Goal: Task Accomplishment & Management: Complete application form

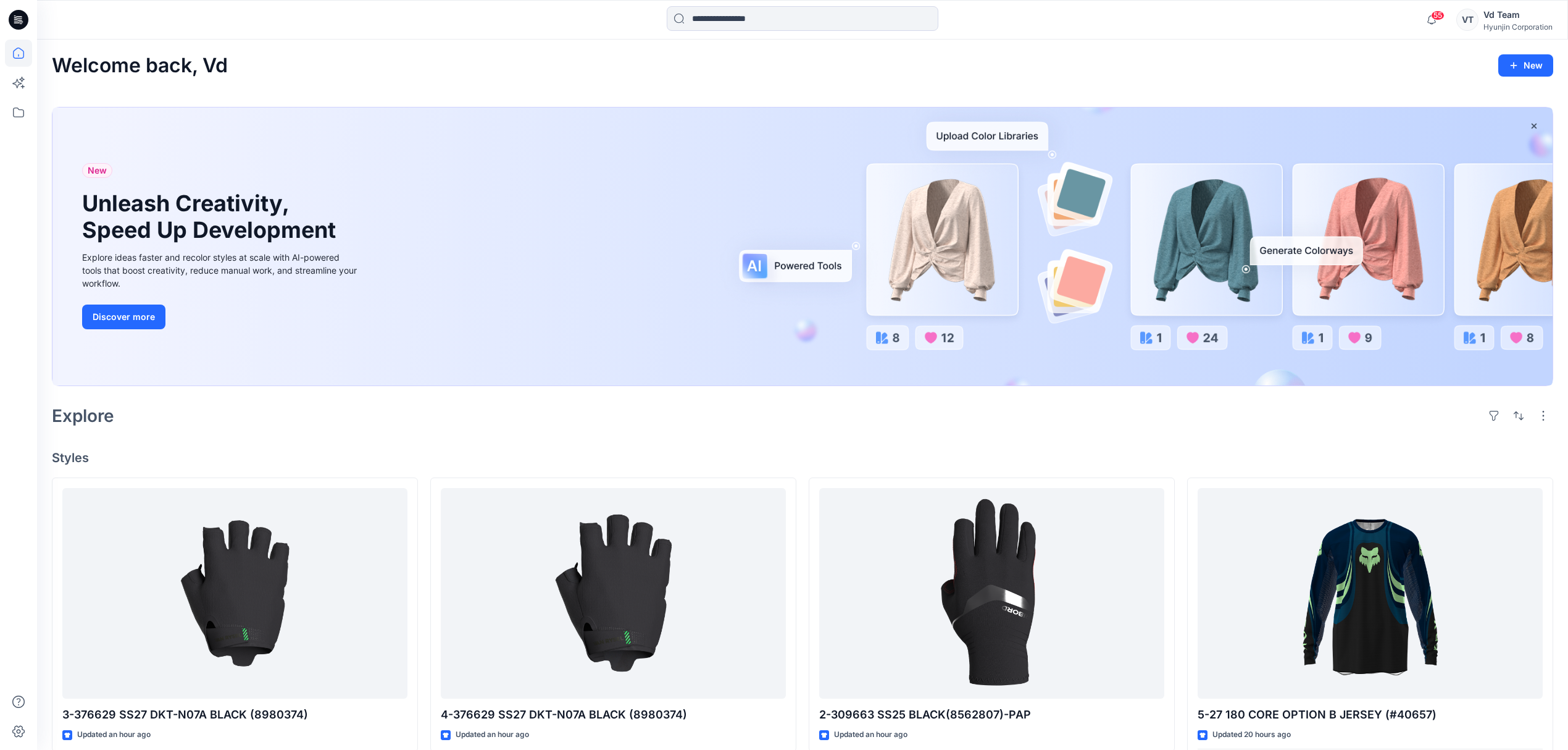
click at [1517, 29] on div "Hyunjin Corporation" at bounding box center [1518, 27] width 69 height 9
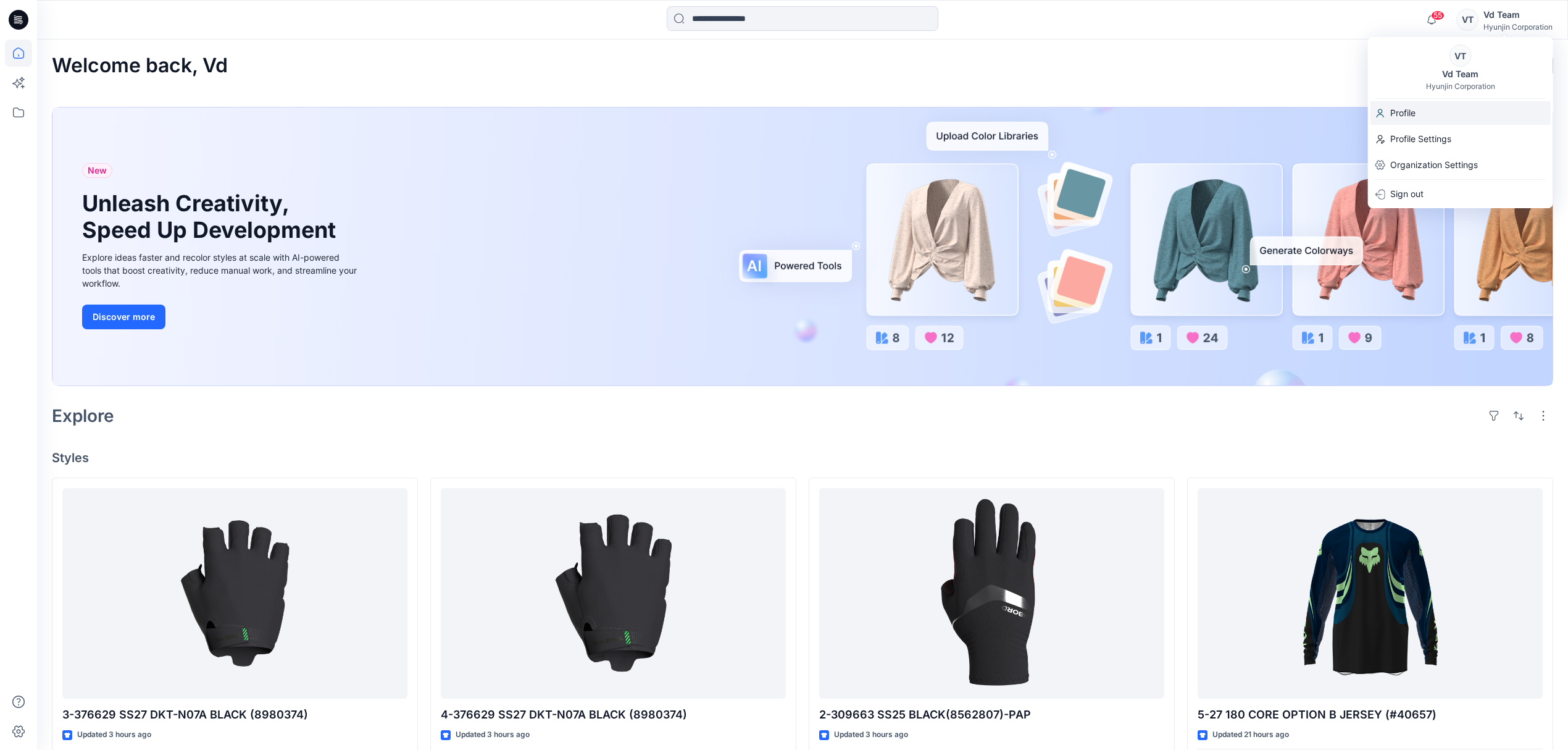
click at [1430, 109] on div "Profile" at bounding box center [1460, 113] width 180 height 23
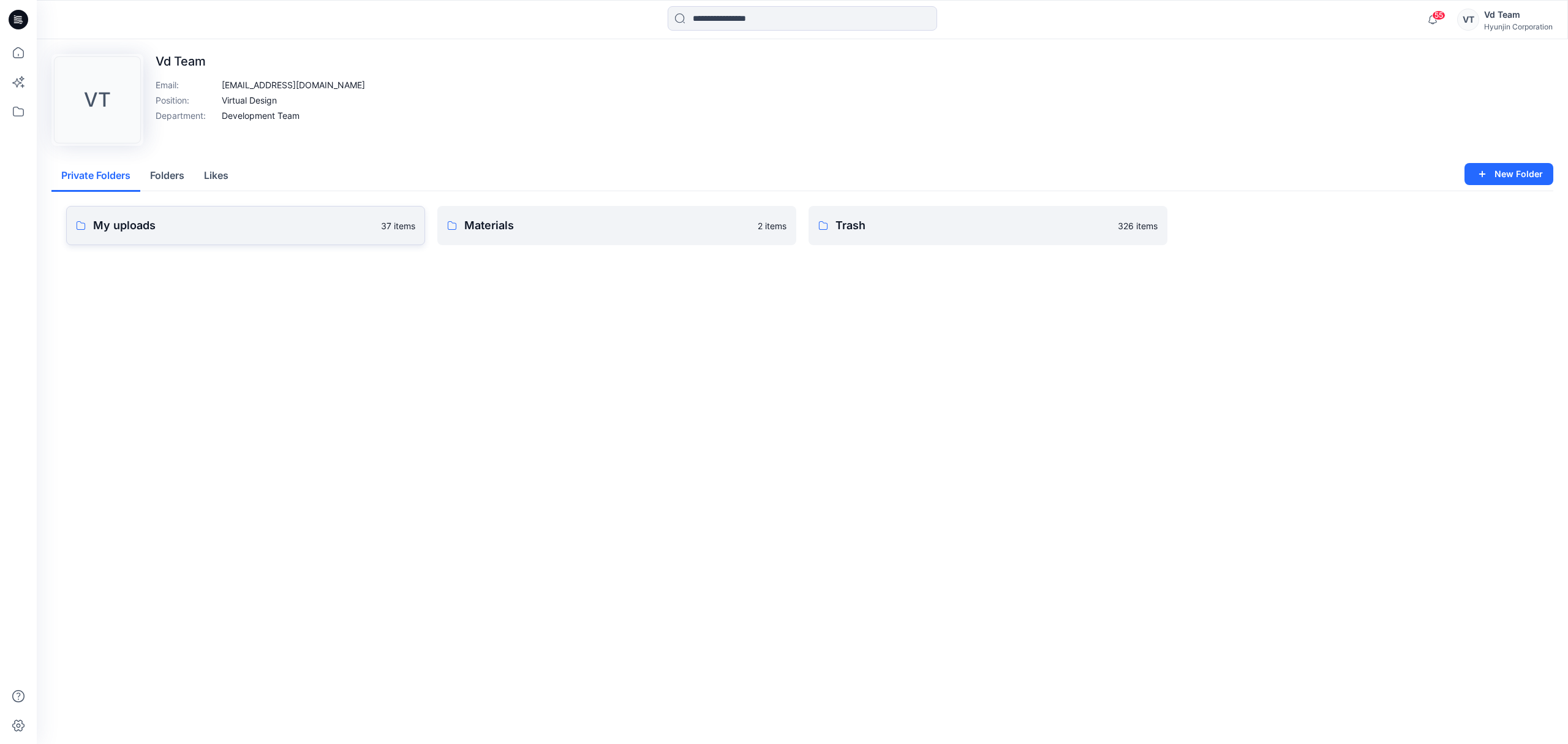
click at [183, 237] on link "My uploads 37 items" at bounding box center [246, 225] width 359 height 39
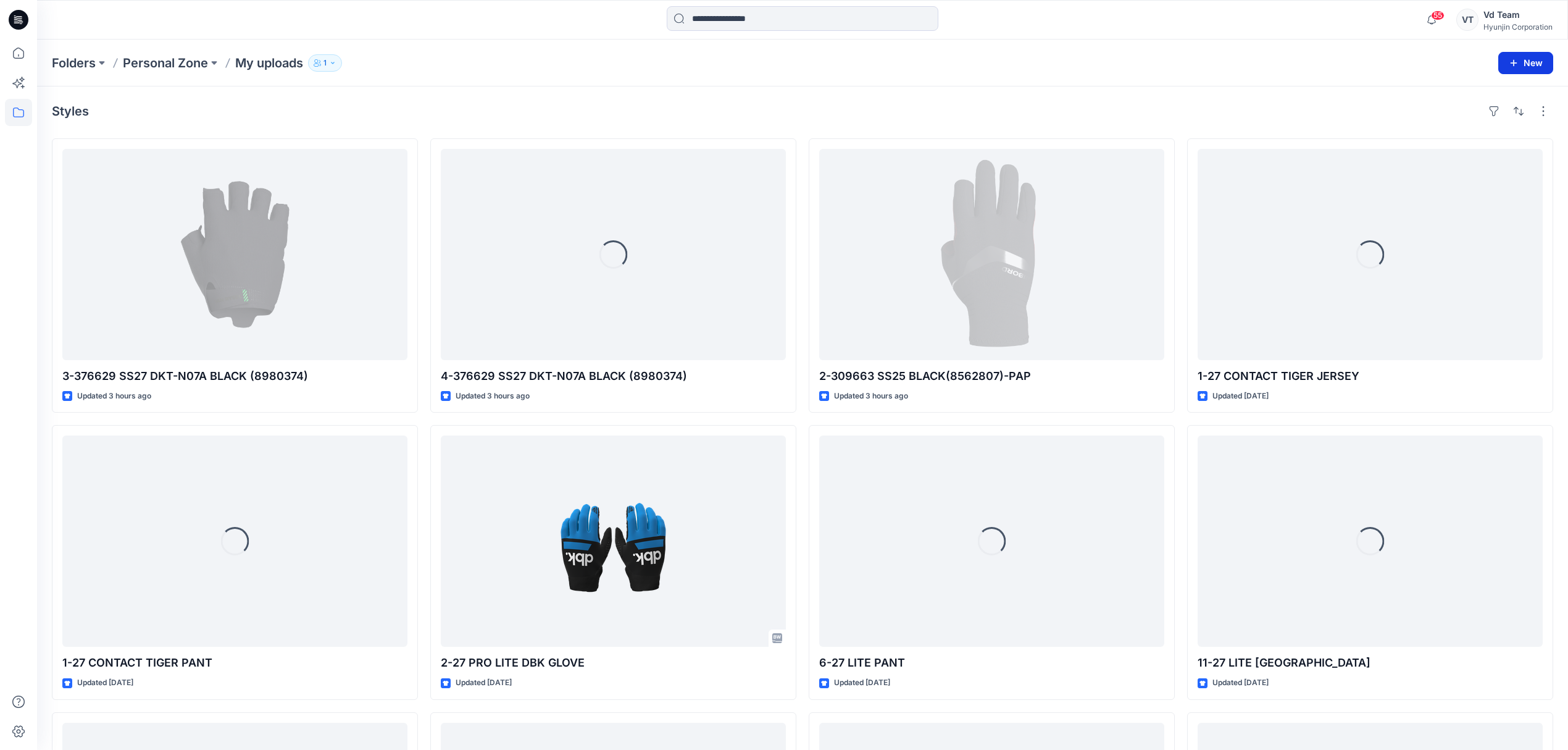
click at [1529, 67] on button "New" at bounding box center [1526, 62] width 55 height 22
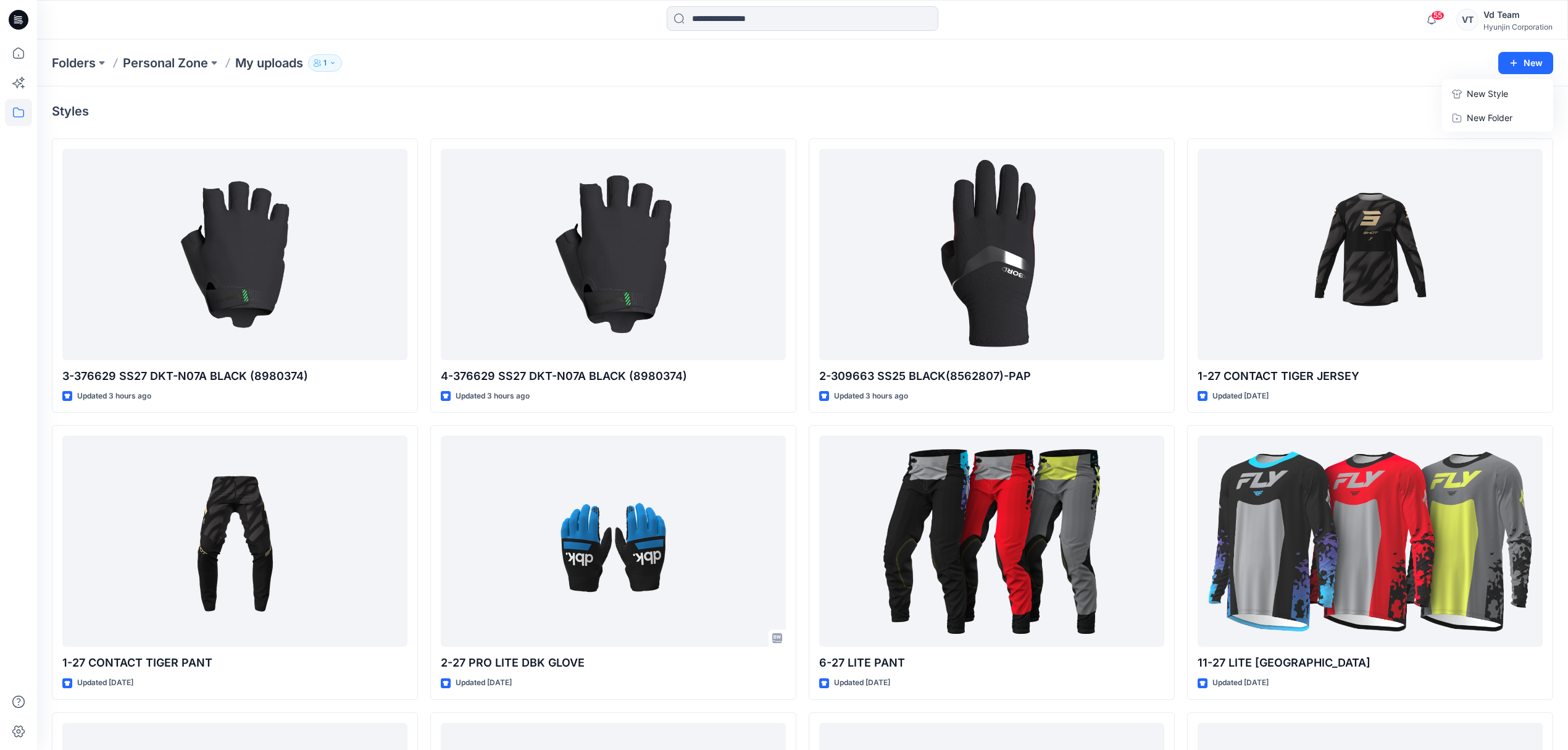
click at [1499, 93] on p "New Style" at bounding box center [1487, 94] width 41 height 15
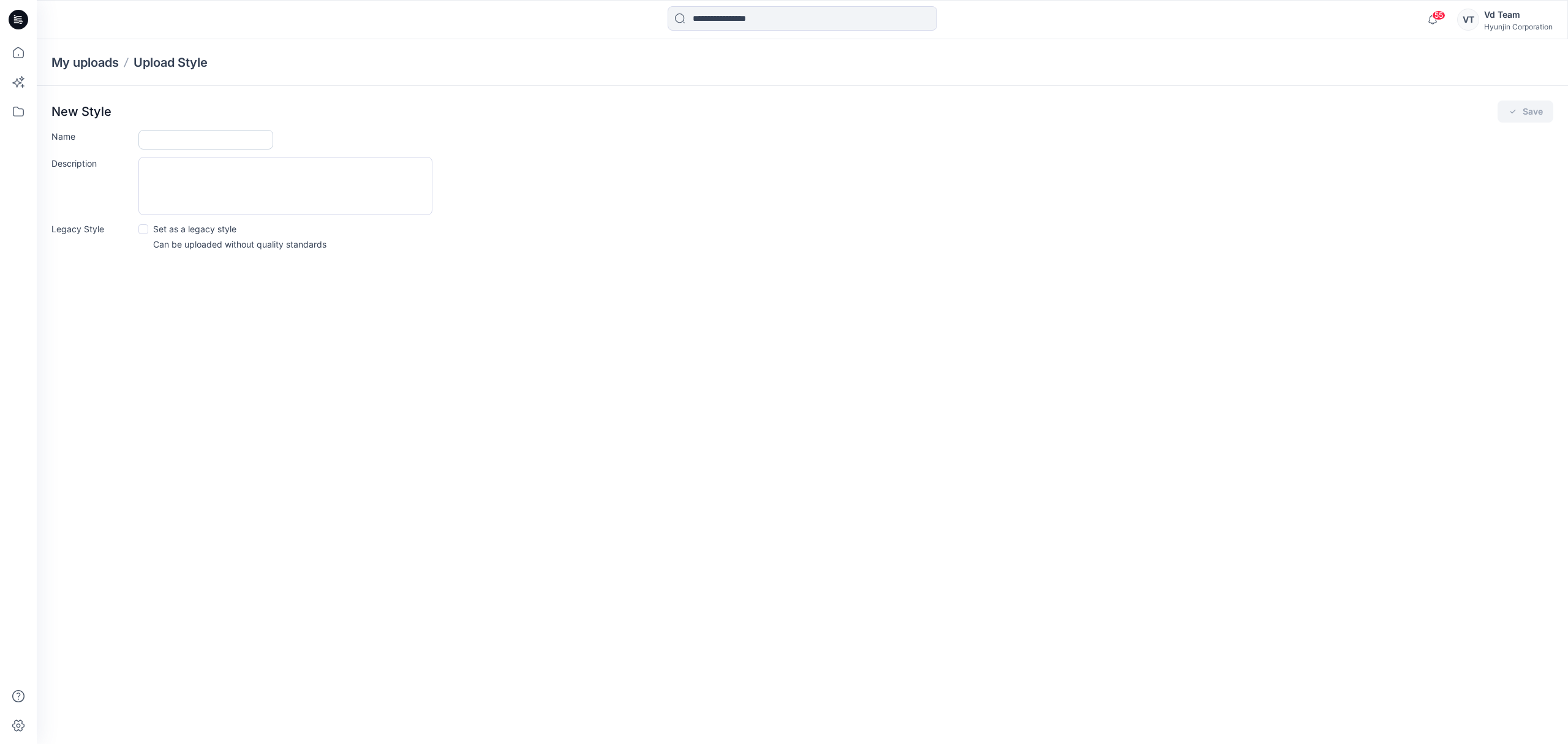
click at [216, 137] on input "Name" at bounding box center [206, 140] width 135 height 19
paste input "**********"
type input "**********"
click at [596, 146] on div "**********" at bounding box center [845, 140] width 1414 height 19
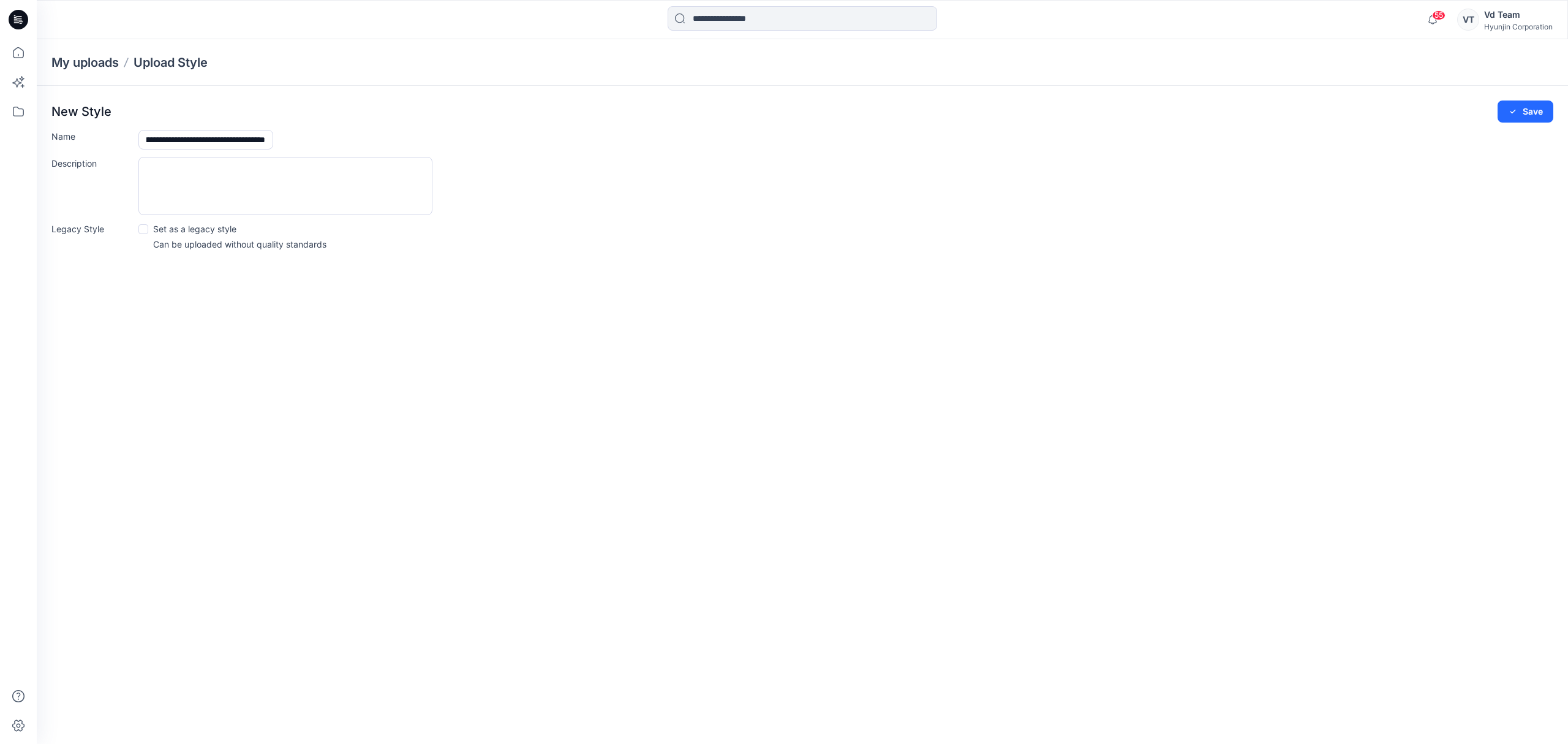
scroll to position [0, 0]
click at [1541, 106] on button "Save" at bounding box center [1525, 111] width 56 height 22
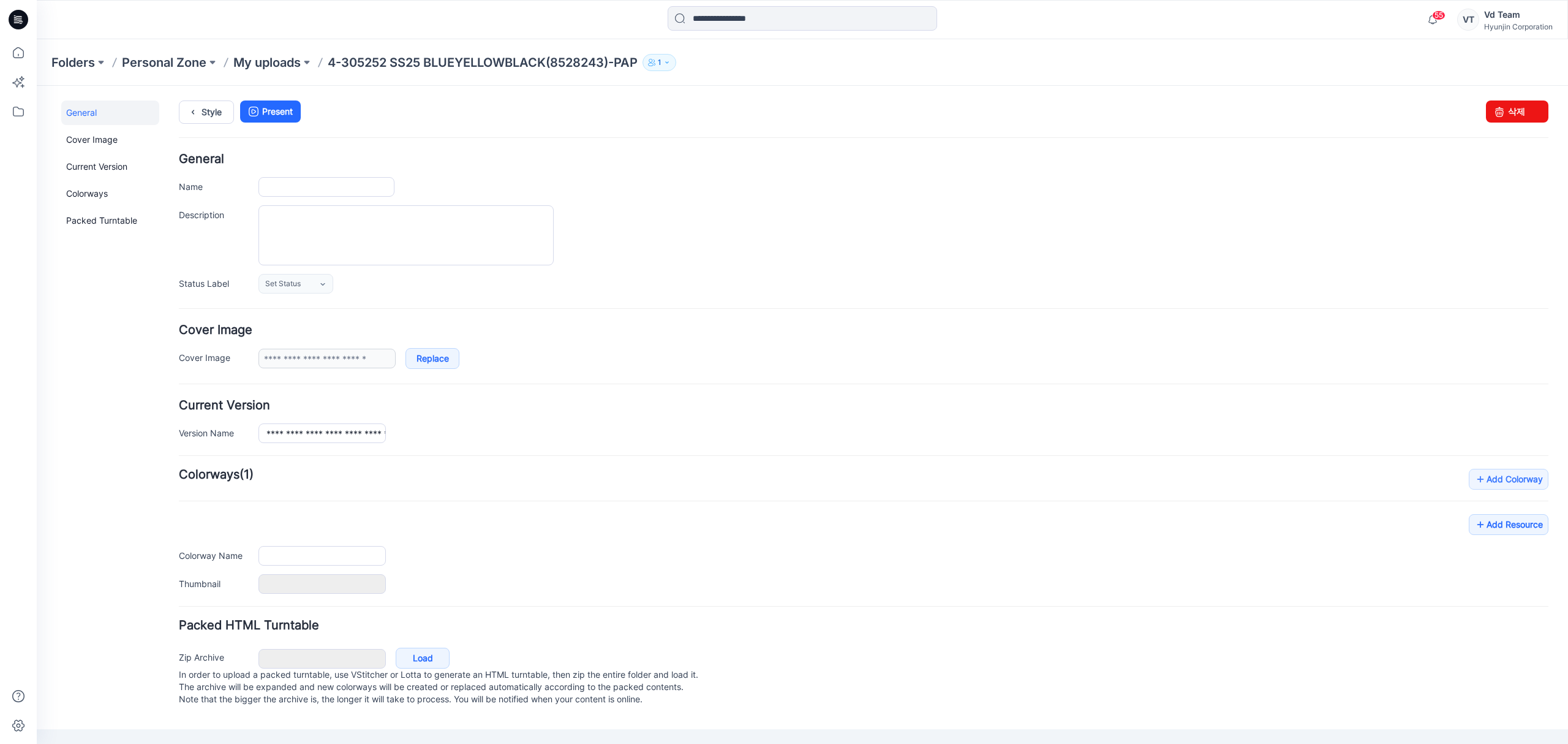
type input "**********"
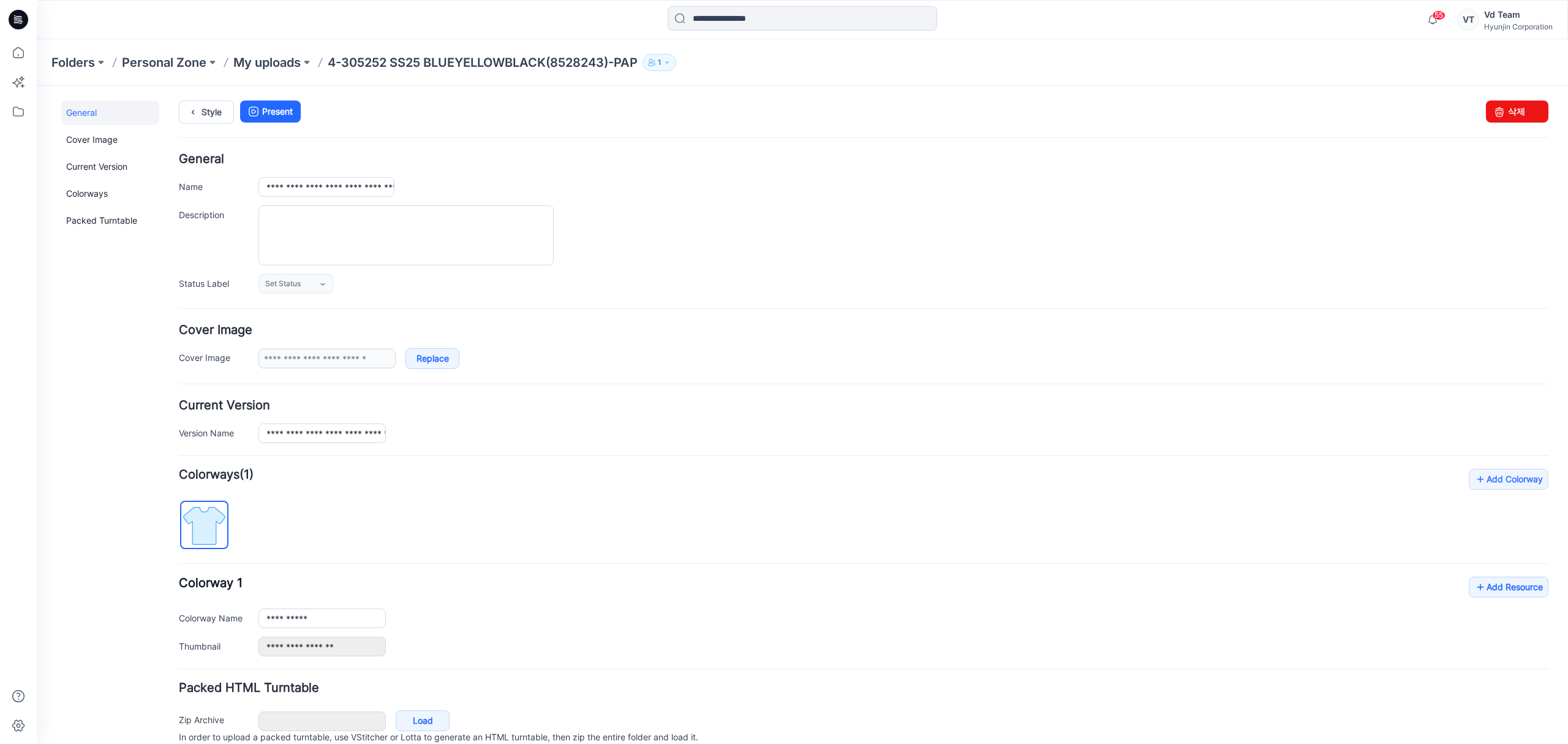
click at [902, 371] on form "**********" at bounding box center [863, 462] width 1369 height 619
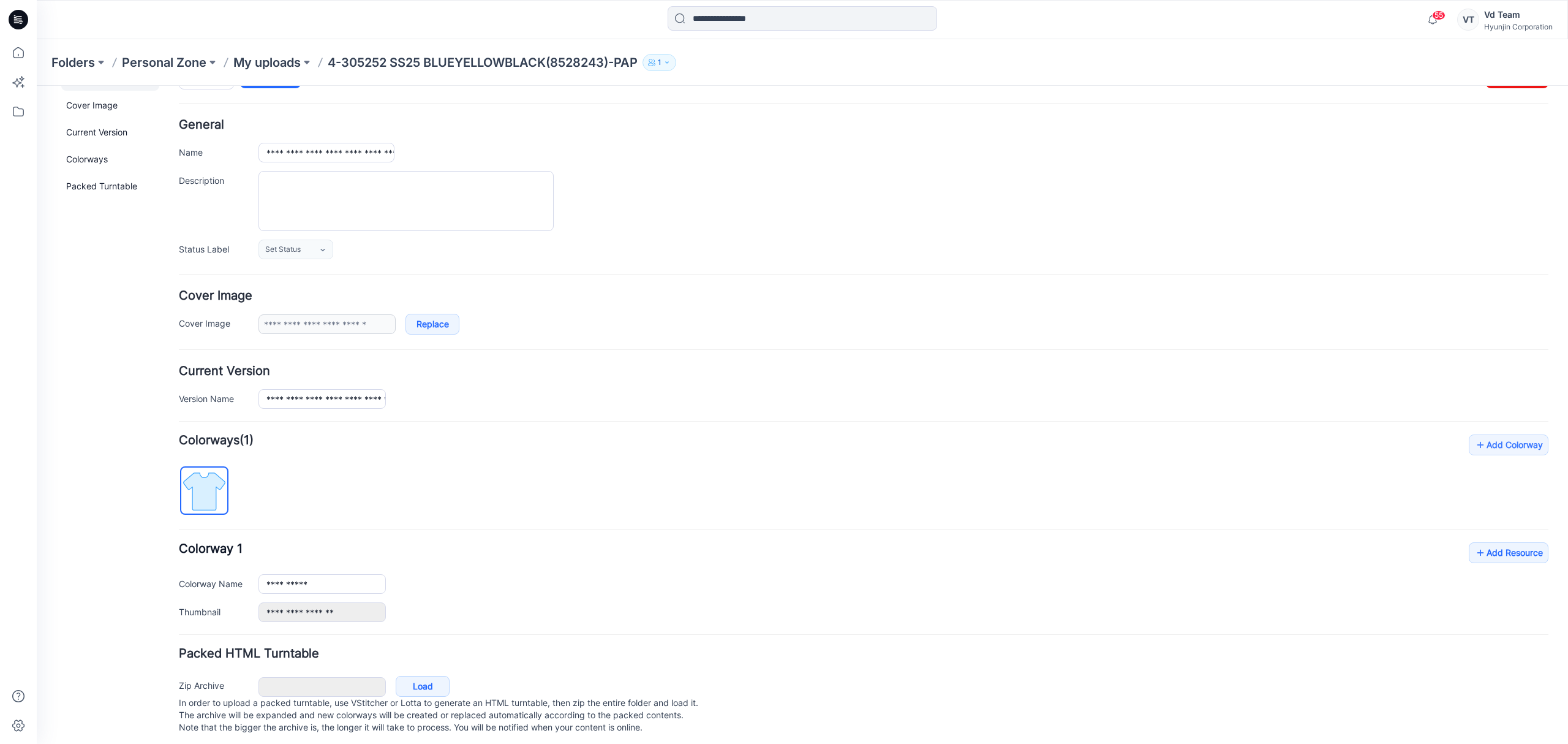
scroll to position [57, 0]
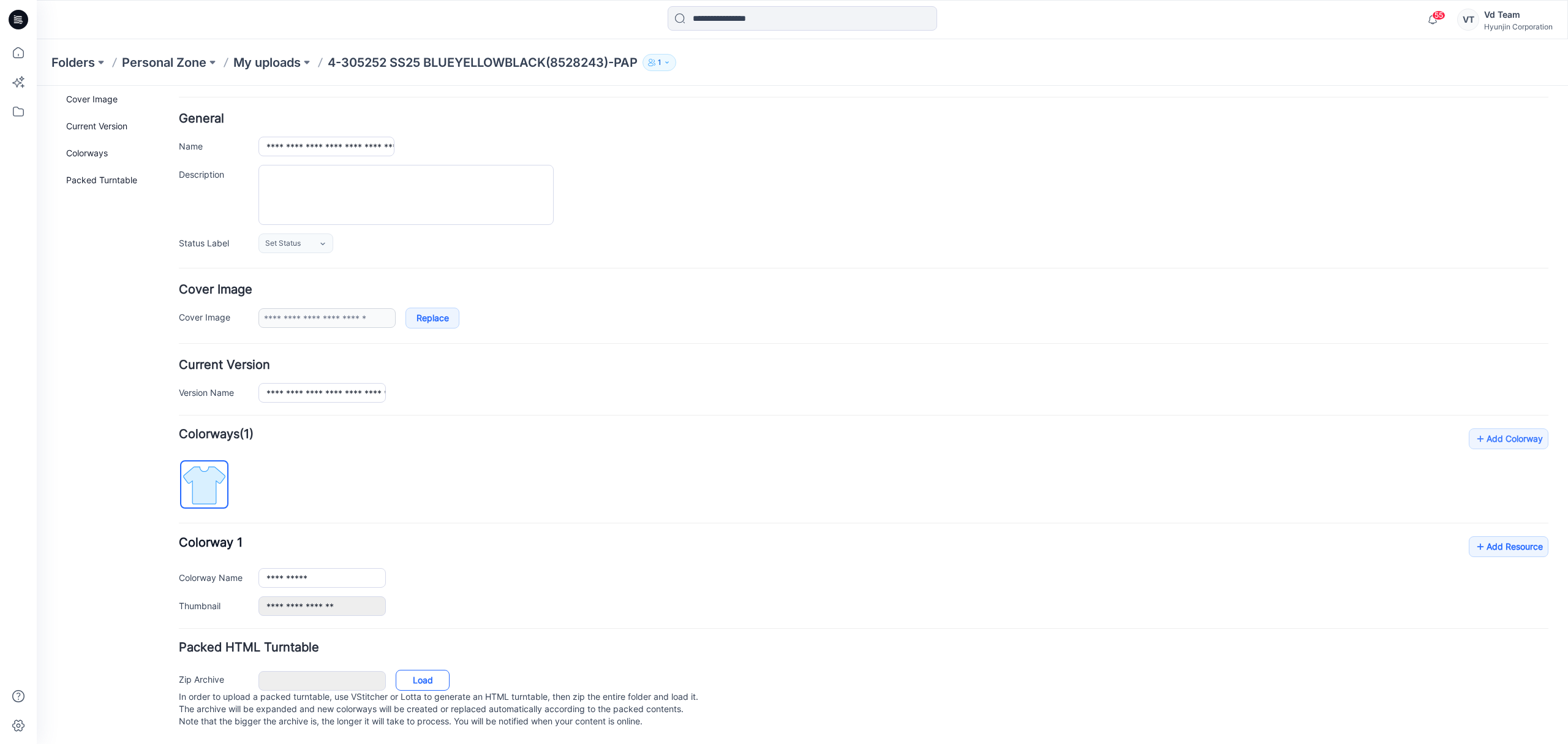
click at [438, 670] on link "Load" at bounding box center [422, 680] width 54 height 21
click at [1493, 537] on link "Add Resource" at bounding box center [1508, 548] width 80 height 21
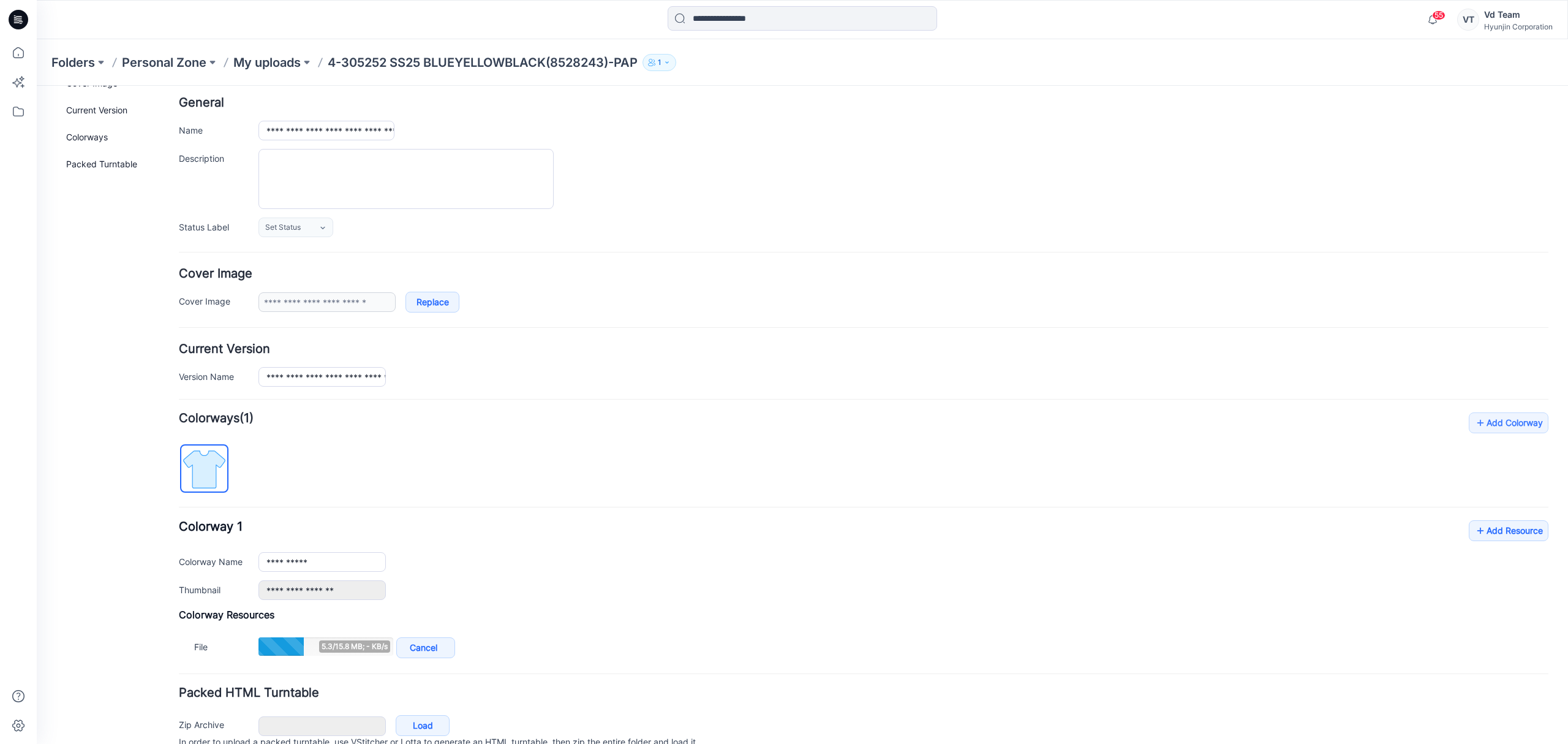
click at [815, 368] on div "**********" at bounding box center [863, 364] width 1369 height 43
click at [534, 361] on div "**********" at bounding box center [863, 364] width 1369 height 43
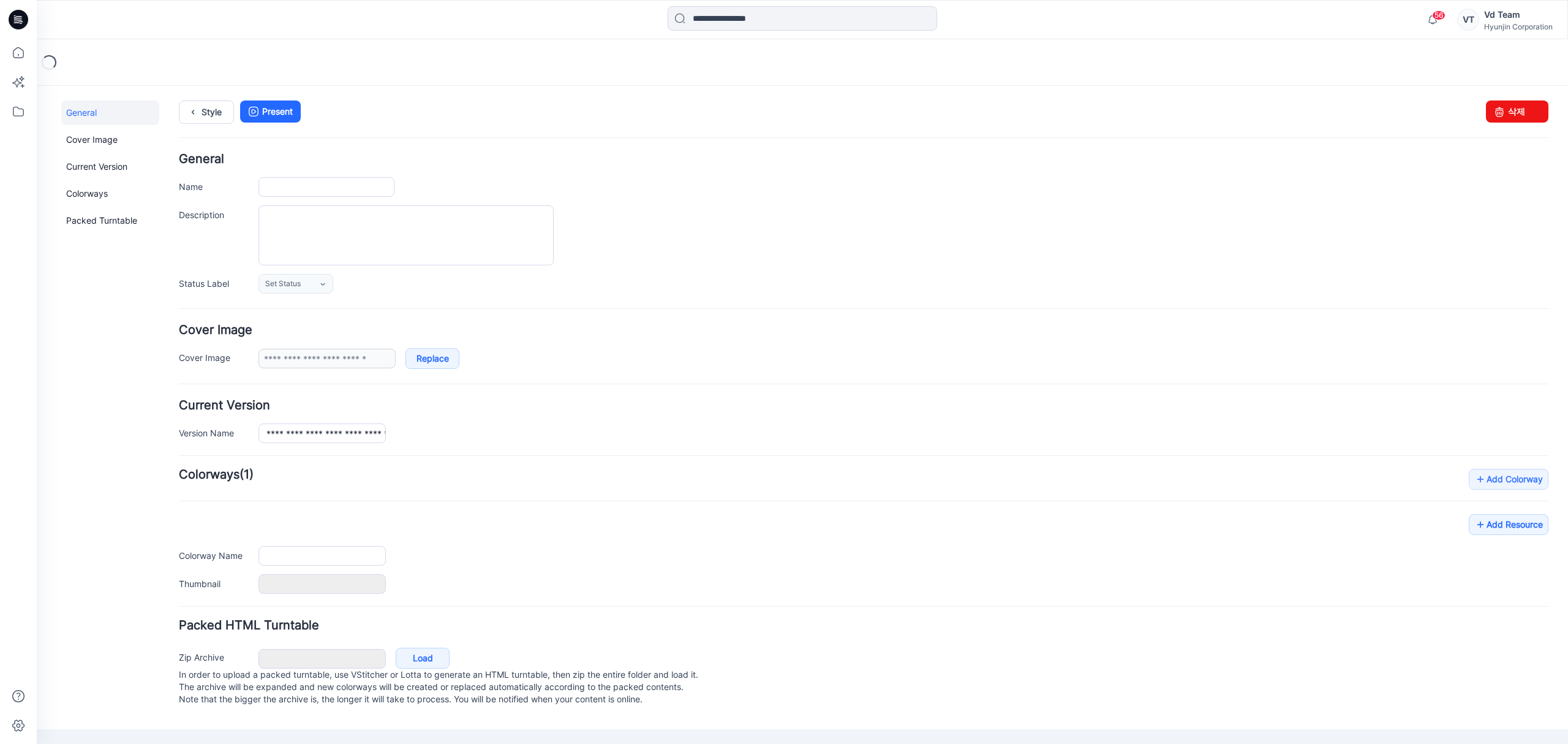
type input "**********"
type input "****"
type input "**********"
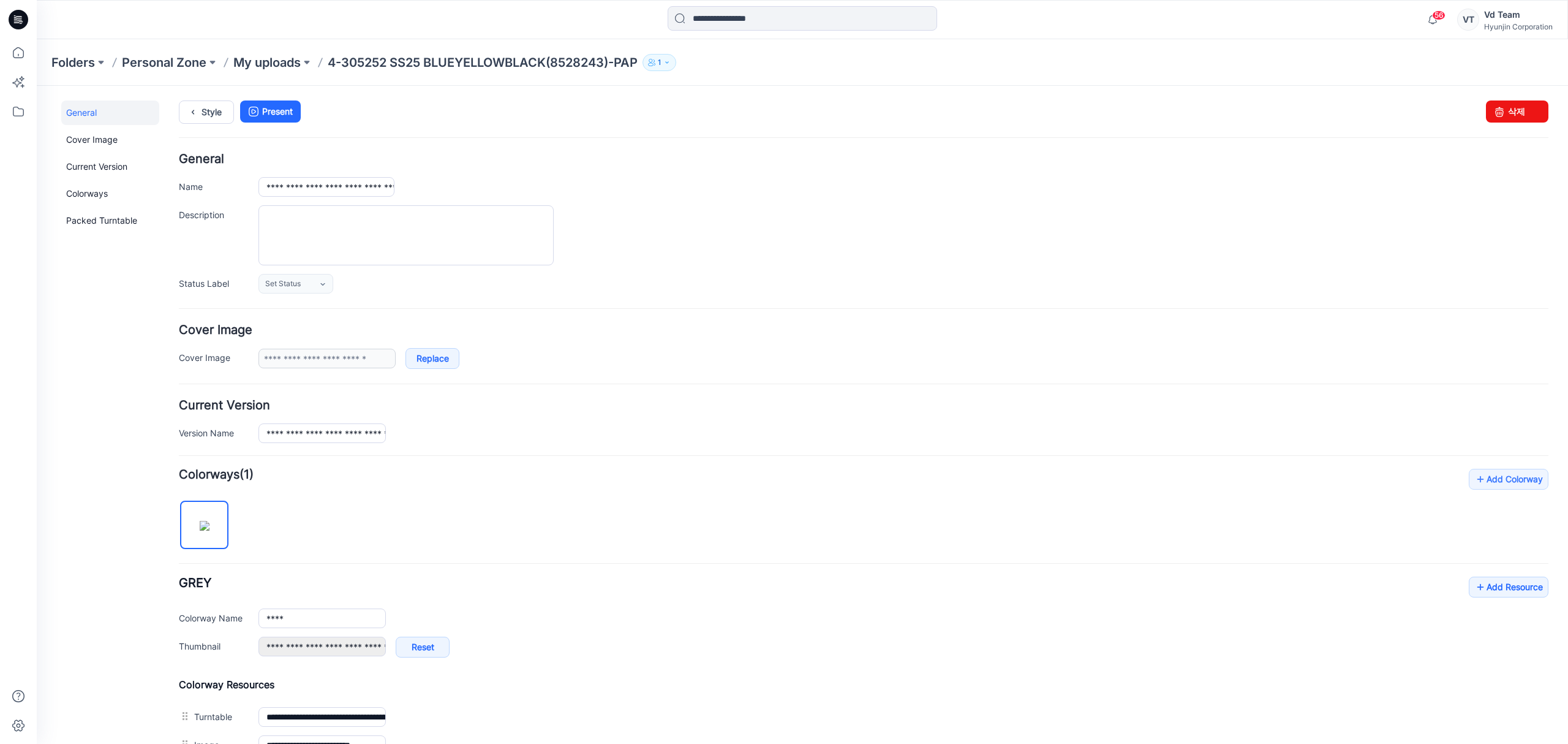
click at [443, 550] on div "Add Colorway Colorways (1) GREY Add Resource Delete Colorway Colorway Name ****…" at bounding box center [863, 613] width 1369 height 291
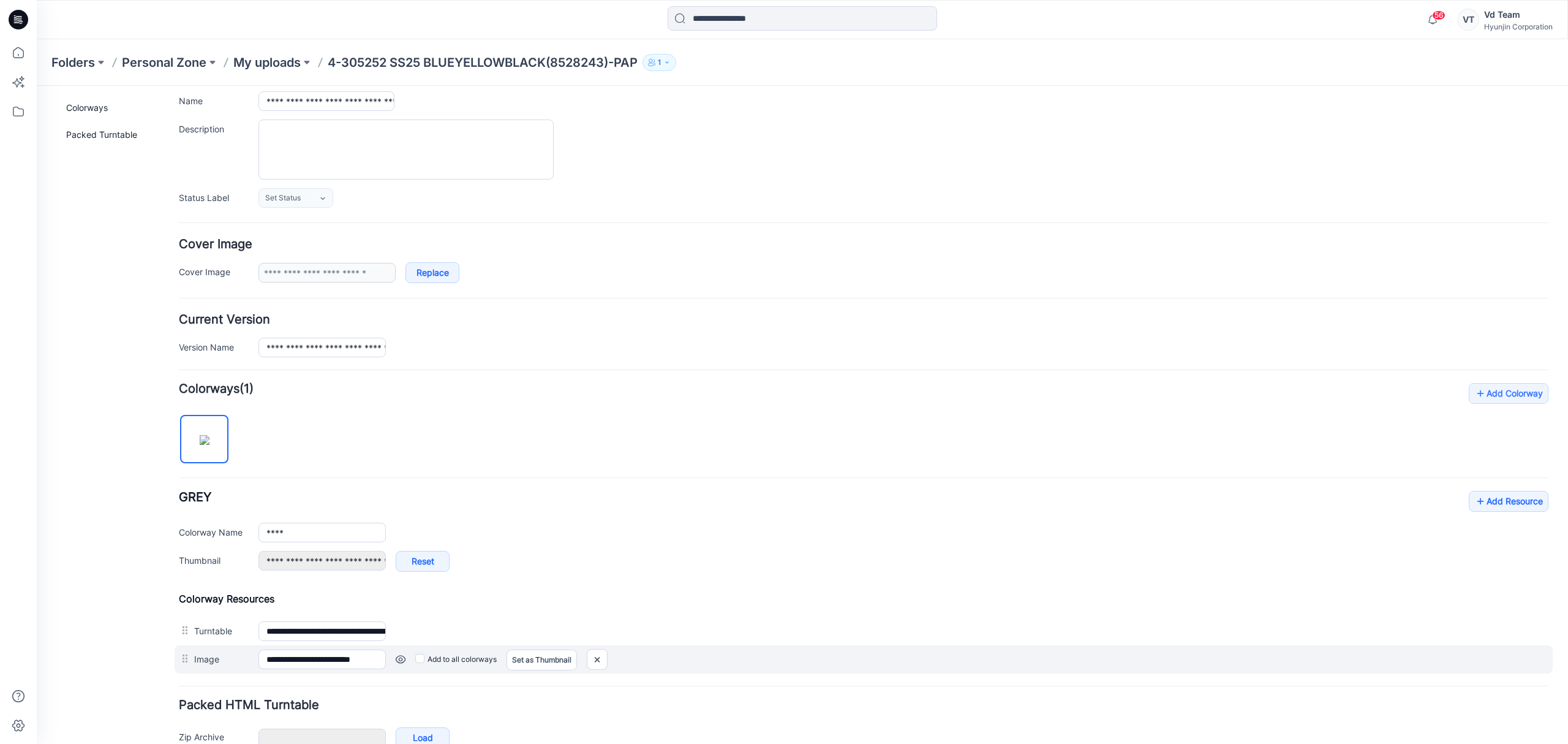
scroll to position [161, 0]
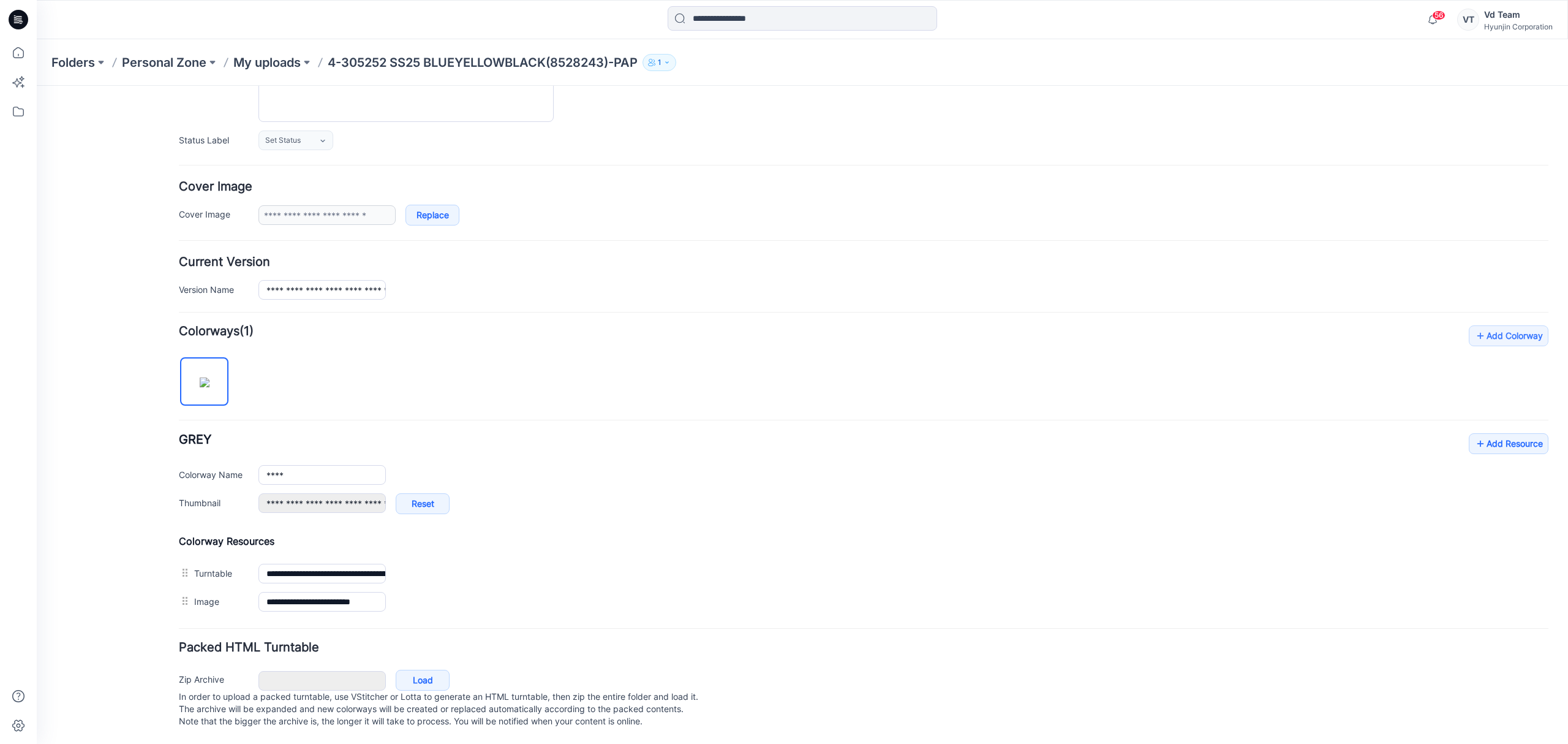
click at [551, 469] on div "****" at bounding box center [904, 474] width 1290 height 19
click at [284, 65] on p "My uploads" at bounding box center [267, 62] width 67 height 17
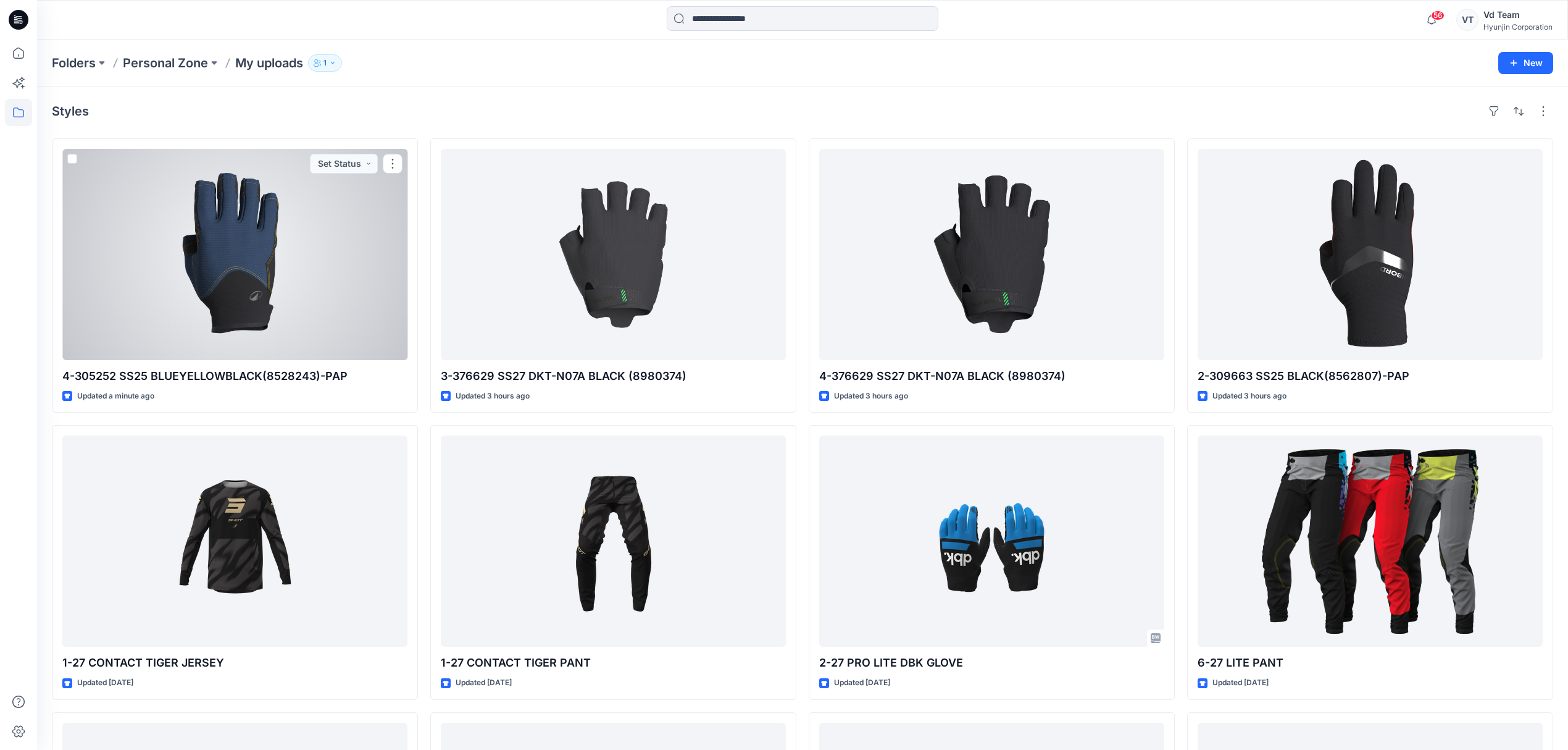
click at [285, 314] on div at bounding box center [235, 254] width 345 height 211
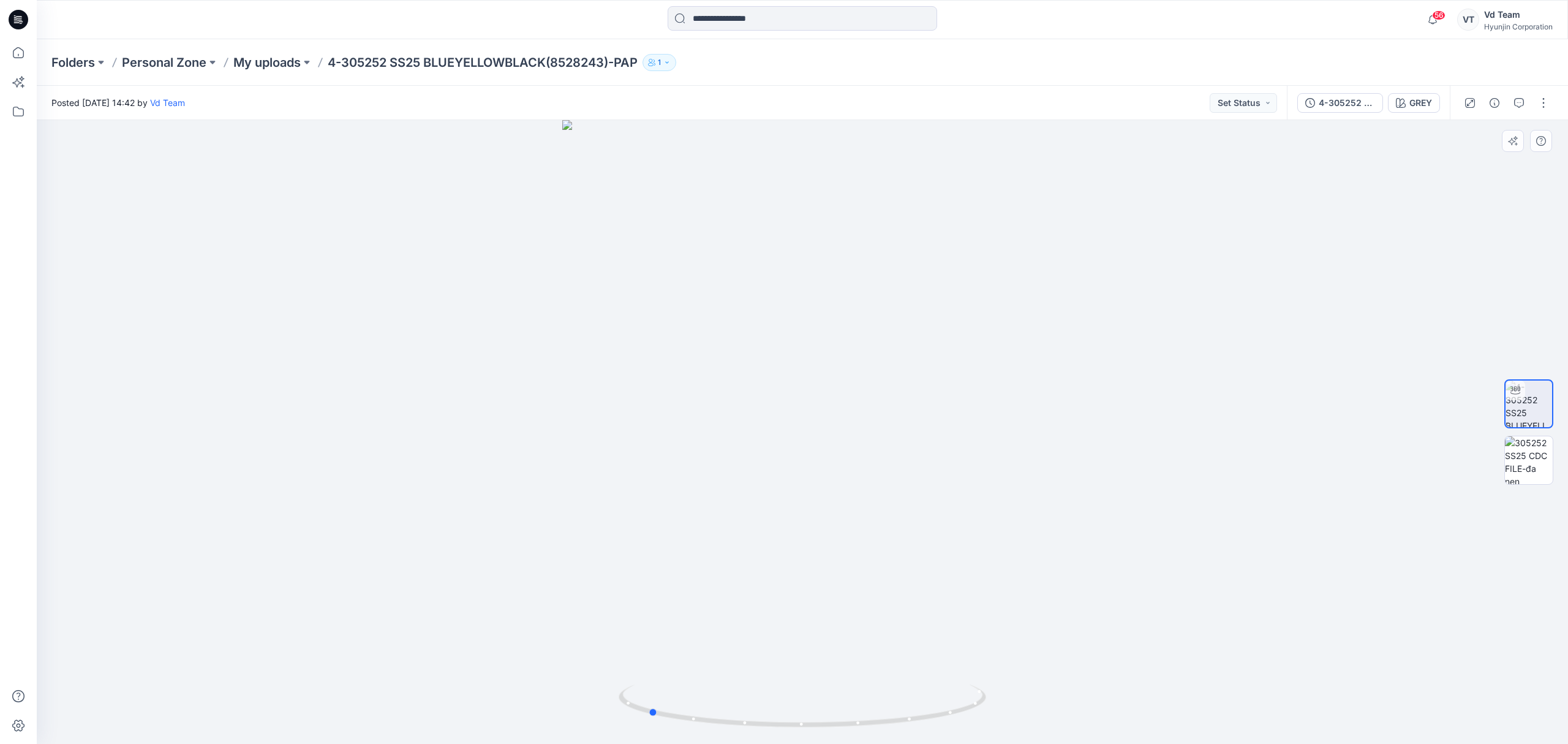
drag, startPoint x: 861, startPoint y: 728, endPoint x: 707, endPoint y: 675, distance: 162.9
click at [707, 675] on div at bounding box center [802, 432] width 1531 height 624
click at [284, 66] on p "My uploads" at bounding box center [267, 62] width 67 height 17
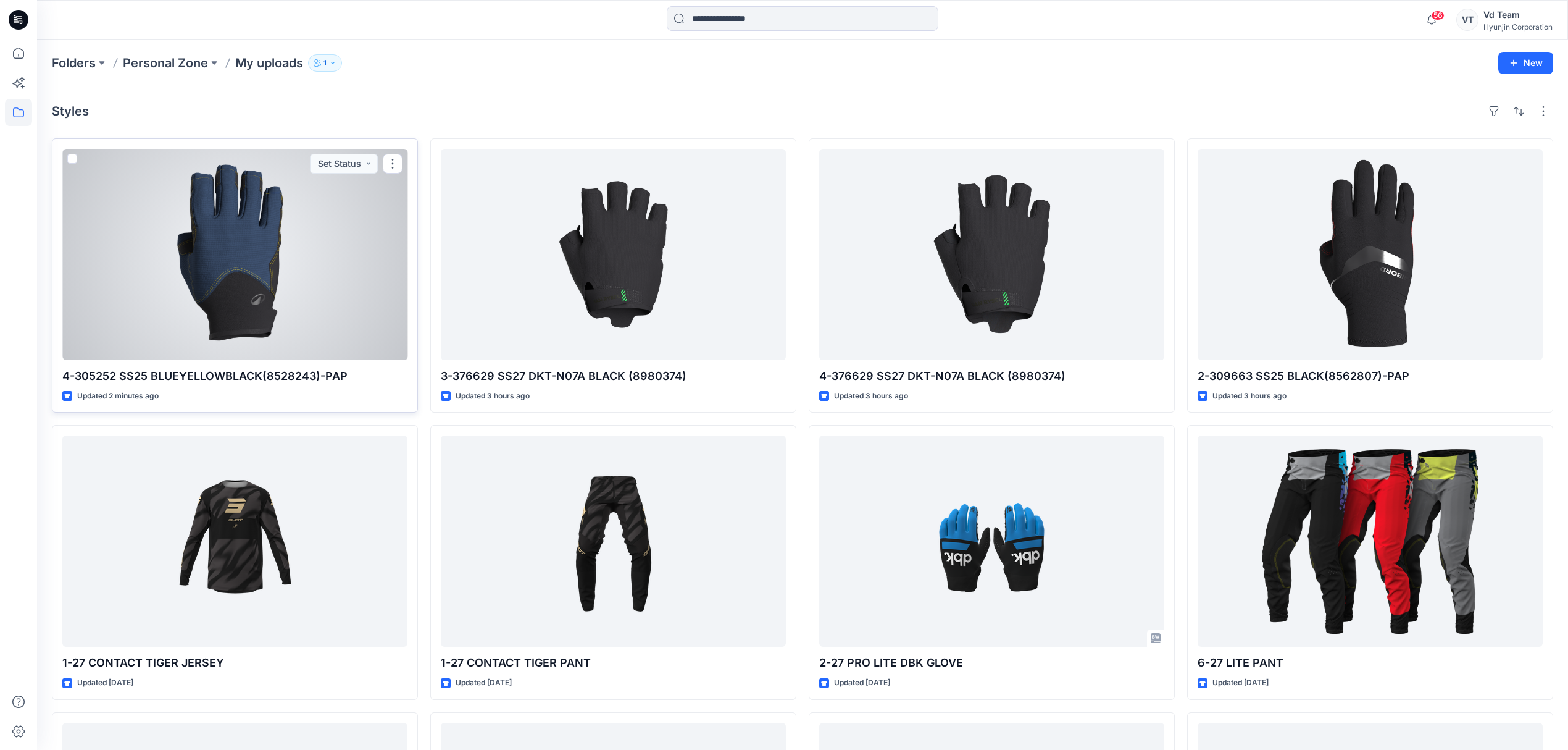
click at [323, 309] on div at bounding box center [235, 254] width 345 height 211
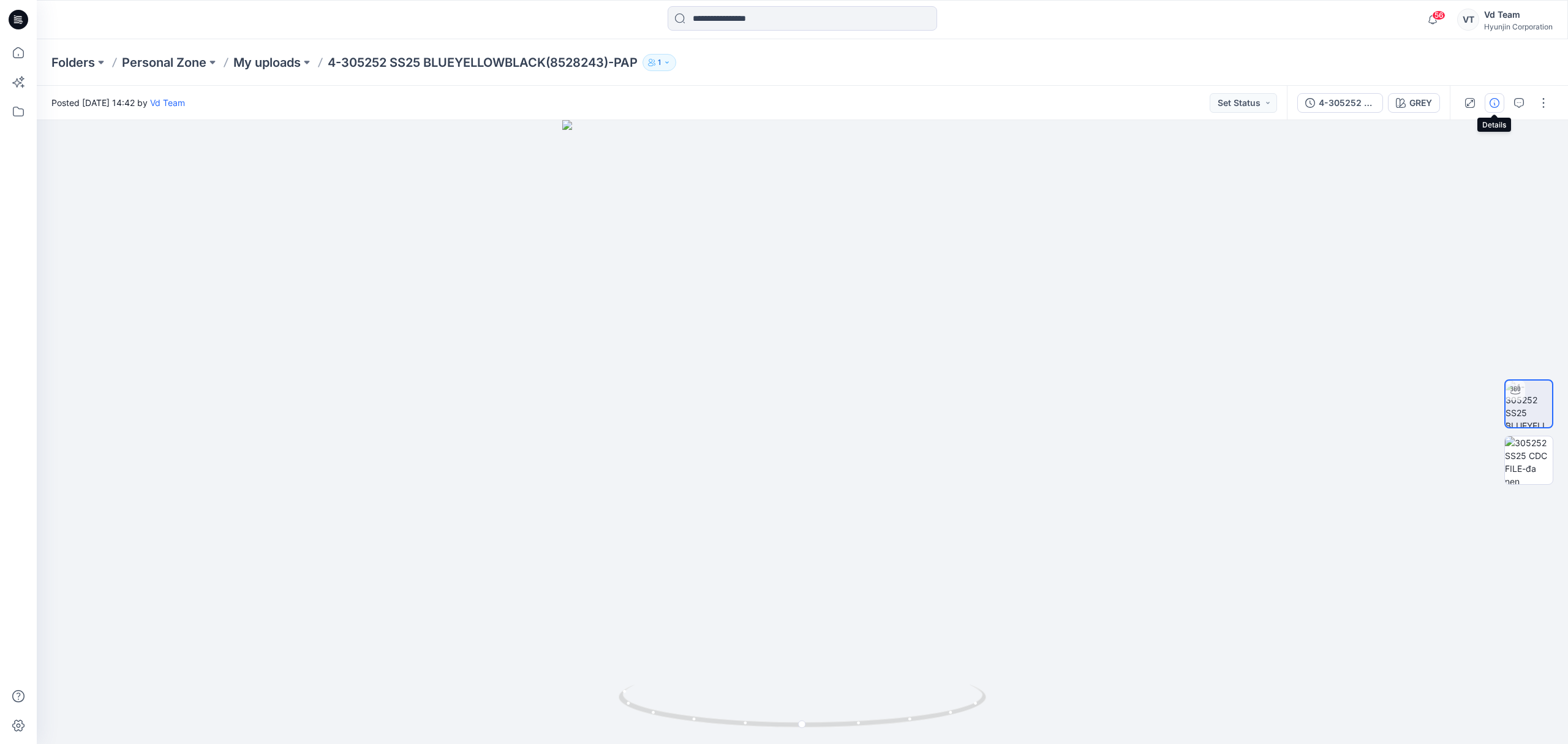
click at [1497, 104] on icon "button" at bounding box center [1494, 102] width 10 height 10
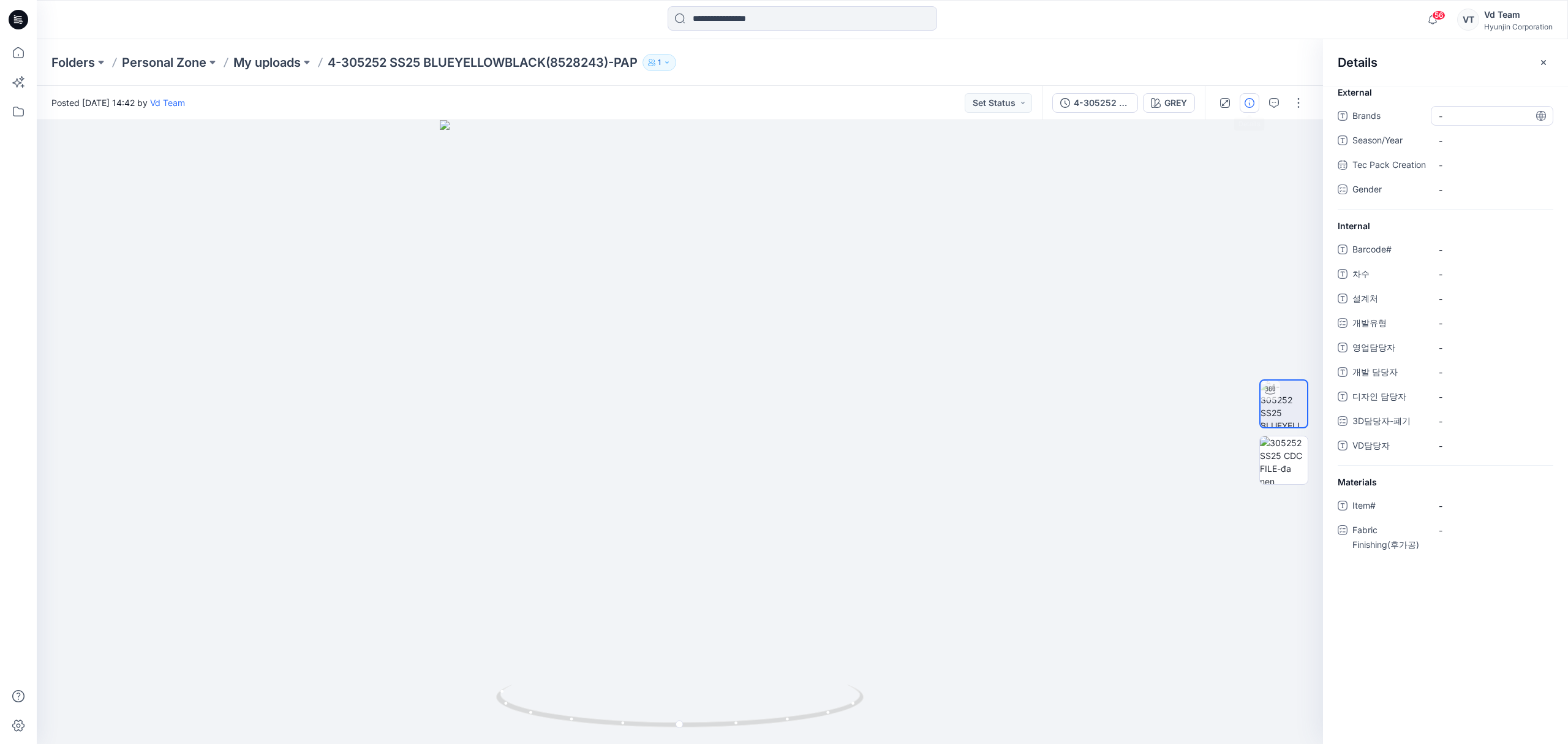
click at [1464, 118] on span "-" at bounding box center [1492, 116] width 107 height 13
type textarea "**********"
click at [1464, 133] on div "**********" at bounding box center [1445, 157] width 216 height 103
click at [1451, 153] on span "-" at bounding box center [1492, 148] width 107 height 13
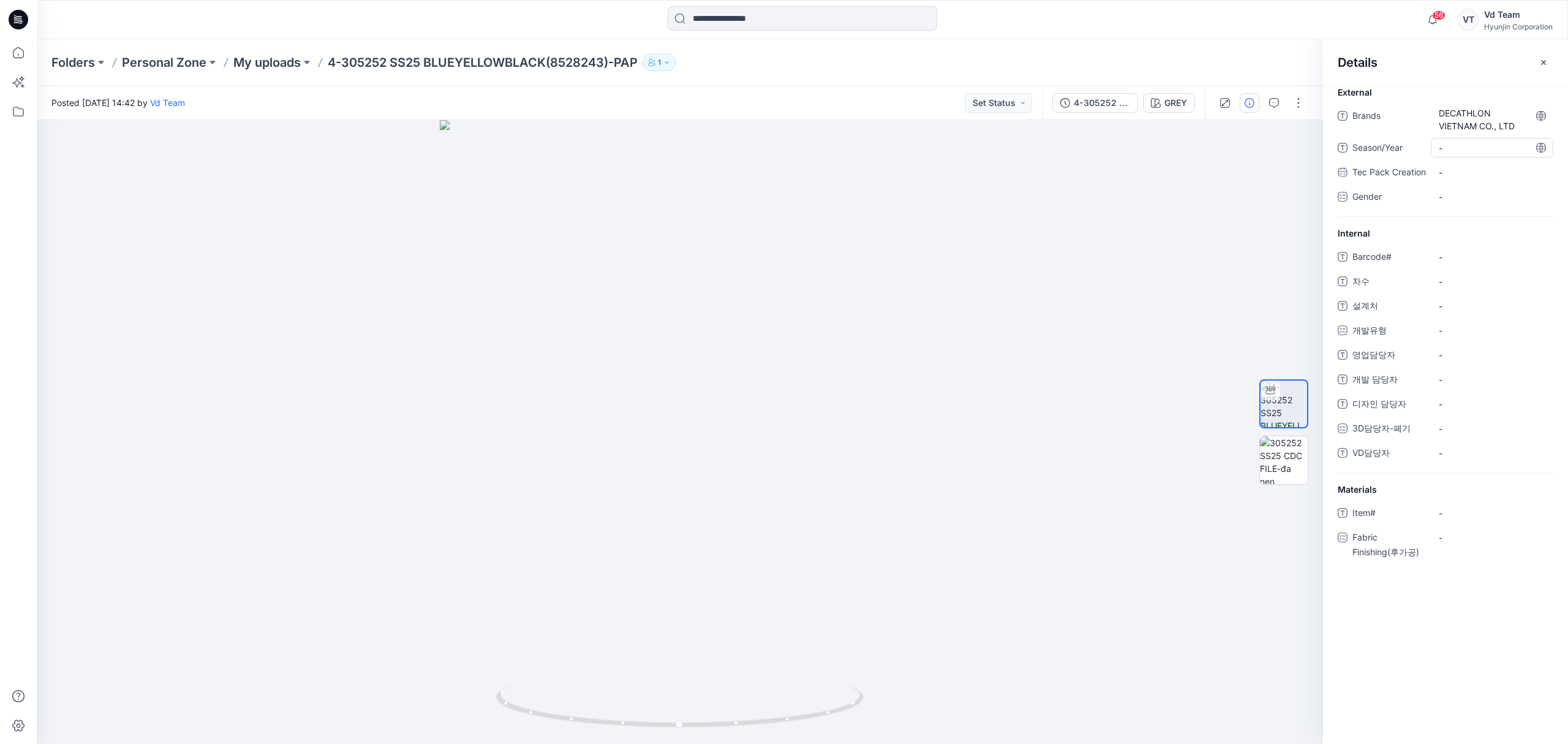
click at [1477, 153] on span "-" at bounding box center [1492, 148] width 107 height 13
type textarea "**"
click at [1471, 263] on span "-" at bounding box center [1492, 257] width 107 height 13
type textarea "*********"
click at [1466, 288] on span "-" at bounding box center [1492, 281] width 107 height 13
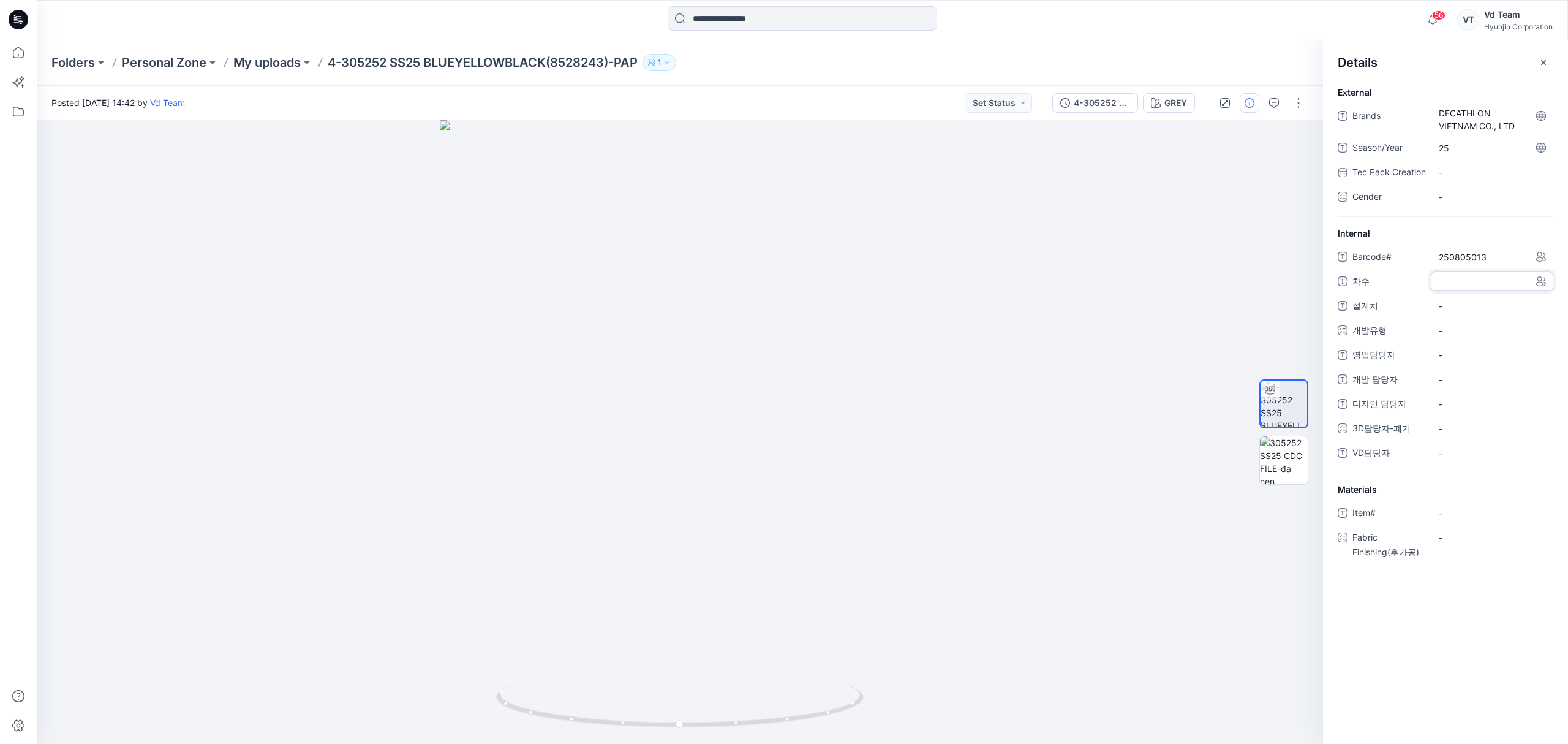
type textarea "*"
click at [1495, 340] on div "-" at bounding box center [1492, 330] width 123 height 19
click at [1490, 313] on span "-" at bounding box center [1492, 306] width 107 height 13
type textarea "**********"
click at [1466, 340] on div "-" at bounding box center [1492, 330] width 123 height 19
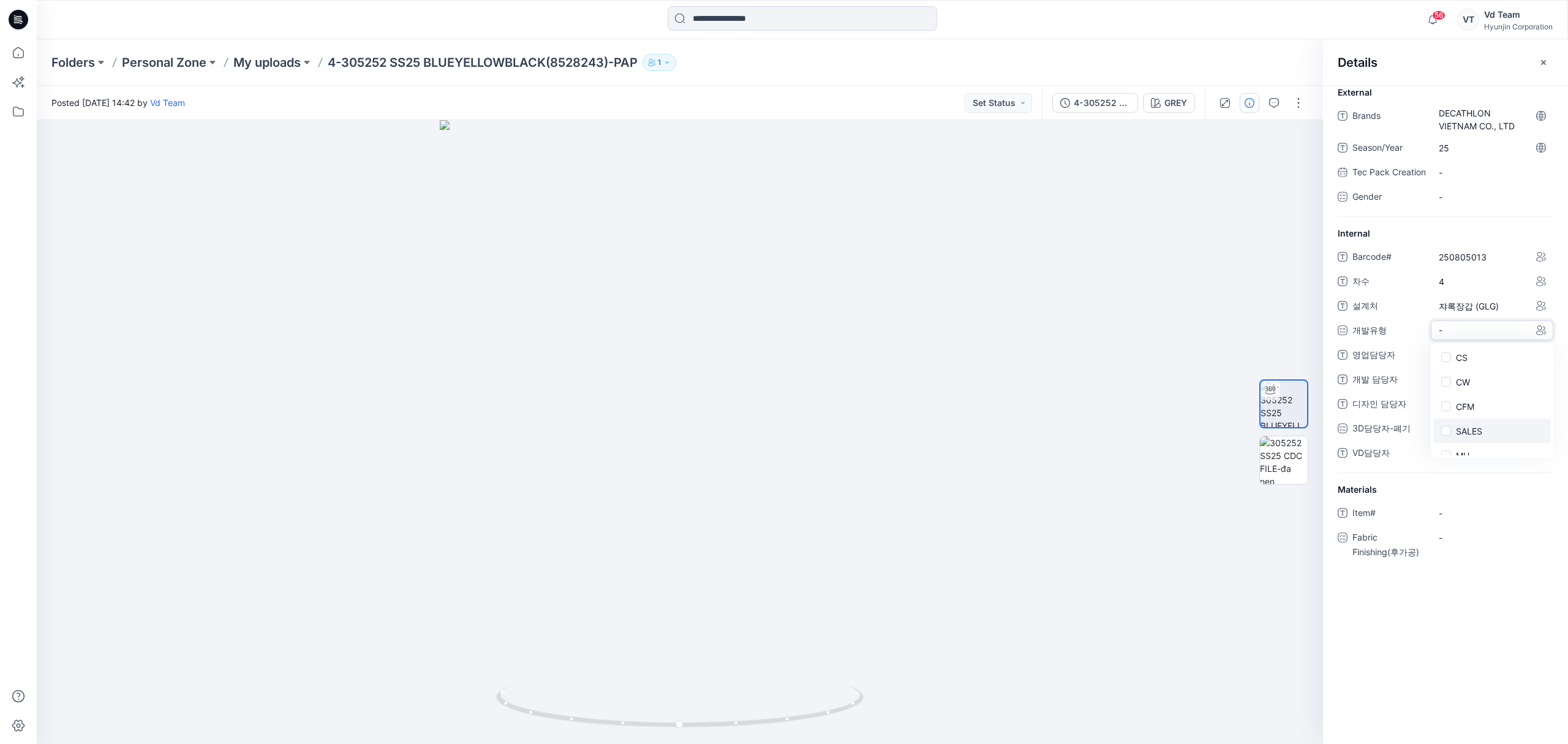
click at [1465, 438] on label "SALES" at bounding box center [1461, 430] width 42 height 15
click at [1381, 414] on span "디자인 담당자" at bounding box center [1389, 406] width 73 height 17
click at [1464, 460] on span "-" at bounding box center [1492, 454] width 107 height 13
type textarea "***"
click at [277, 55] on p "My uploads" at bounding box center [267, 62] width 67 height 17
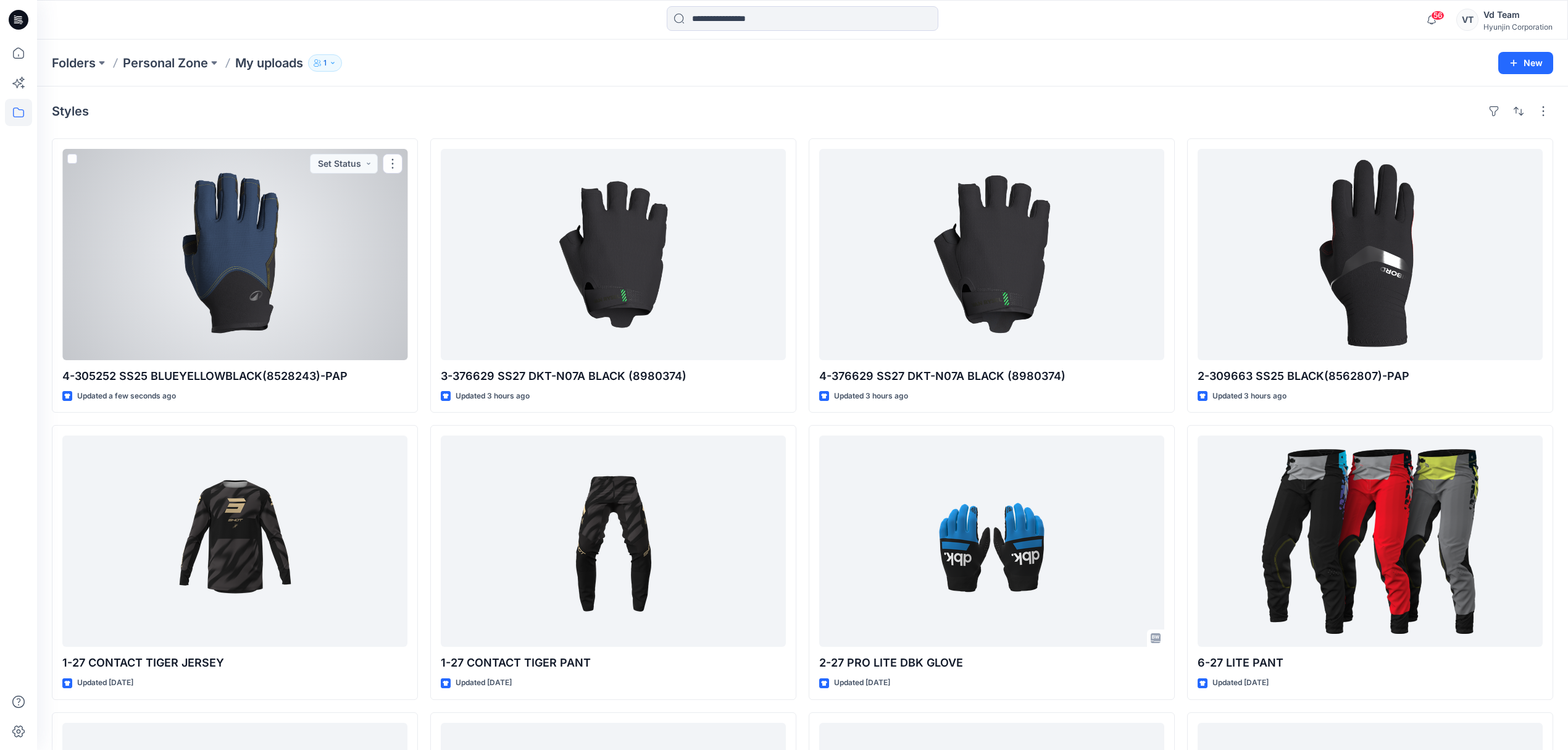
click at [275, 218] on div at bounding box center [235, 254] width 345 height 211
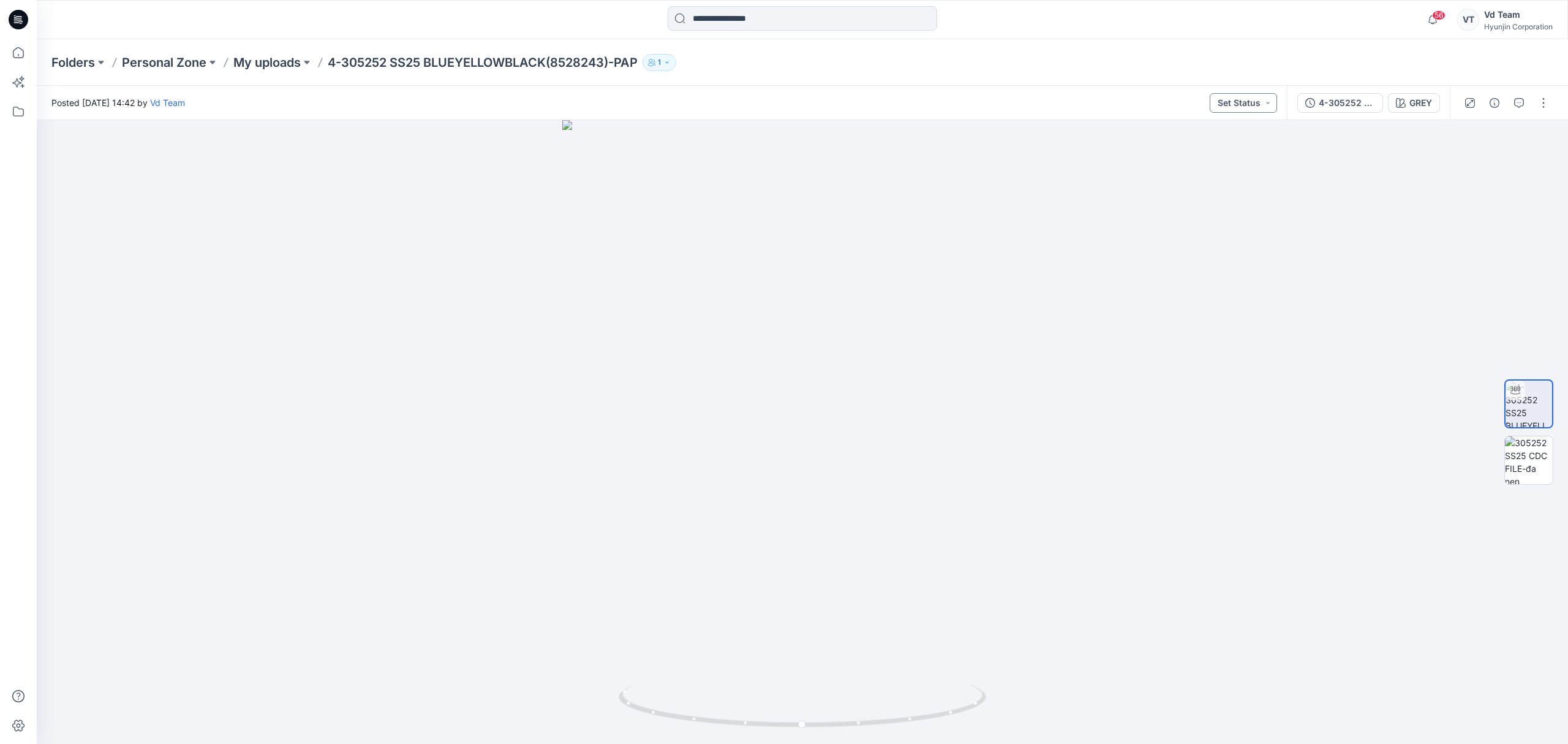
click at [1264, 110] on button "Set Status" at bounding box center [1243, 102] width 67 height 19
click at [1236, 225] on p "Request for review" at bounding box center [1223, 221] width 69 height 16
click at [885, 82] on div "Folders Personal Zone My uploads 4-305252 SS25 BLUEYELLOWBLACK(8528243)-PAP 1" at bounding box center [802, 62] width 1531 height 47
click at [637, 6] on div at bounding box center [802, 19] width 766 height 27
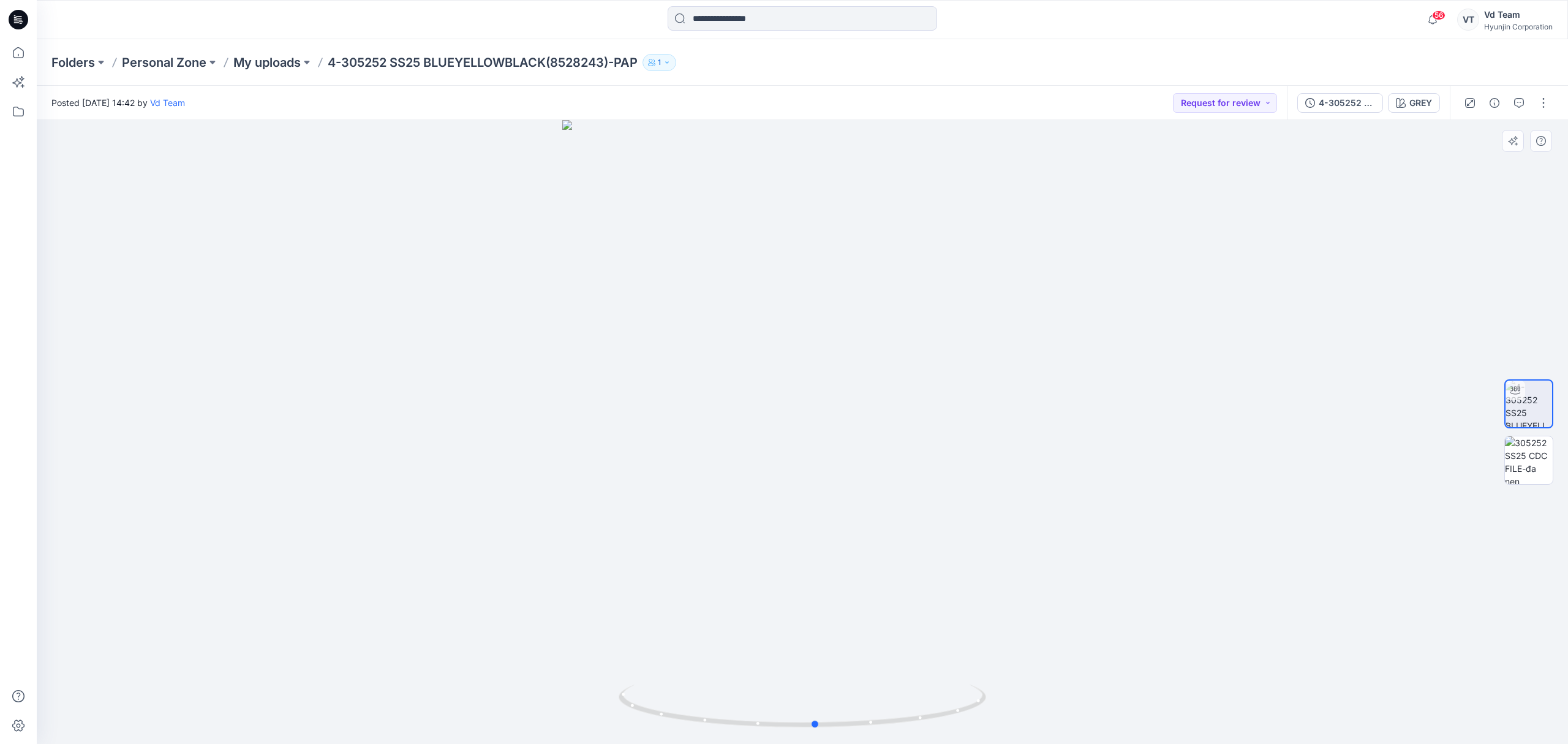
drag, startPoint x: 837, startPoint y: 720, endPoint x: 1217, endPoint y: 672, distance: 383.0
click at [1217, 672] on div at bounding box center [802, 432] width 1531 height 624
drag, startPoint x: 898, startPoint y: 717, endPoint x: 1329, endPoint y: 672, distance: 433.3
click at [1329, 672] on div at bounding box center [802, 432] width 1531 height 624
drag, startPoint x: 780, startPoint y: 720, endPoint x: 947, endPoint y: 670, distance: 174.3
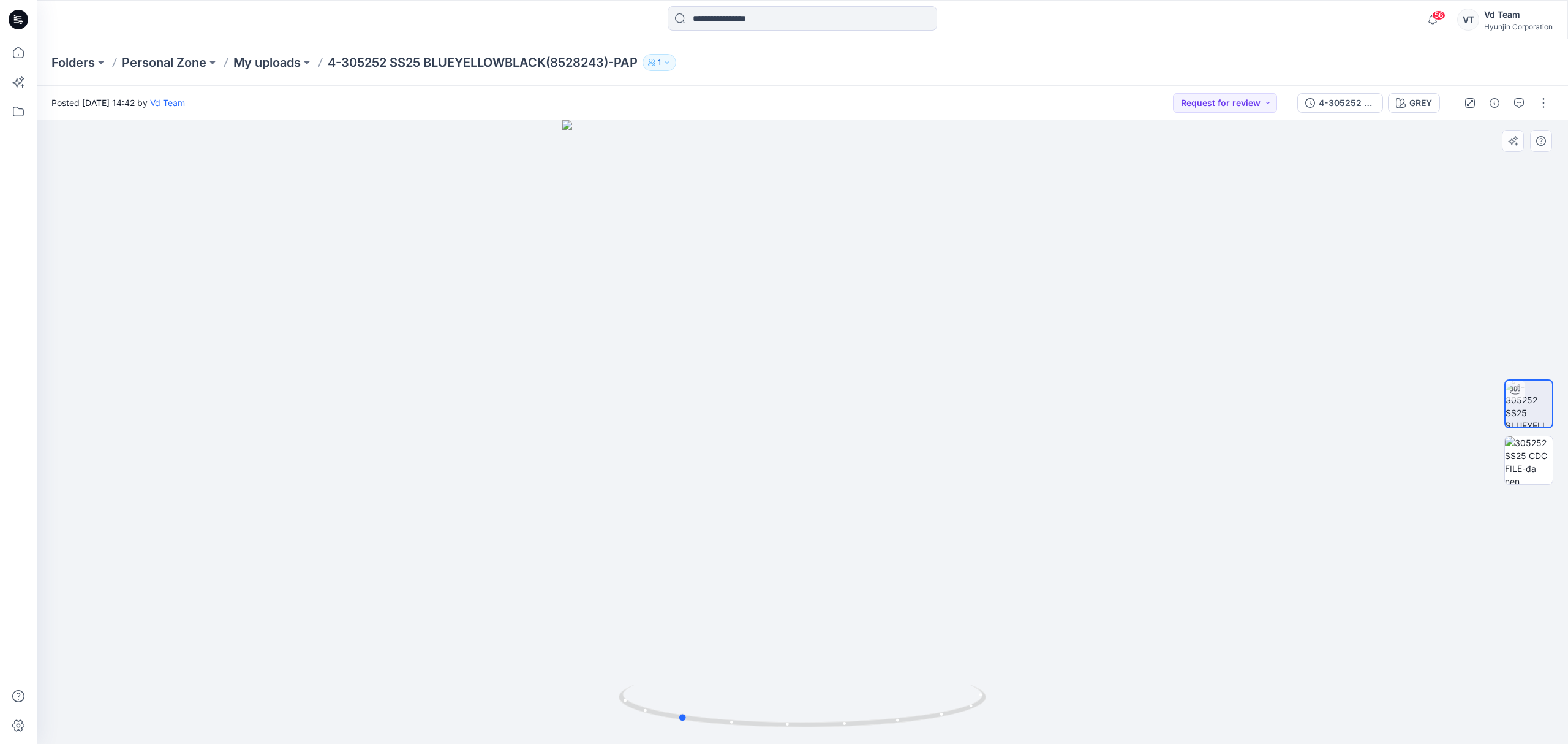
click at [947, 670] on div at bounding box center [802, 432] width 1531 height 624
drag, startPoint x: 834, startPoint y: 312, endPoint x: 838, endPoint y: 465, distance: 153.1
click at [837, 462] on img at bounding box center [802, 416] width 659 height 655
drag, startPoint x: 797, startPoint y: 447, endPoint x: 799, endPoint y: 431, distance: 16.1
click at [799, 431] on img at bounding box center [802, 424] width 919 height 640
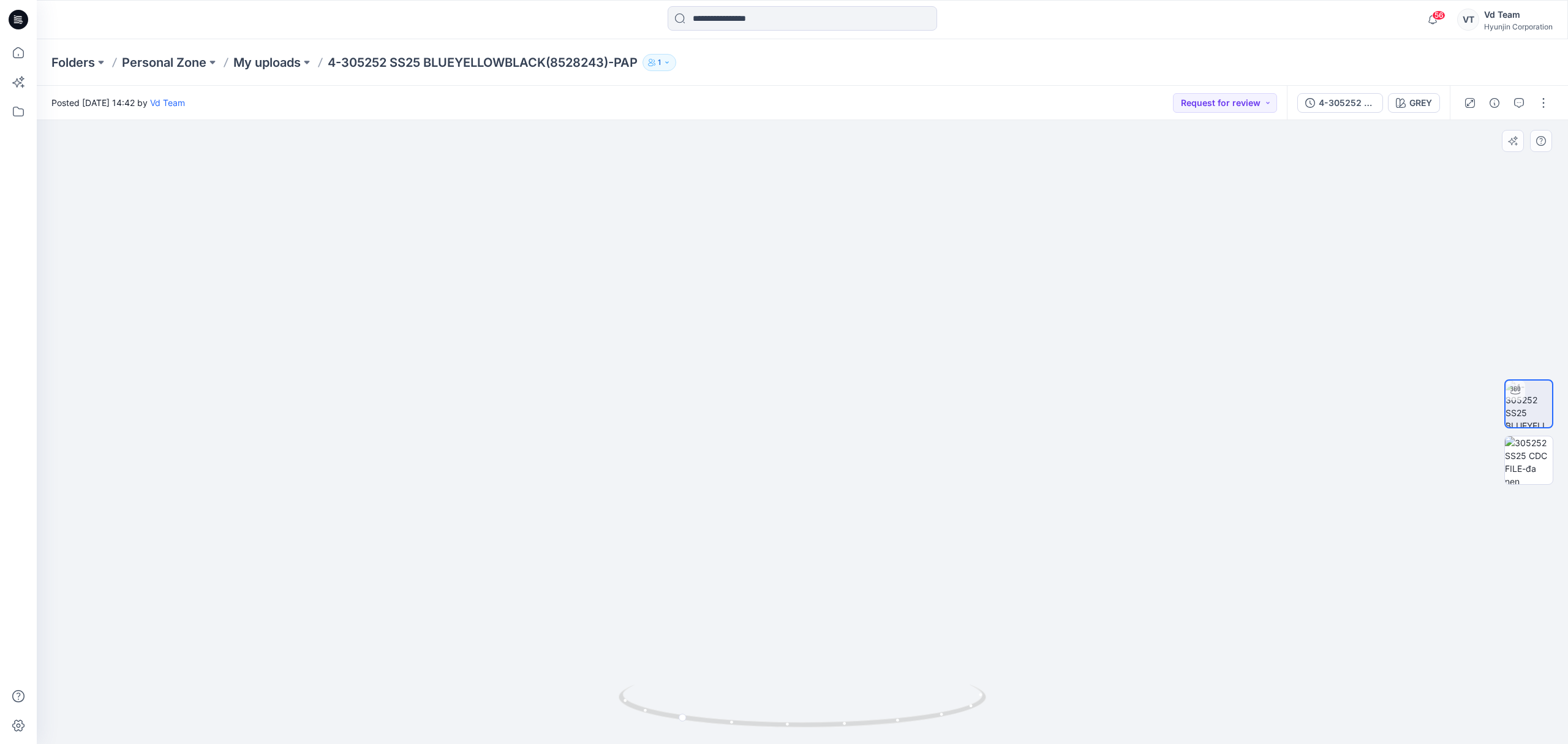
drag, startPoint x: 804, startPoint y: 462, endPoint x: 838, endPoint y: 326, distance: 140.2
click at [838, 326] on img at bounding box center [802, 356] width 919 height 776
drag, startPoint x: 945, startPoint y: 712, endPoint x: 1434, endPoint y: 636, distance: 494.9
click at [1434, 636] on div at bounding box center [802, 432] width 1531 height 624
drag, startPoint x: 866, startPoint y: 708, endPoint x: 1297, endPoint y: 667, distance: 432.9
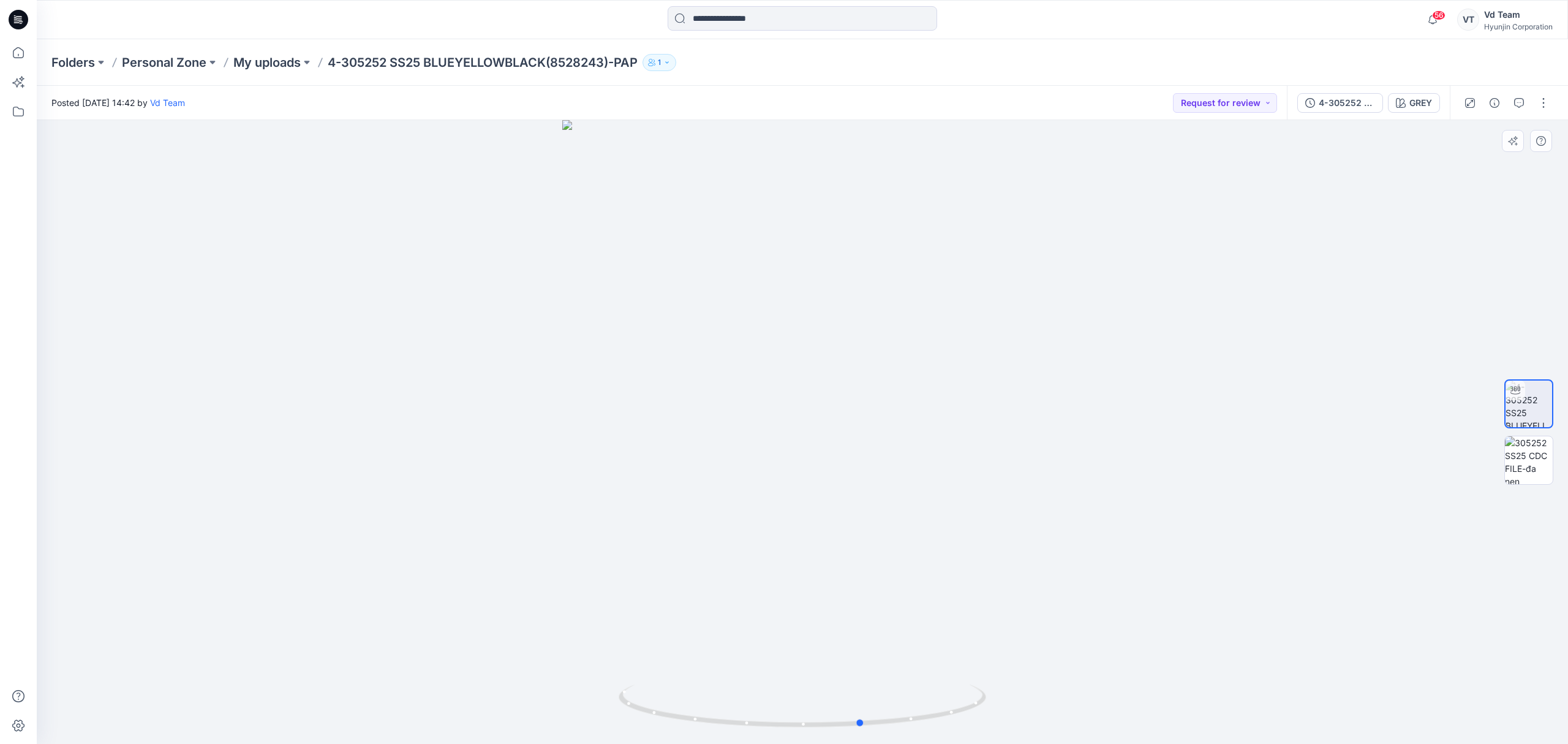
click at [1297, 667] on div at bounding box center [802, 432] width 1531 height 624
drag, startPoint x: 753, startPoint y: 710, endPoint x: 1294, endPoint y: 662, distance: 543.1
click at [1294, 662] on div at bounding box center [802, 432] width 1531 height 624
drag, startPoint x: 824, startPoint y: 655, endPoint x: 845, endPoint y: 582, distance: 76.0
click at [845, 582] on div at bounding box center [802, 432] width 1531 height 624
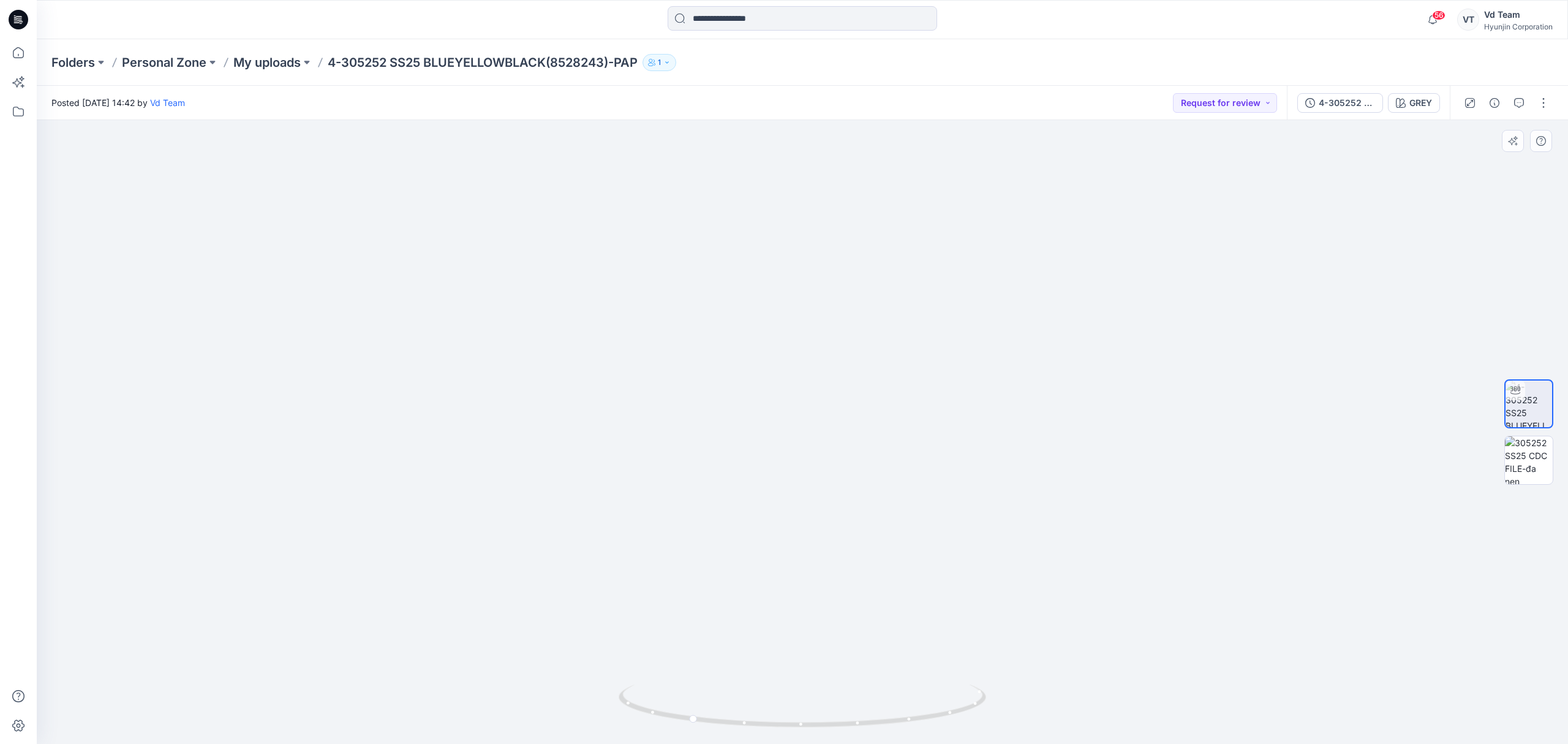
drag, startPoint x: 789, startPoint y: 641, endPoint x: 801, endPoint y: 522, distance: 119.6
click at [801, 522] on img at bounding box center [802, 330] width 659 height 826
drag, startPoint x: 744, startPoint y: 716, endPoint x: 852, endPoint y: 681, distance: 113.5
click at [852, 681] on div at bounding box center [802, 432] width 1531 height 624
click at [251, 60] on p "My uploads" at bounding box center [267, 62] width 67 height 17
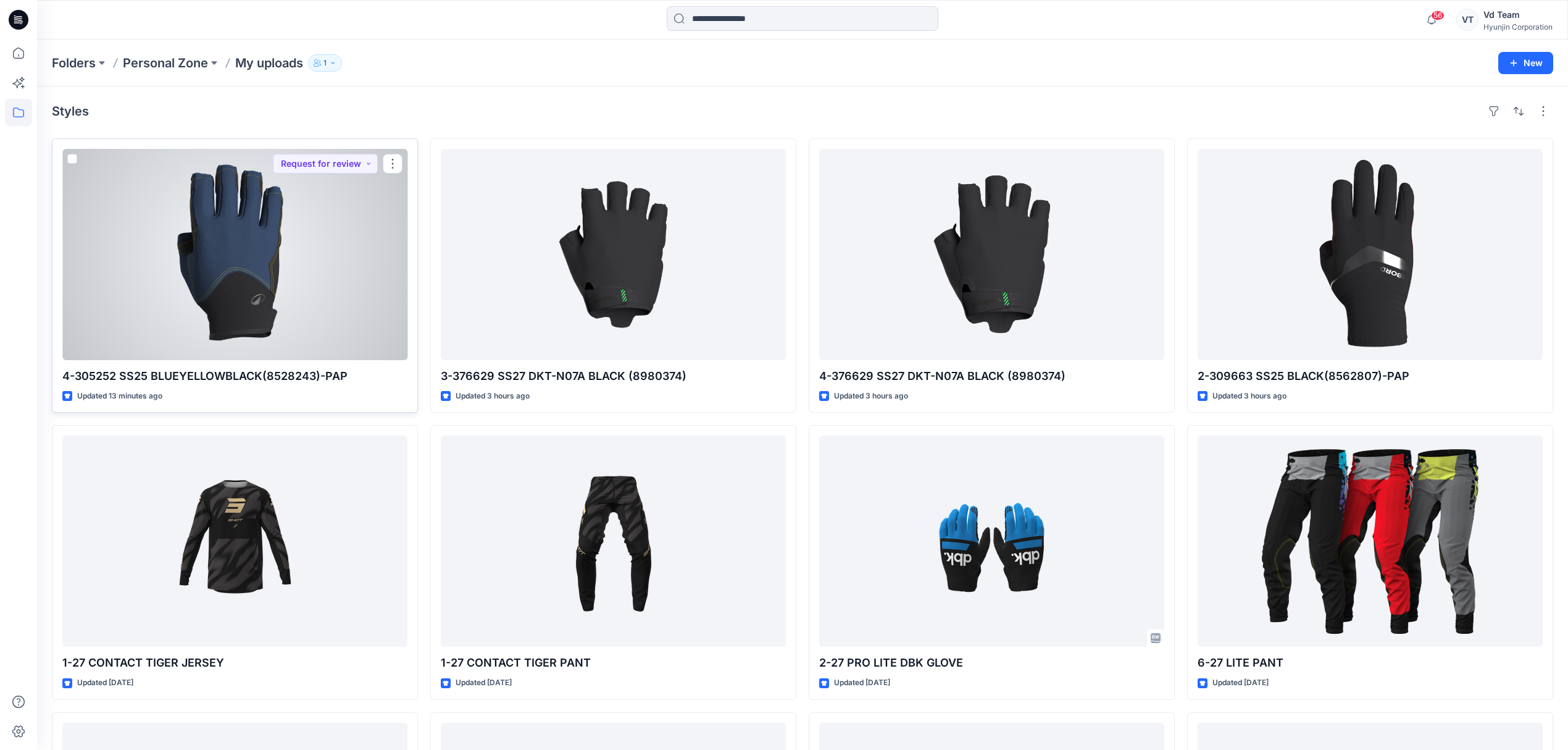
click at [199, 309] on div at bounding box center [235, 254] width 345 height 211
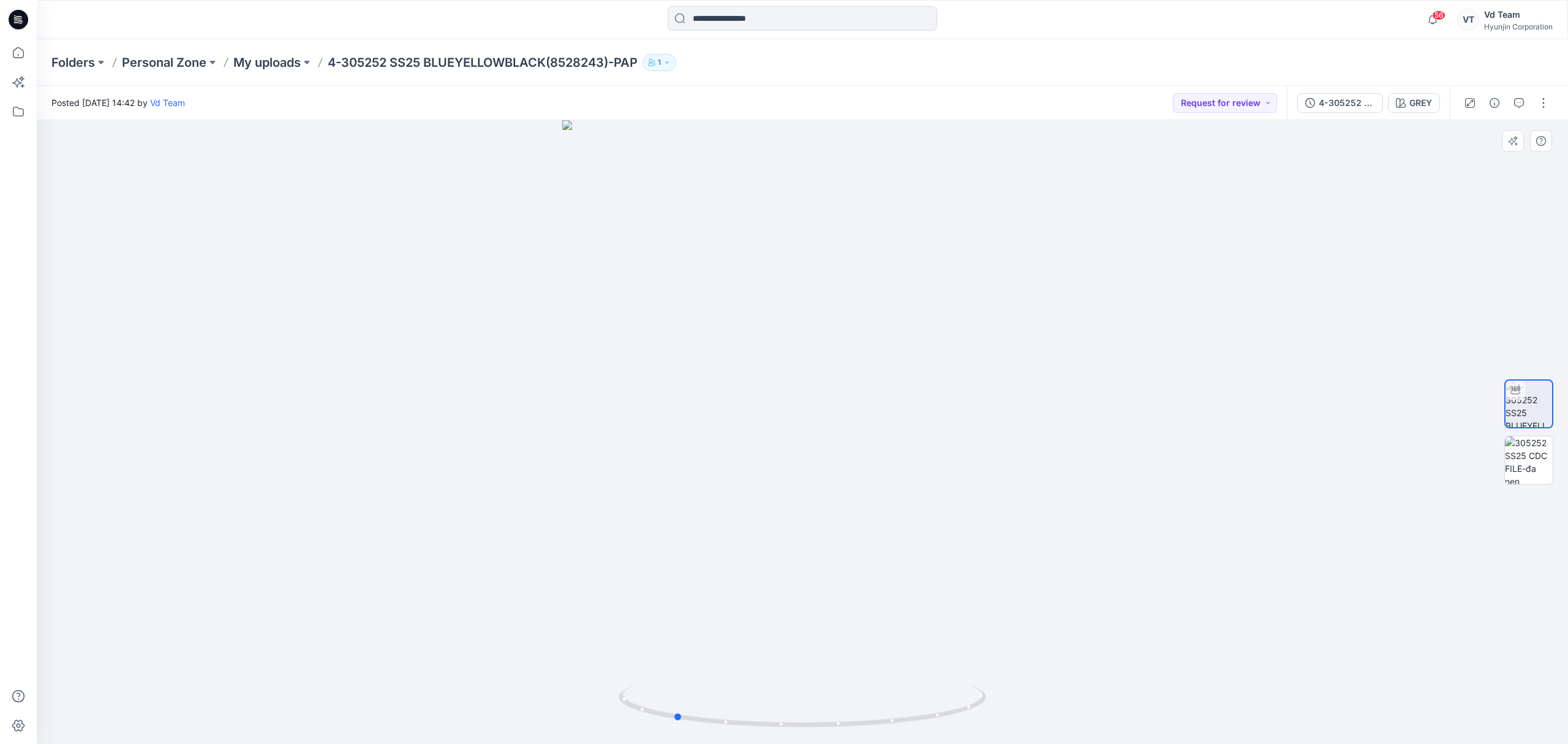
drag, startPoint x: 704, startPoint y: 720, endPoint x: 943, endPoint y: 653, distance: 248.2
click at [943, 653] on div at bounding box center [802, 432] width 1531 height 624
drag, startPoint x: 684, startPoint y: 703, endPoint x: 840, endPoint y: 694, distance: 156.3
click at [840, 694] on icon at bounding box center [803, 707] width 370 height 46
click at [265, 57] on p "My uploads" at bounding box center [267, 62] width 67 height 17
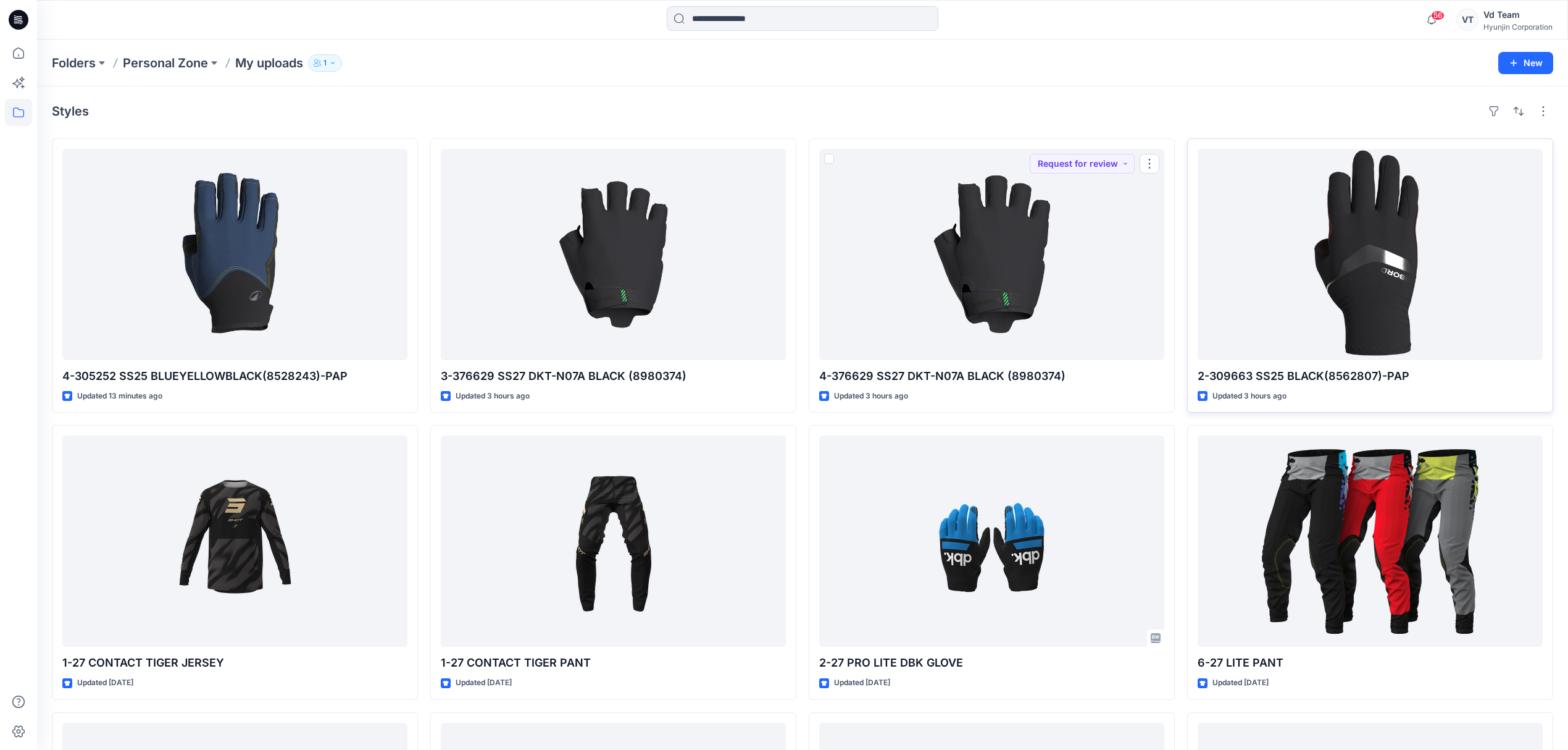
click at [1332, 297] on div at bounding box center [1370, 254] width 345 height 211
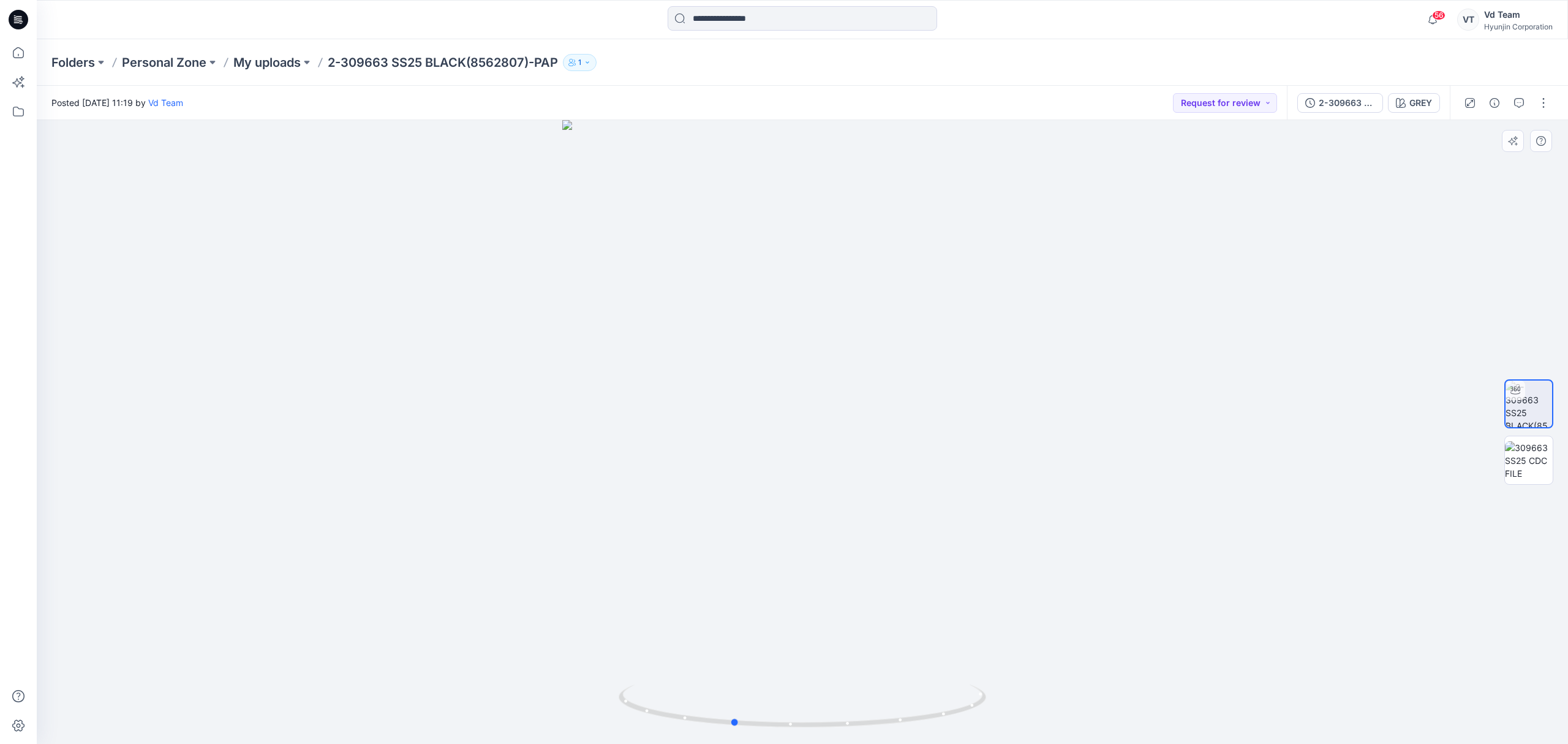
drag, startPoint x: 726, startPoint y: 717, endPoint x: 1390, endPoint y: 645, distance: 667.9
click at [1390, 645] on div at bounding box center [802, 432] width 1531 height 624
drag, startPoint x: 848, startPoint y: 709, endPoint x: 845, endPoint y: 676, distance: 33.1
click at [845, 676] on div at bounding box center [802, 432] width 1531 height 624
click at [263, 60] on p "My uploads" at bounding box center [267, 62] width 67 height 17
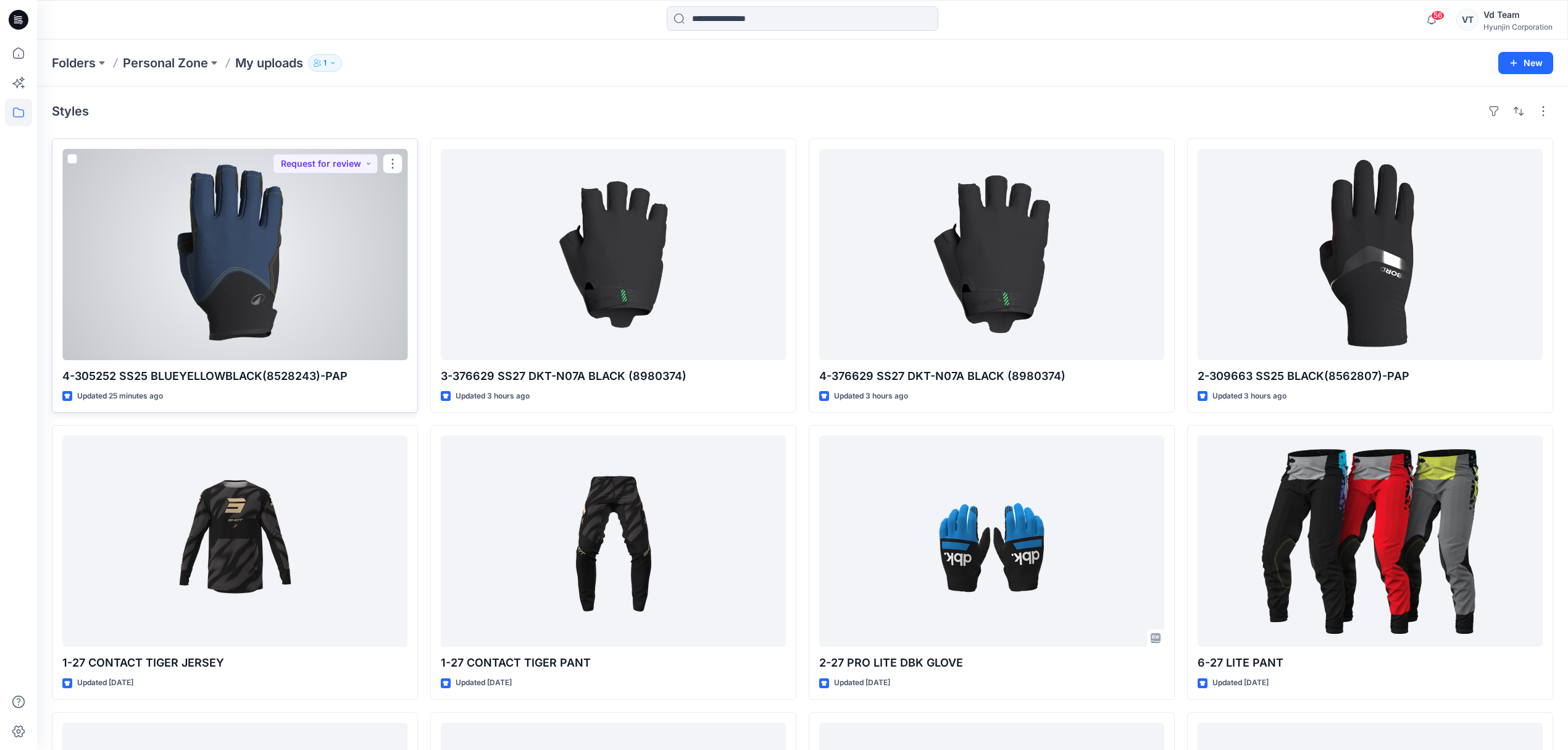
click at [221, 283] on div at bounding box center [235, 254] width 345 height 211
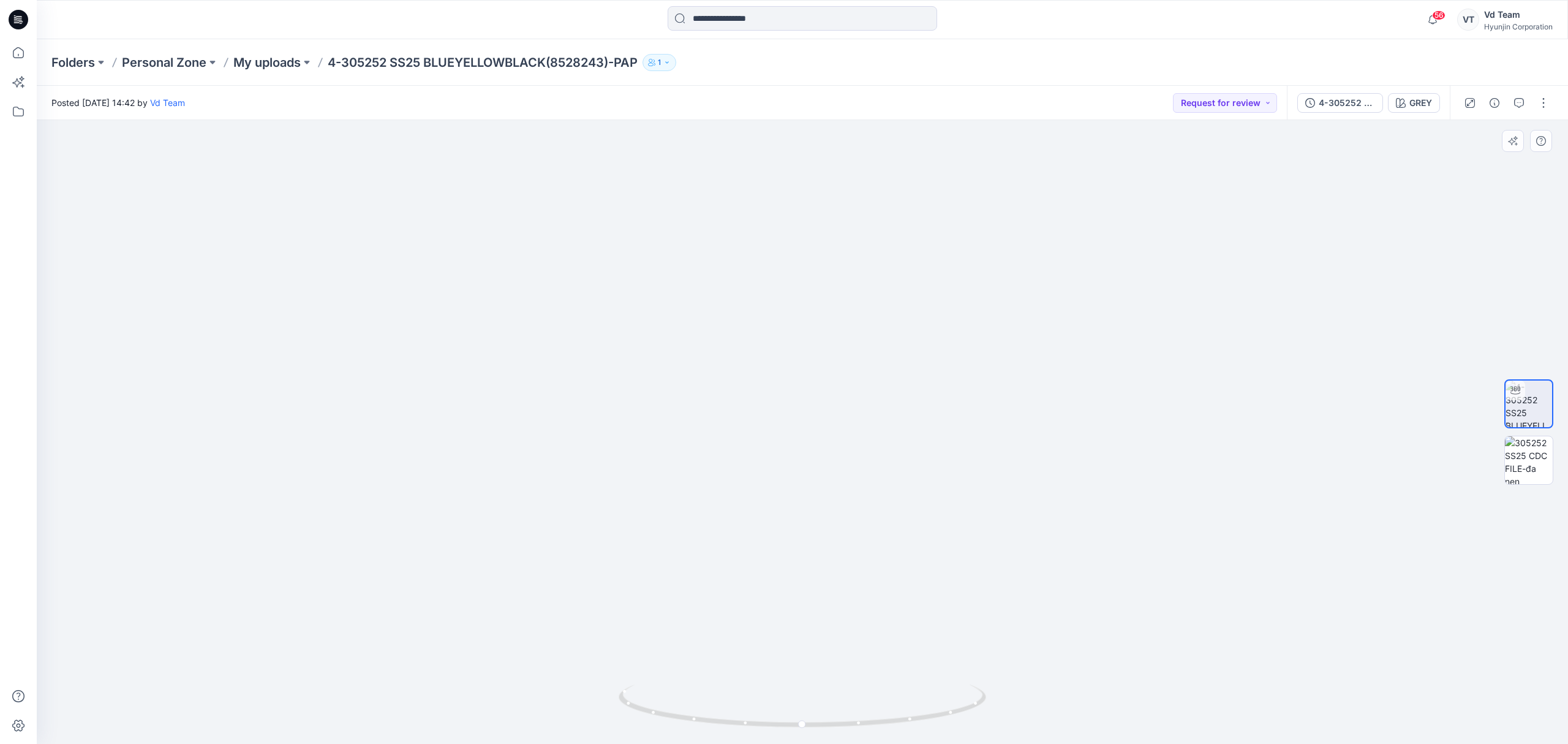
drag, startPoint x: 780, startPoint y: 632, endPoint x: 922, endPoint y: 638, distance: 142.1
click at [922, 638] on img at bounding box center [802, 292] width 919 height 903
drag, startPoint x: 772, startPoint y: 714, endPoint x: 874, endPoint y: 712, distance: 102.0
click at [874, 712] on icon at bounding box center [803, 707] width 370 height 46
drag, startPoint x: 799, startPoint y: 724, endPoint x: 910, endPoint y: 714, distance: 111.4
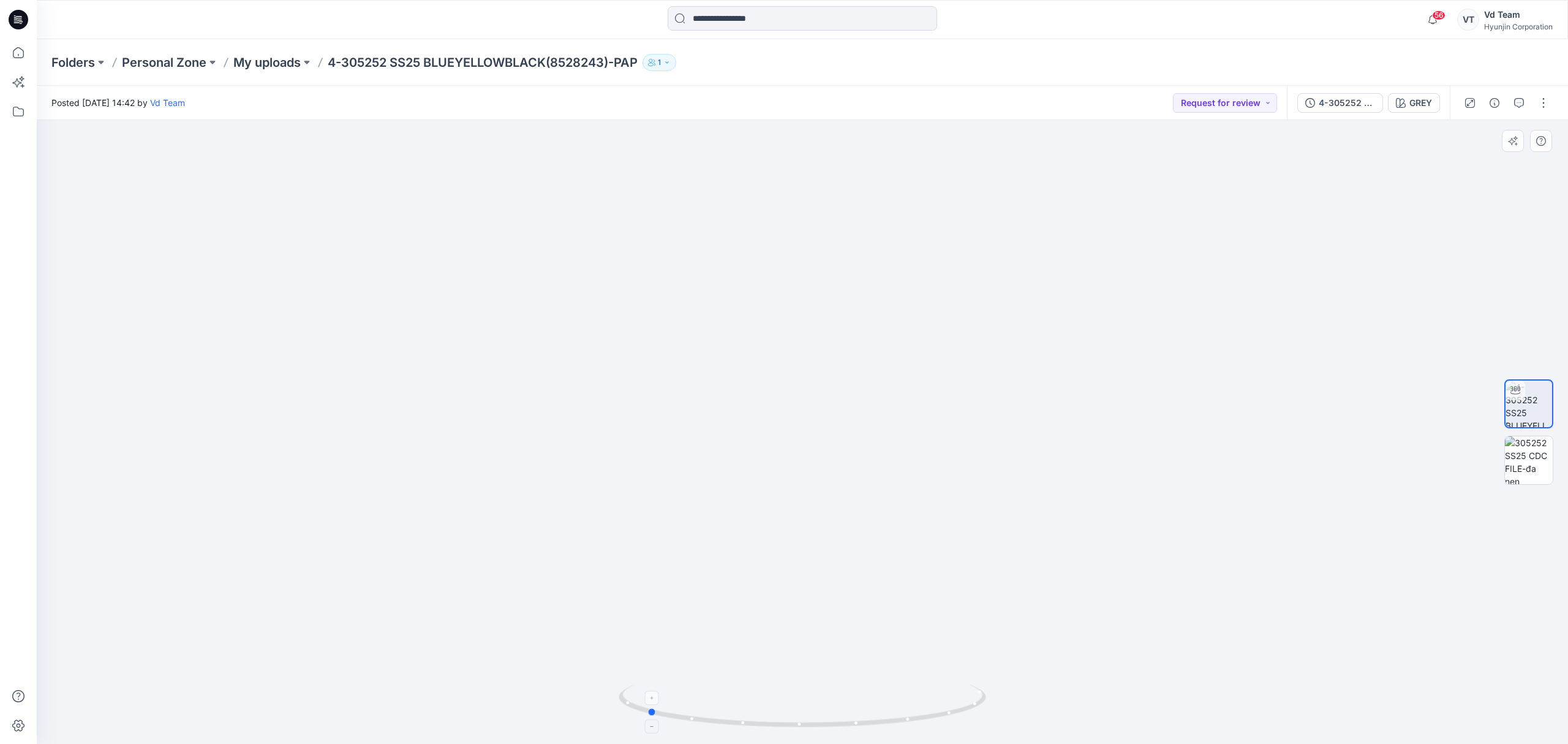
click at [910, 714] on icon at bounding box center [803, 707] width 370 height 46
click at [280, 60] on p "My uploads" at bounding box center [267, 62] width 67 height 17
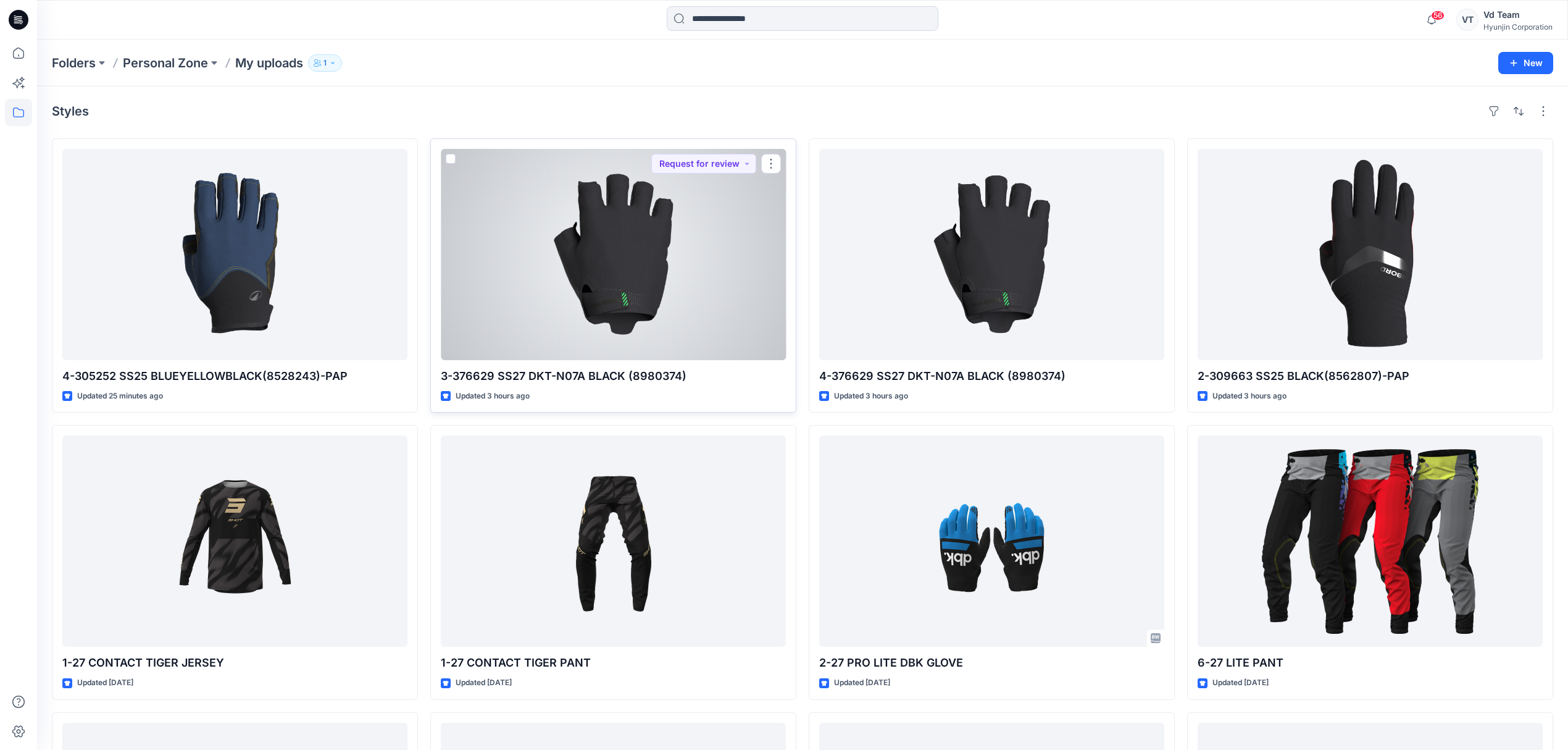
click at [643, 331] on div at bounding box center [613, 254] width 345 height 211
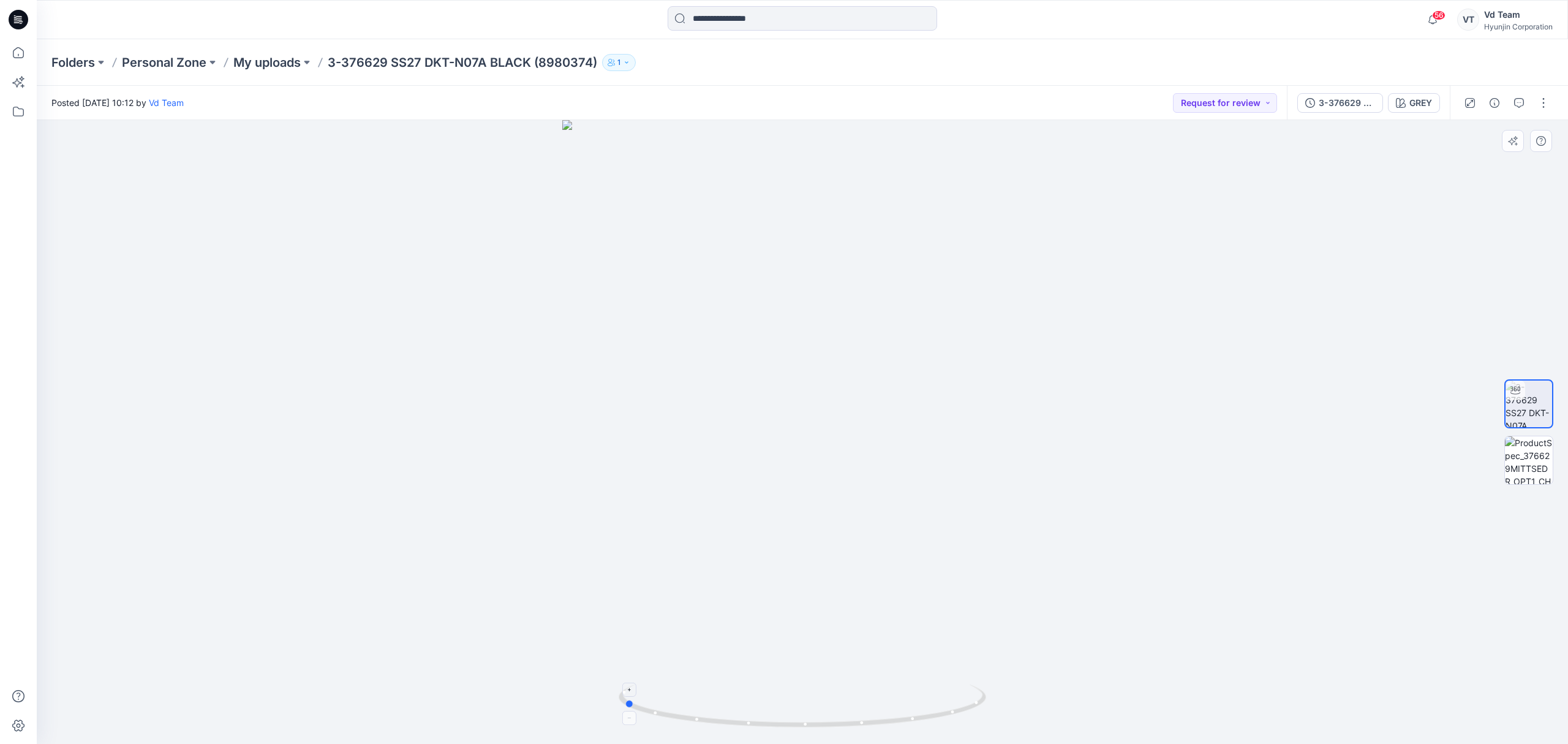
drag, startPoint x: 875, startPoint y: 731, endPoint x: 697, endPoint y: 729, distance: 178.0
click at [697, 729] on div at bounding box center [802, 432] width 1531 height 624
click at [276, 59] on p "My uploads" at bounding box center [267, 62] width 67 height 17
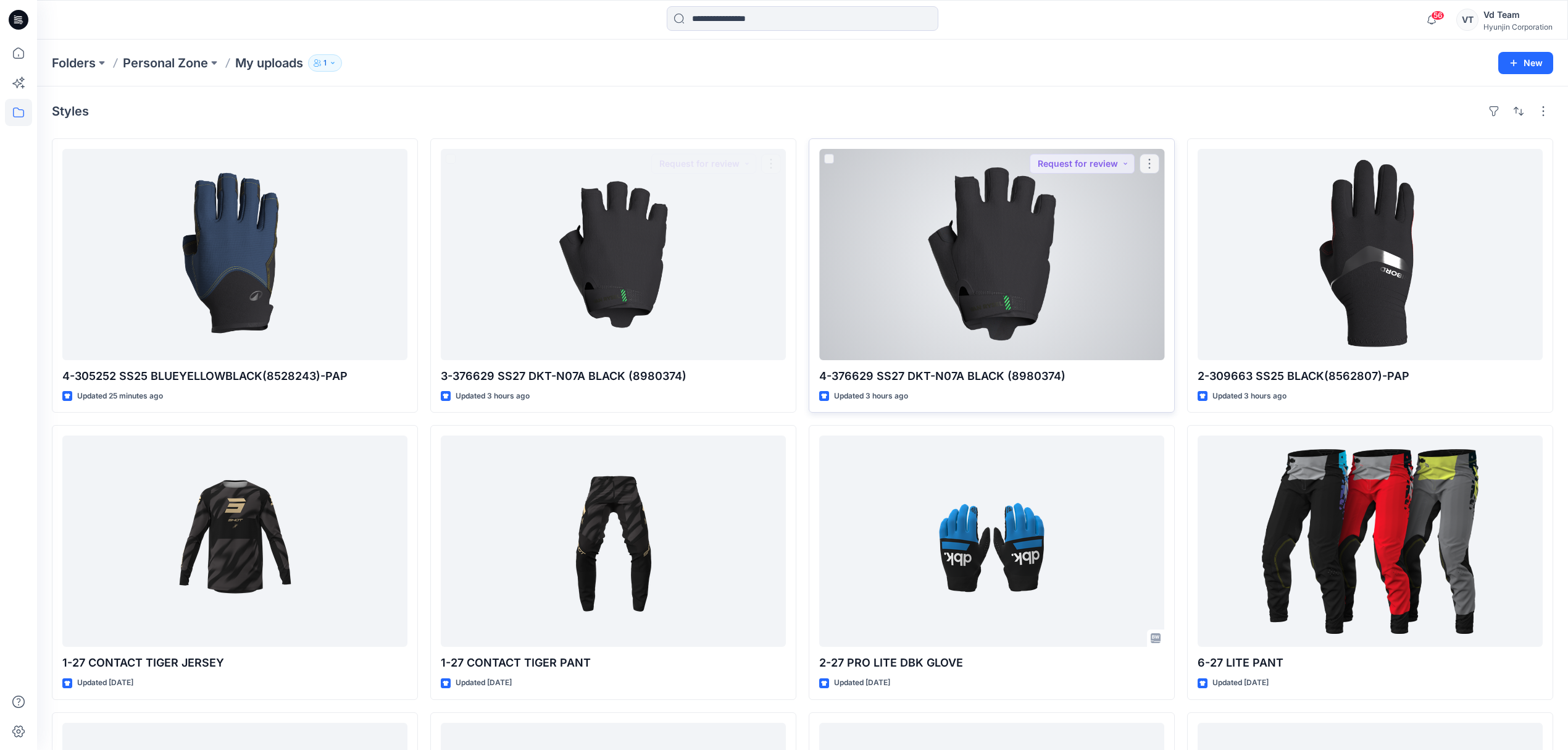
click at [1005, 336] on div at bounding box center [992, 254] width 345 height 211
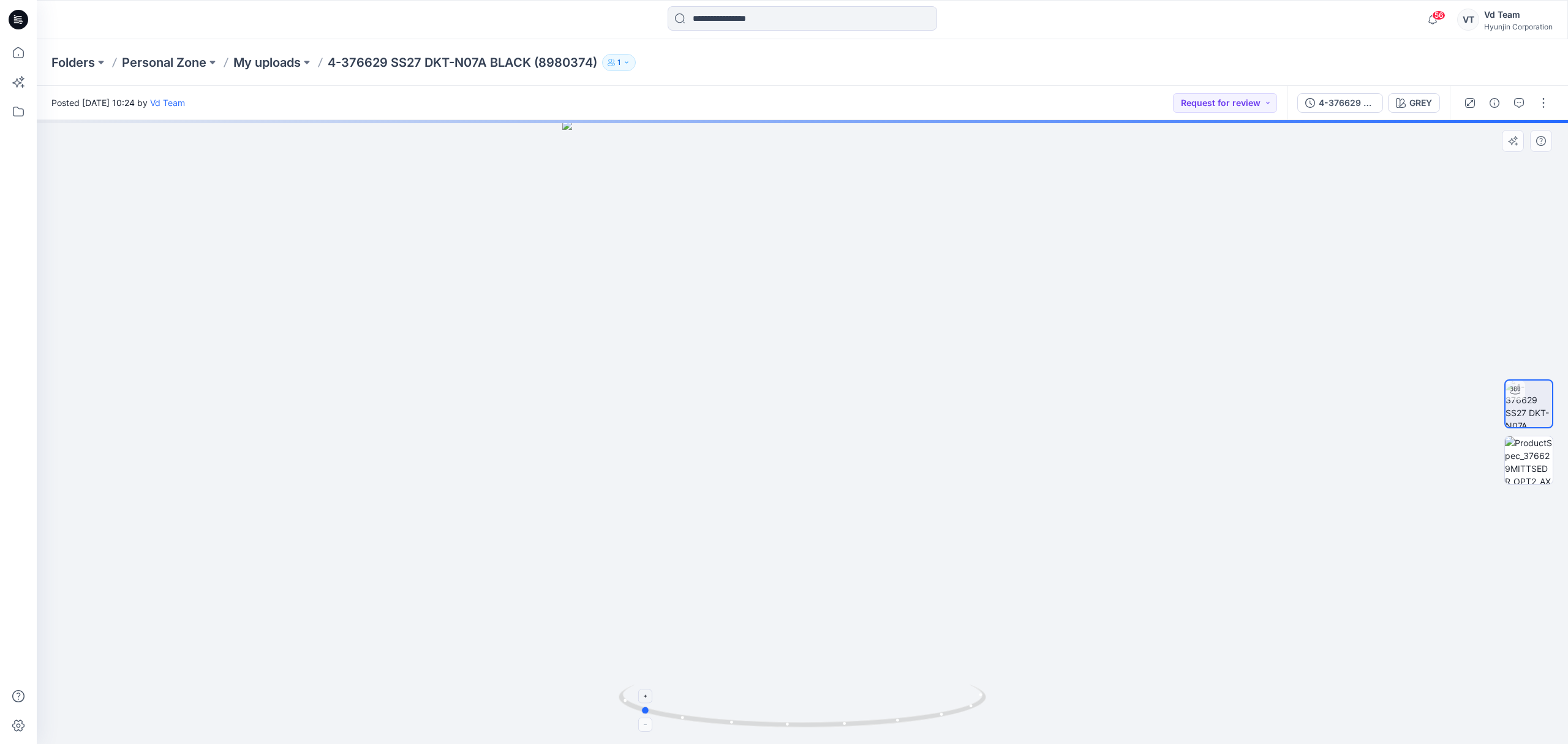
drag, startPoint x: 772, startPoint y: 726, endPoint x: 977, endPoint y: 725, distance: 205.0
click at [977, 725] on icon at bounding box center [803, 707] width 370 height 46
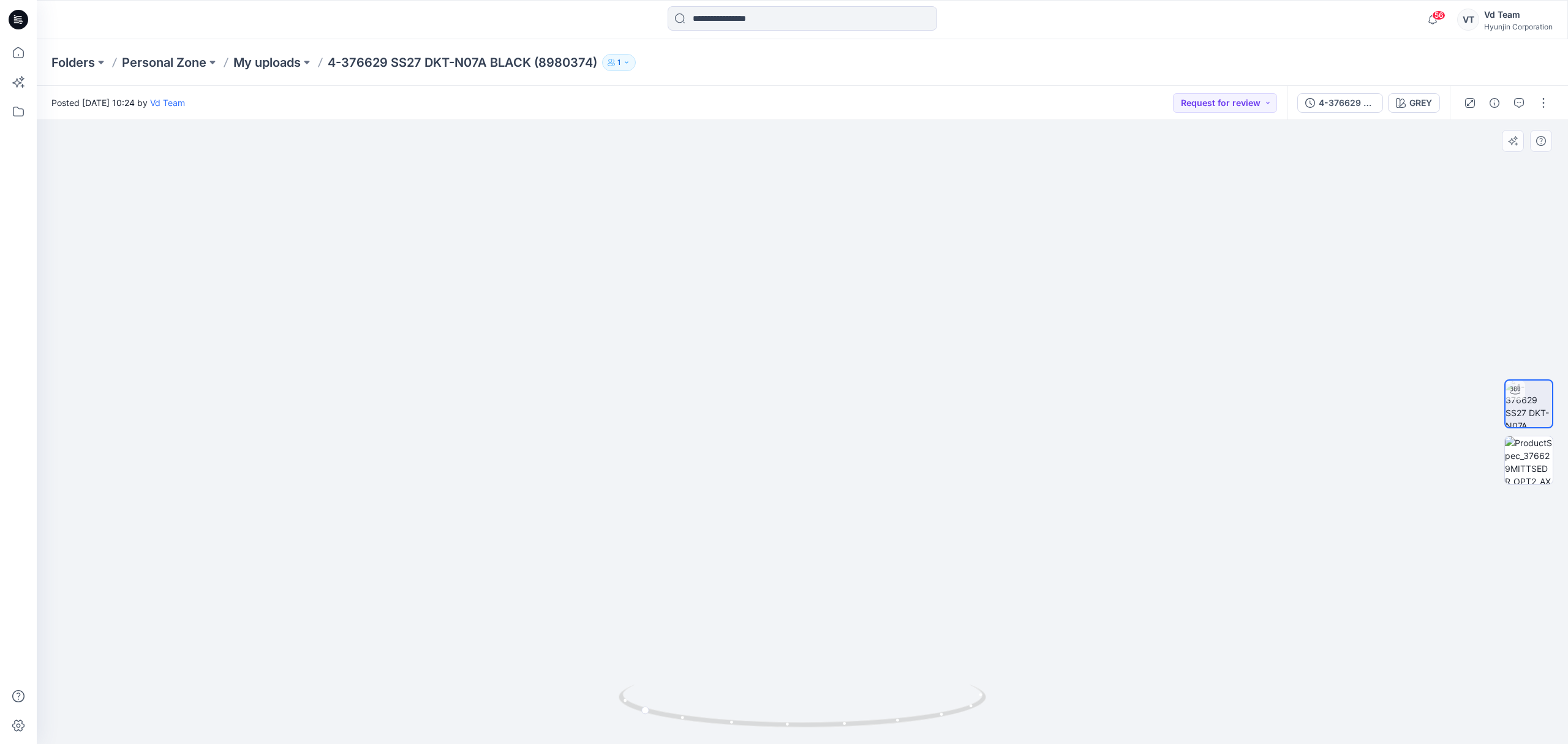
drag, startPoint x: 790, startPoint y: 438, endPoint x: 829, endPoint y: 425, distance: 41.1
click at [829, 428] on img at bounding box center [802, 366] width 919 height 754
drag, startPoint x: 837, startPoint y: 500, endPoint x: 829, endPoint y: 403, distance: 97.3
click at [829, 414] on img at bounding box center [802, 275] width 919 height 938
drag, startPoint x: 837, startPoint y: 478, endPoint x: 828, endPoint y: 402, distance: 76.5
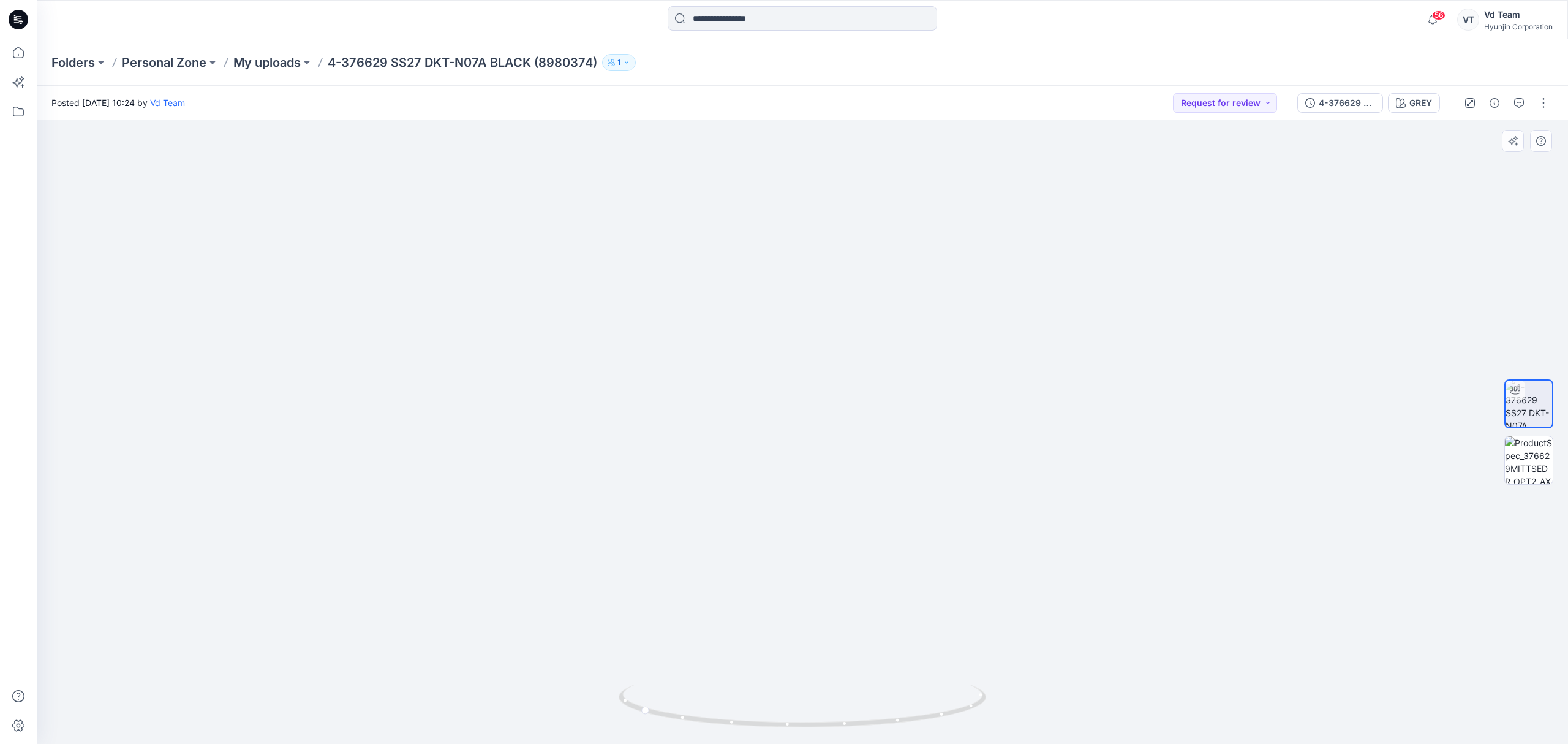
click at [830, 403] on img at bounding box center [802, 209] width 919 height 1069
click at [261, 63] on p "My uploads" at bounding box center [267, 62] width 67 height 17
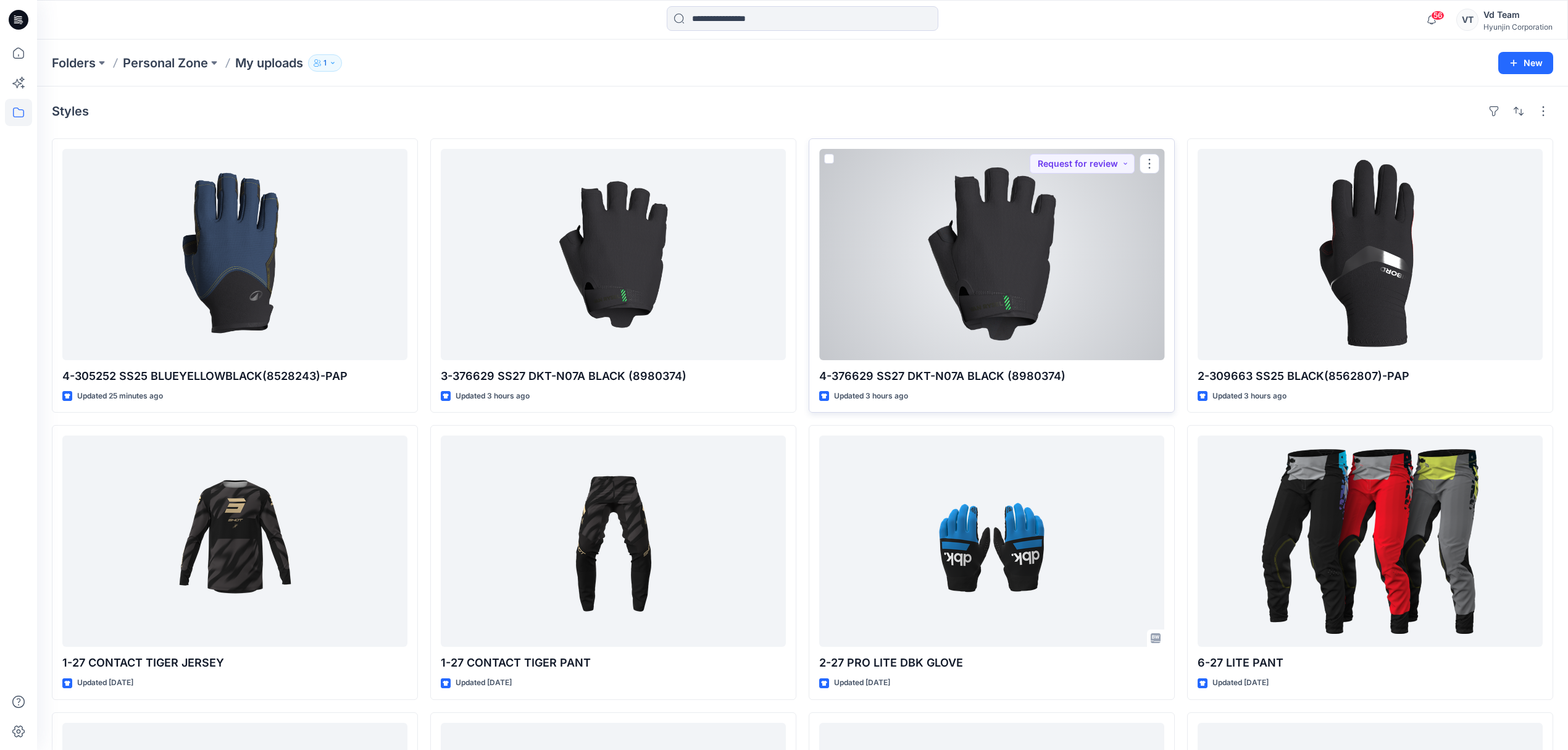
click at [1030, 295] on div at bounding box center [992, 254] width 345 height 211
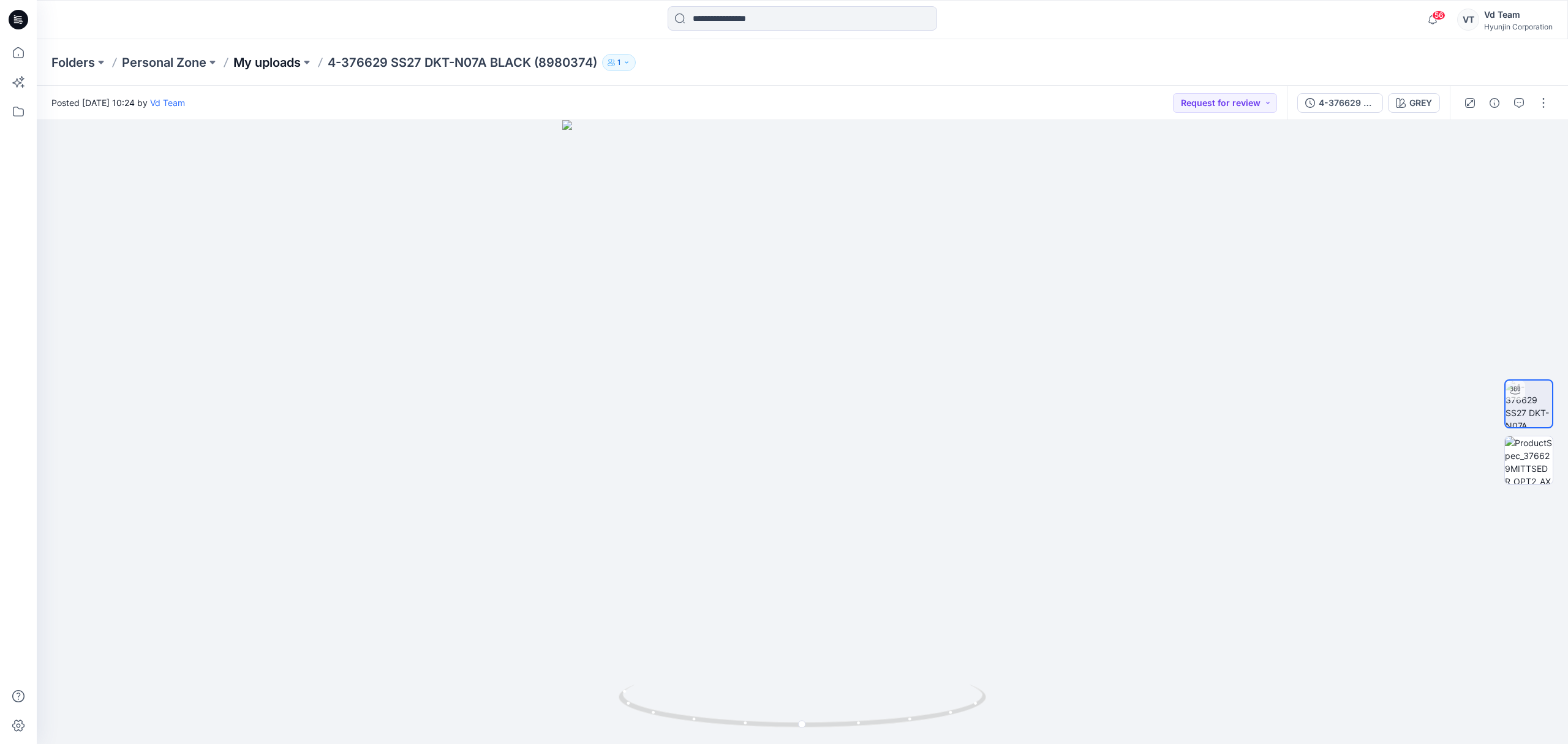
click at [265, 70] on p "My uploads" at bounding box center [267, 62] width 67 height 17
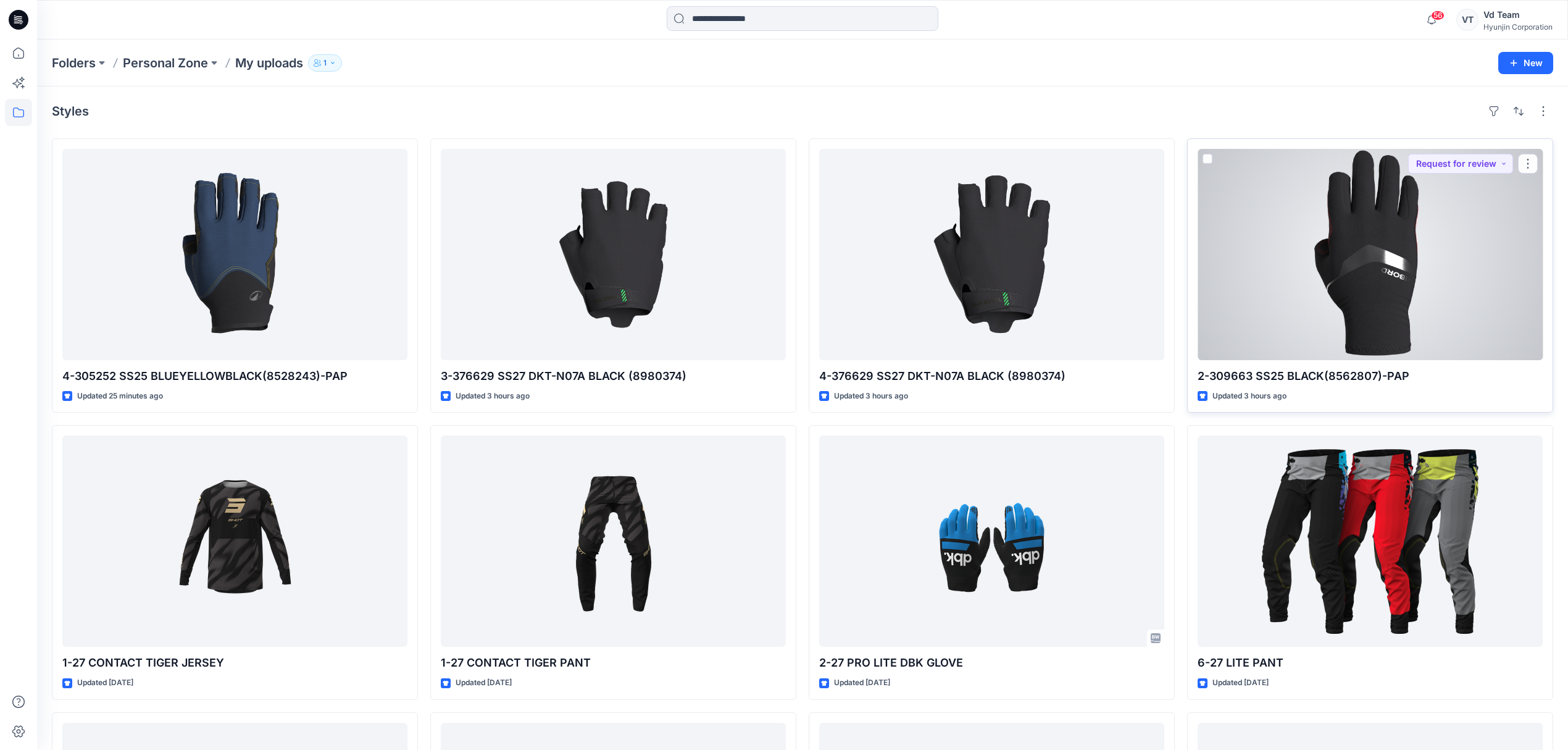
click at [1484, 238] on div at bounding box center [1370, 254] width 345 height 211
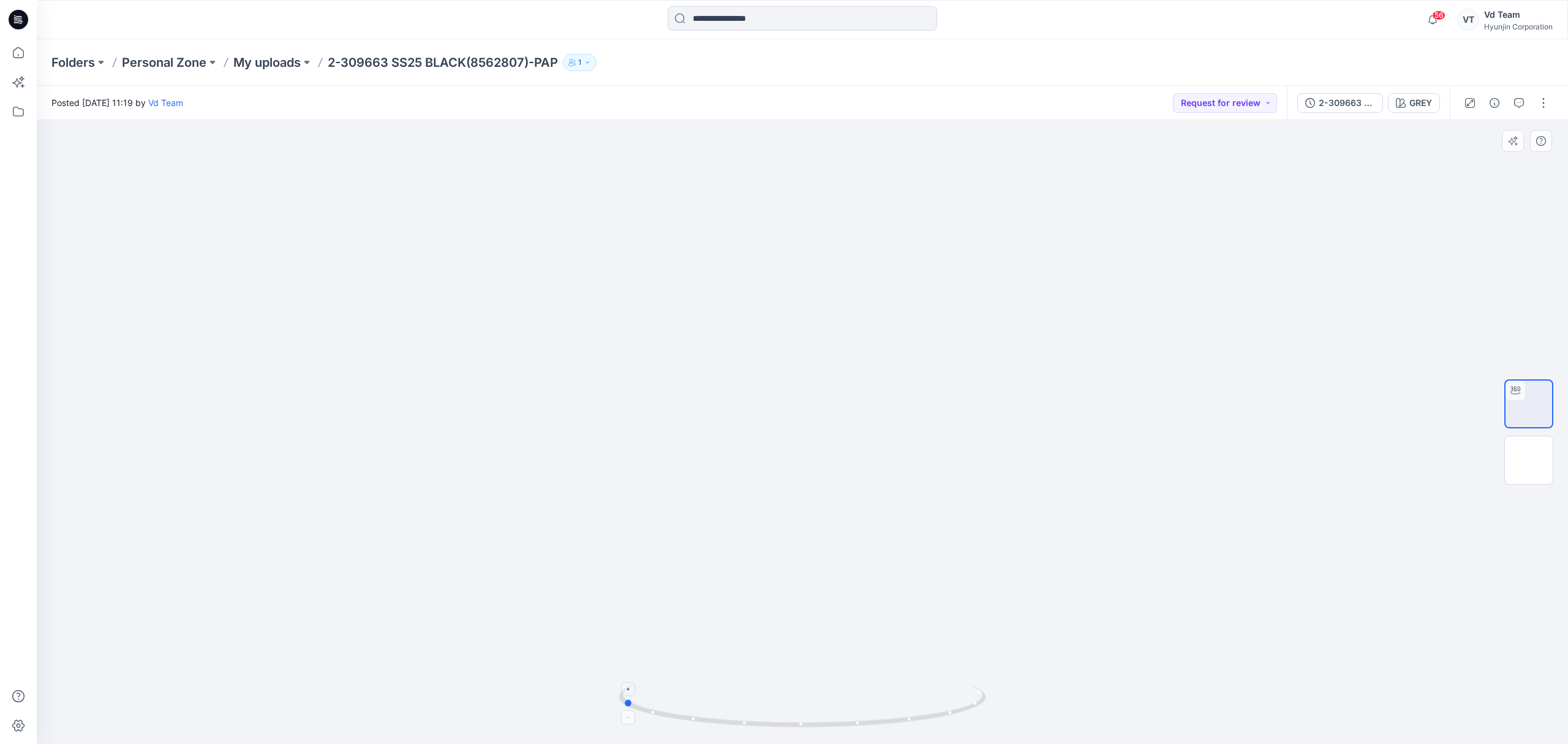
drag, startPoint x: 748, startPoint y: 716, endPoint x: 935, endPoint y: 696, distance: 188.1
click at [935, 696] on icon at bounding box center [803, 707] width 370 height 46
click at [250, 64] on p "My uploads" at bounding box center [267, 62] width 67 height 17
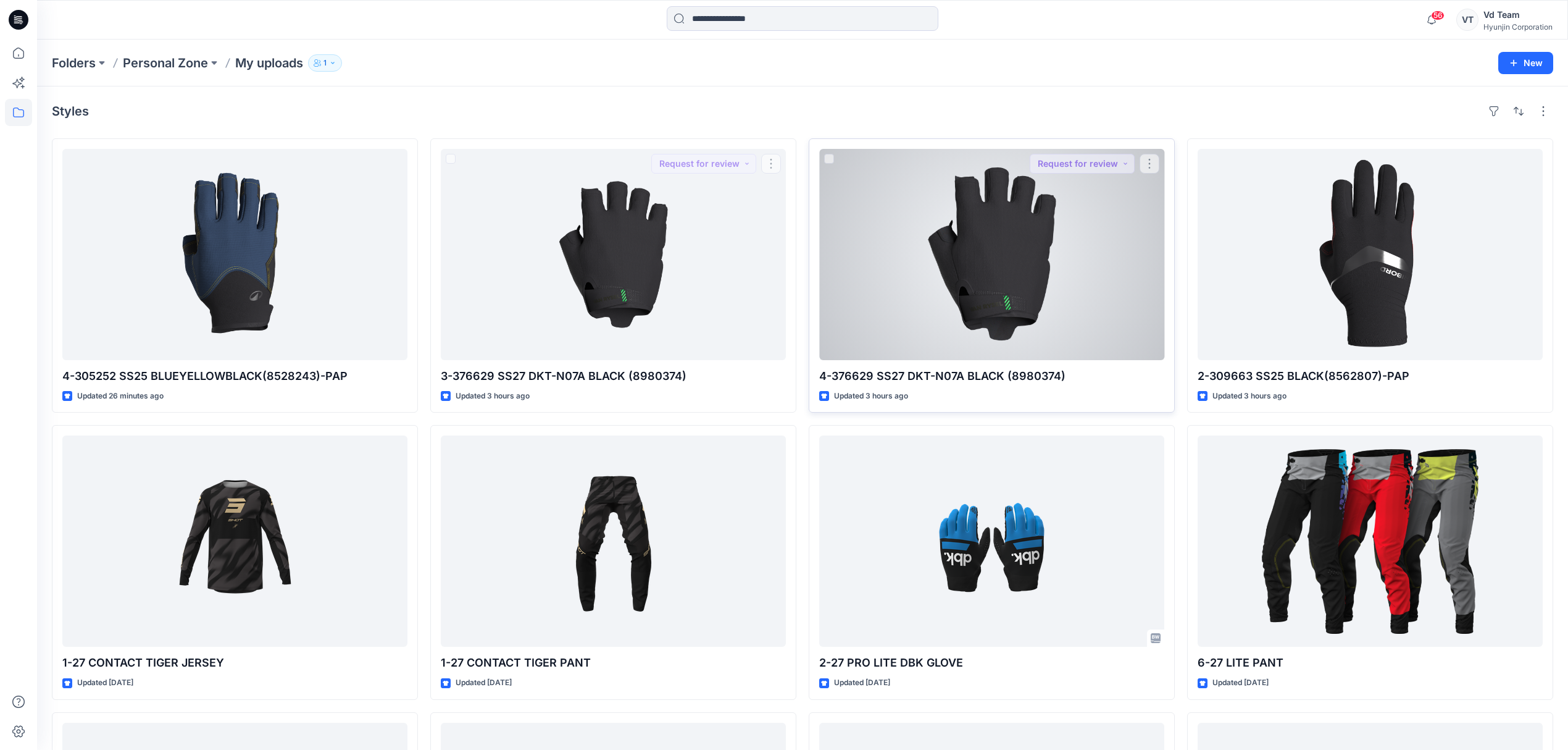
click at [991, 278] on div at bounding box center [992, 254] width 345 height 211
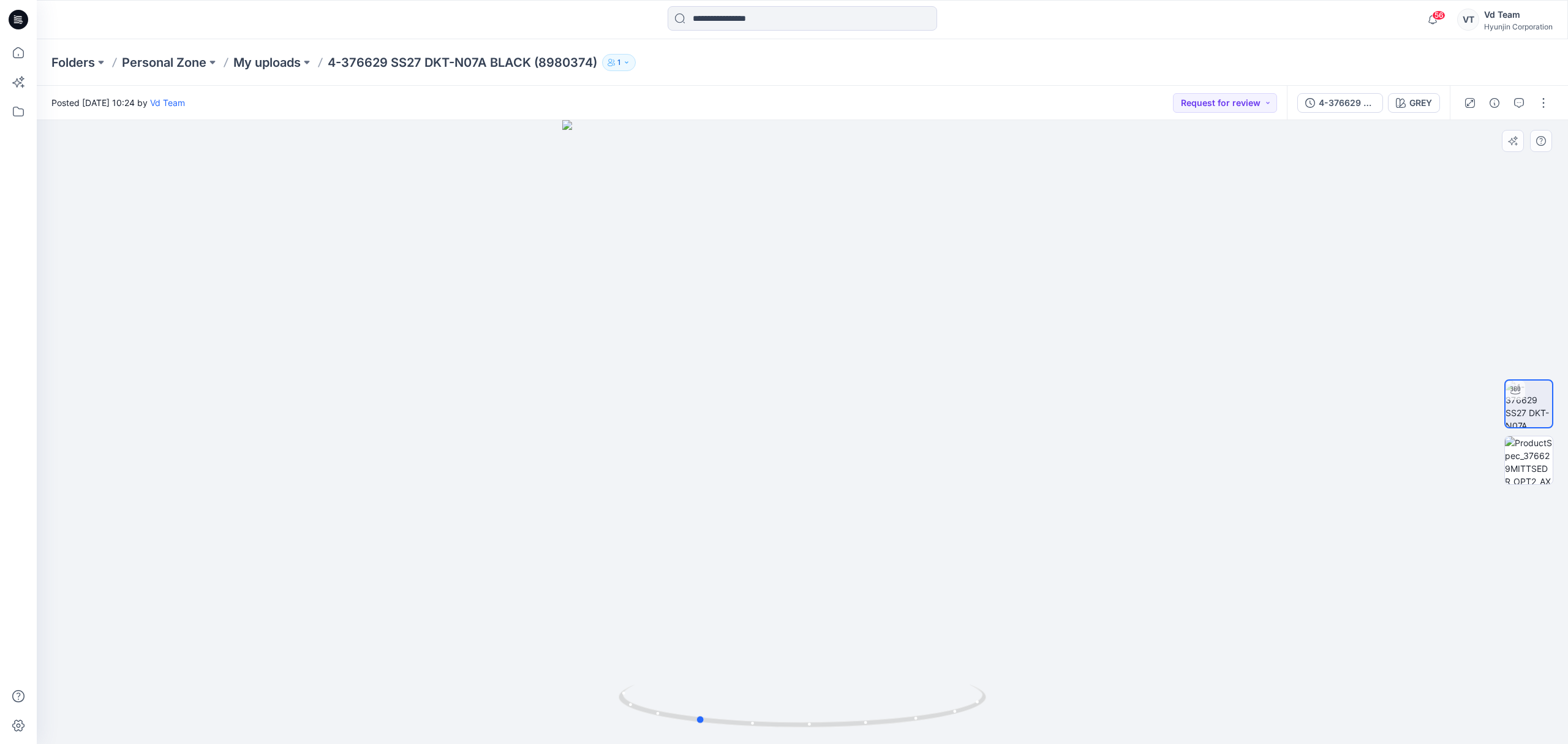
drag, startPoint x: 762, startPoint y: 711, endPoint x: 1020, endPoint y: 692, distance: 258.7
click at [1025, 704] on div at bounding box center [802, 432] width 1531 height 624
drag, startPoint x: 929, startPoint y: 708, endPoint x: 882, endPoint y: 687, distance: 51.5
click at [882, 687] on icon at bounding box center [803, 707] width 370 height 46
click at [281, 63] on p "My uploads" at bounding box center [267, 62] width 67 height 17
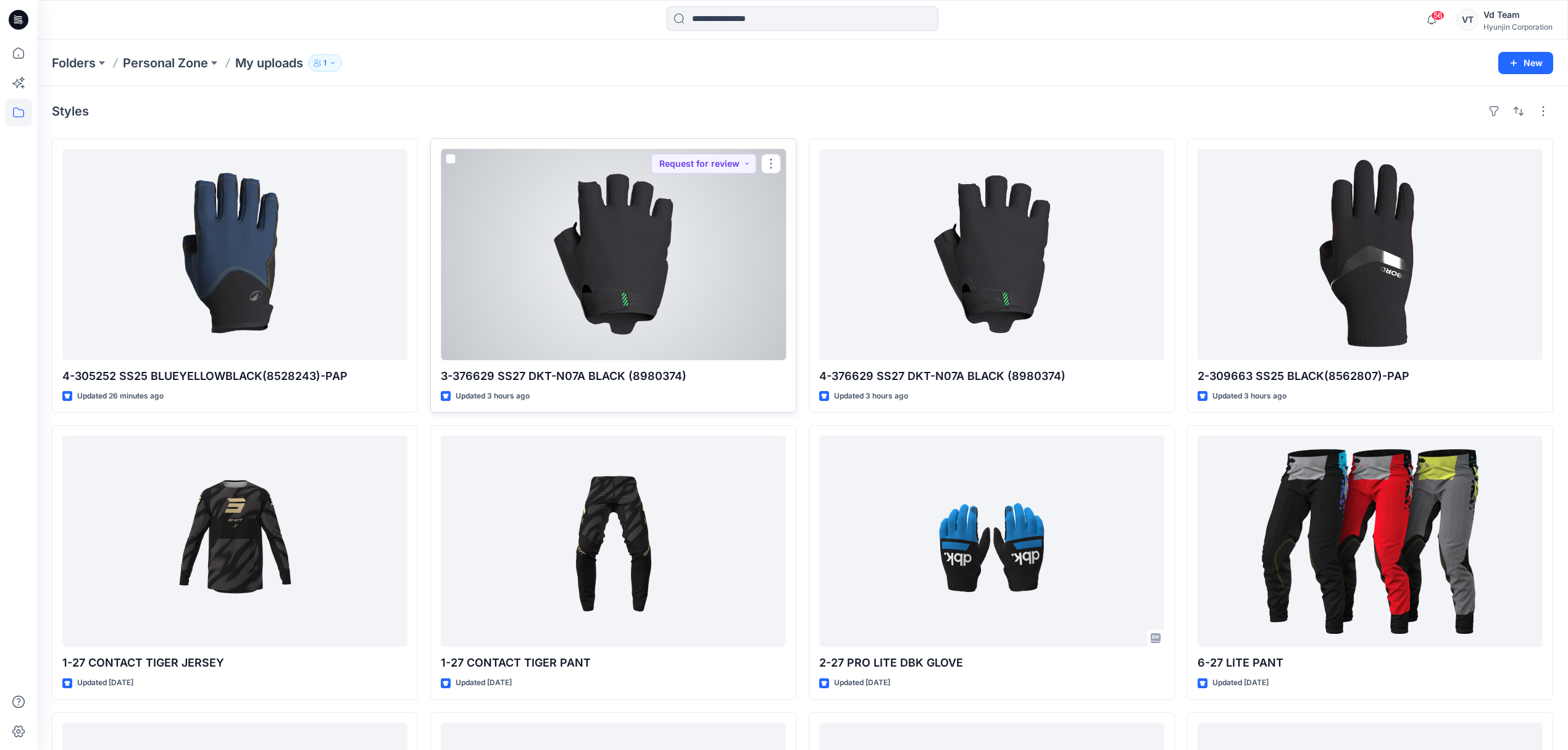
click at [693, 338] on div at bounding box center [613, 254] width 345 height 211
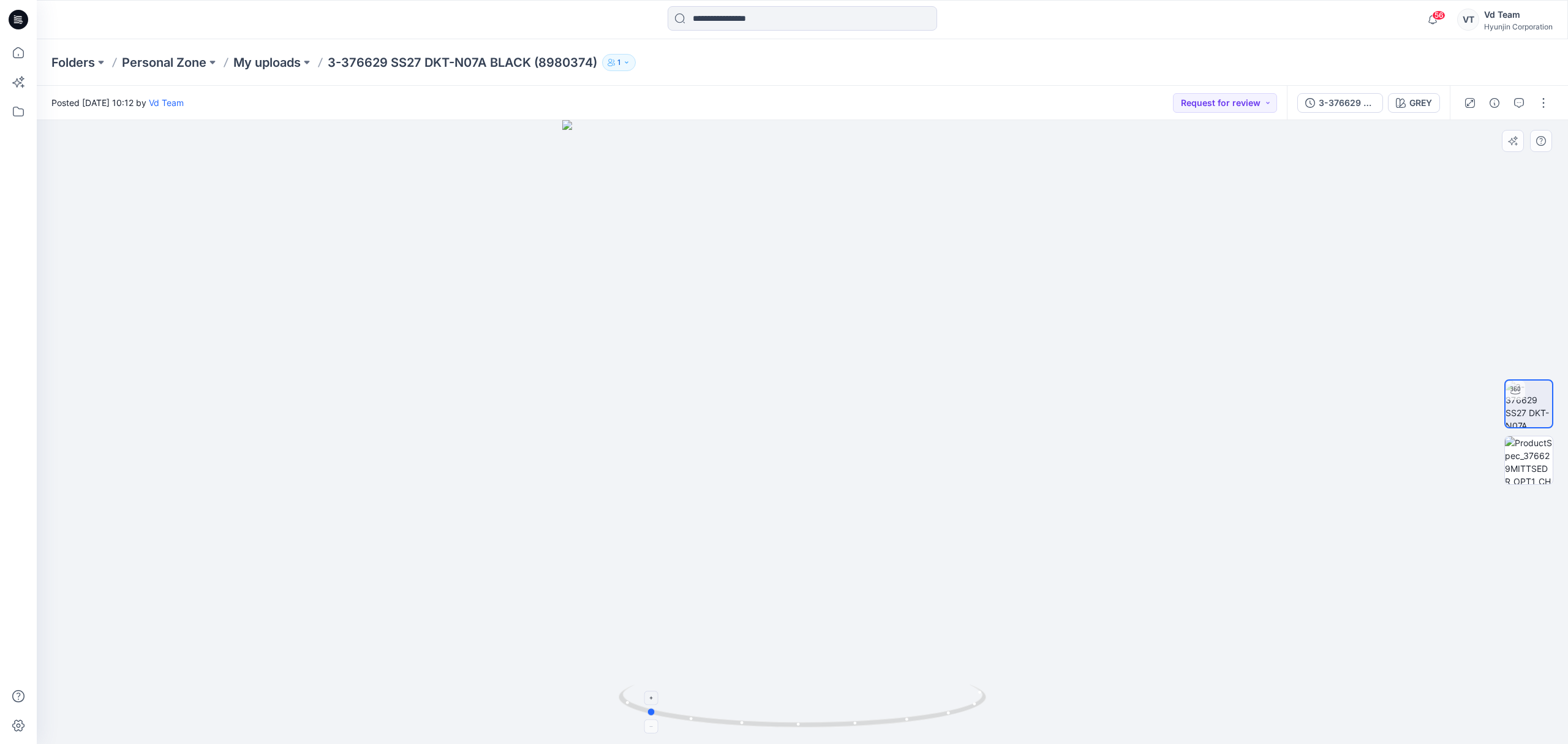
drag, startPoint x: 708, startPoint y: 711, endPoint x: 913, endPoint y: 718, distance: 205.1
click at [913, 718] on icon at bounding box center [803, 707] width 370 height 46
drag, startPoint x: 799, startPoint y: 413, endPoint x: 799, endPoint y: 454, distance: 41.0
click at [799, 454] on img at bounding box center [802, 308] width 919 height 871
drag, startPoint x: 779, startPoint y: 410, endPoint x: 788, endPoint y: 543, distance: 133.3
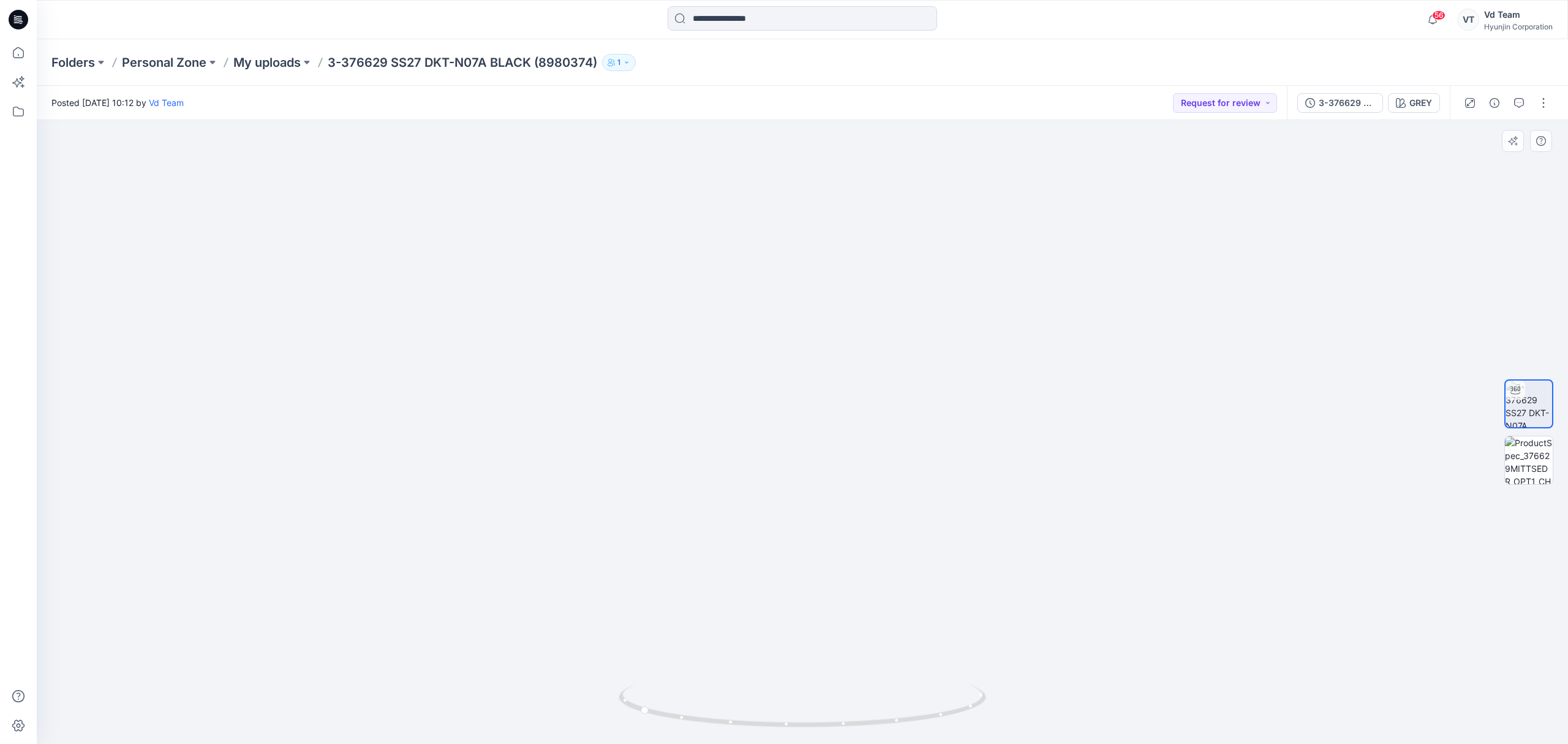
click at [788, 543] on img at bounding box center [802, 376] width 919 height 736
click at [282, 57] on p "My uploads" at bounding box center [267, 62] width 67 height 17
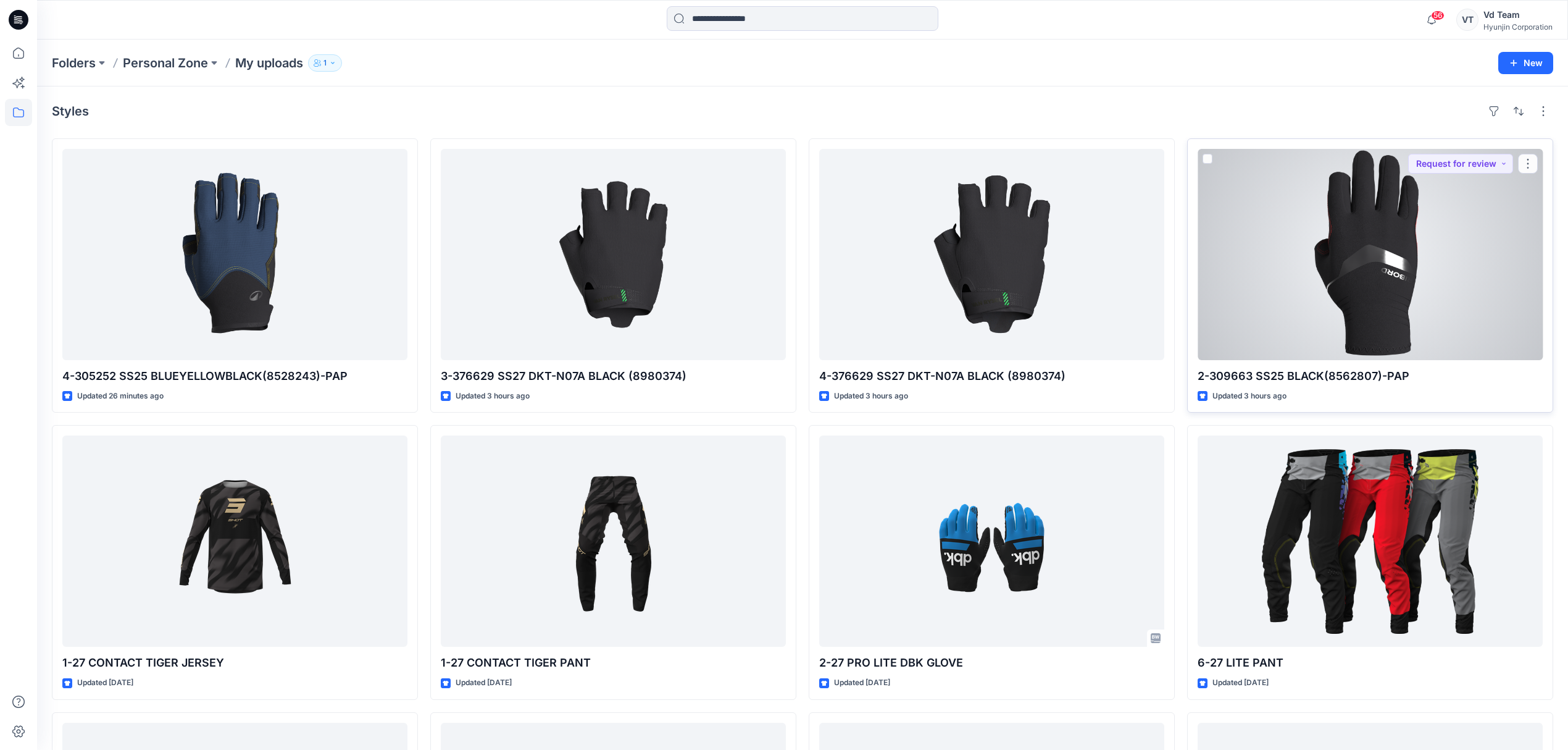
click at [1352, 290] on div at bounding box center [1370, 254] width 345 height 211
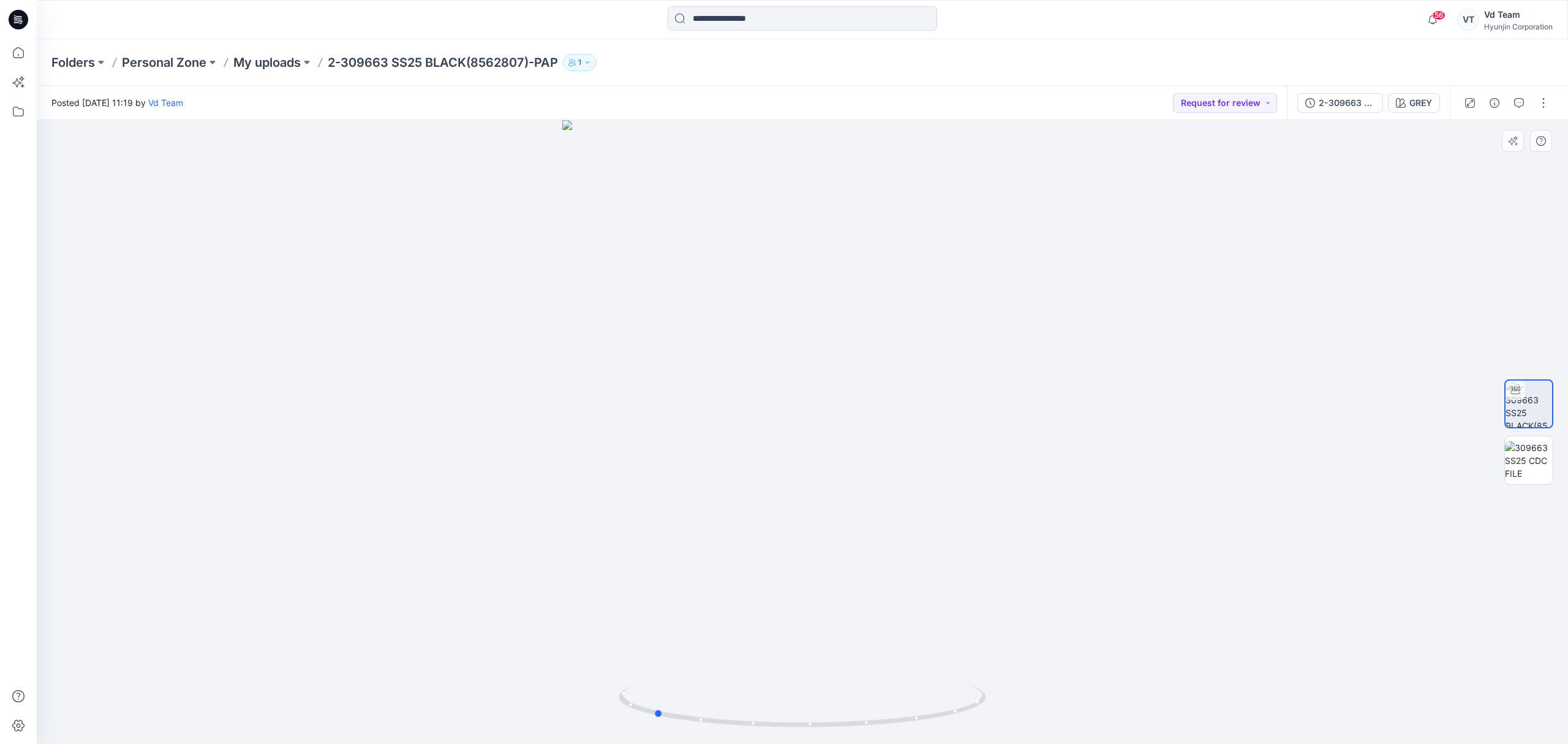
drag, startPoint x: 743, startPoint y: 711, endPoint x: 1001, endPoint y: 687, distance: 259.1
click at [1001, 687] on div at bounding box center [802, 432] width 1531 height 624
drag, startPoint x: 785, startPoint y: 717, endPoint x: 1225, endPoint y: 691, distance: 440.8
click at [1225, 691] on div at bounding box center [802, 432] width 1531 height 624
click at [273, 55] on p "My uploads" at bounding box center [267, 62] width 67 height 17
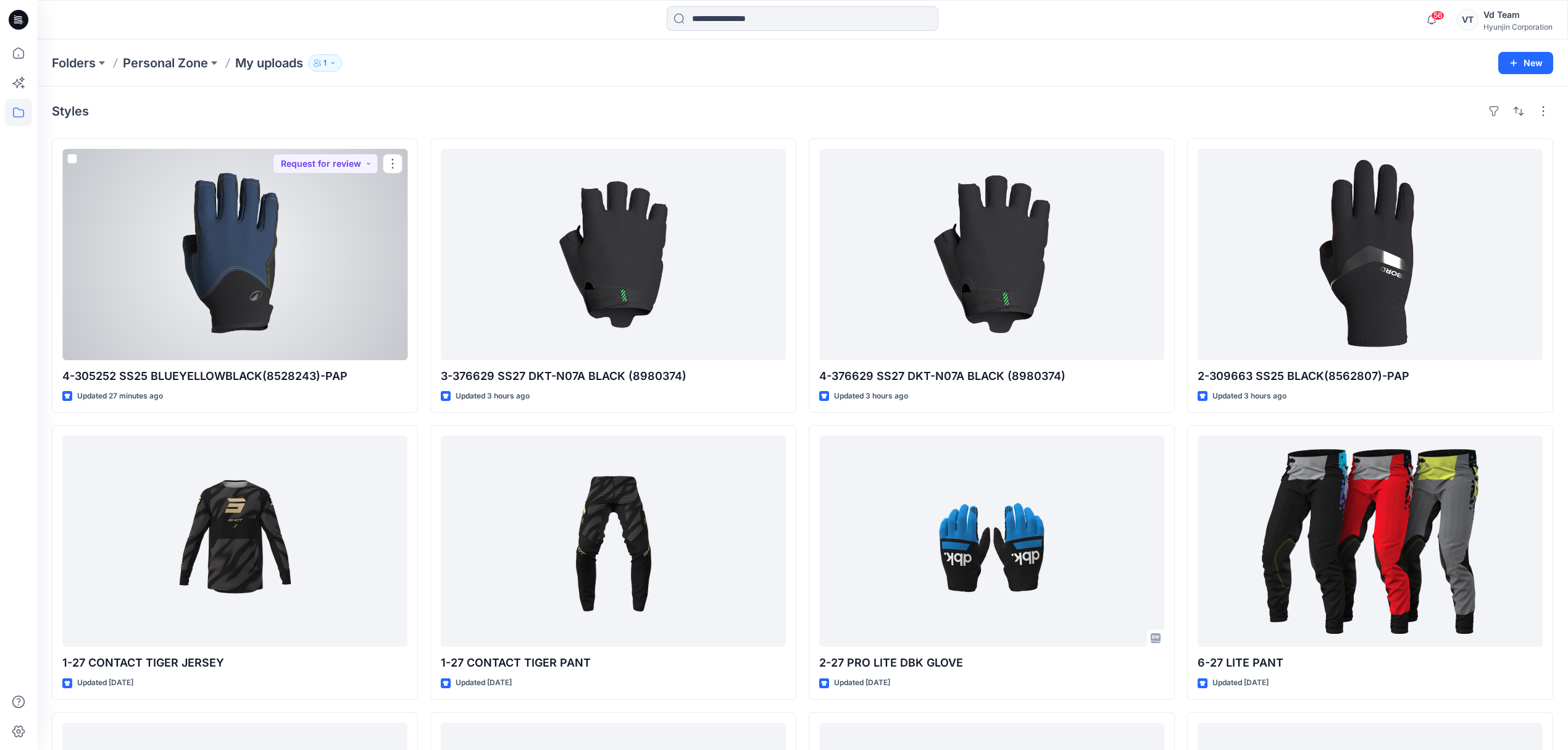
click at [304, 281] on div at bounding box center [235, 254] width 345 height 211
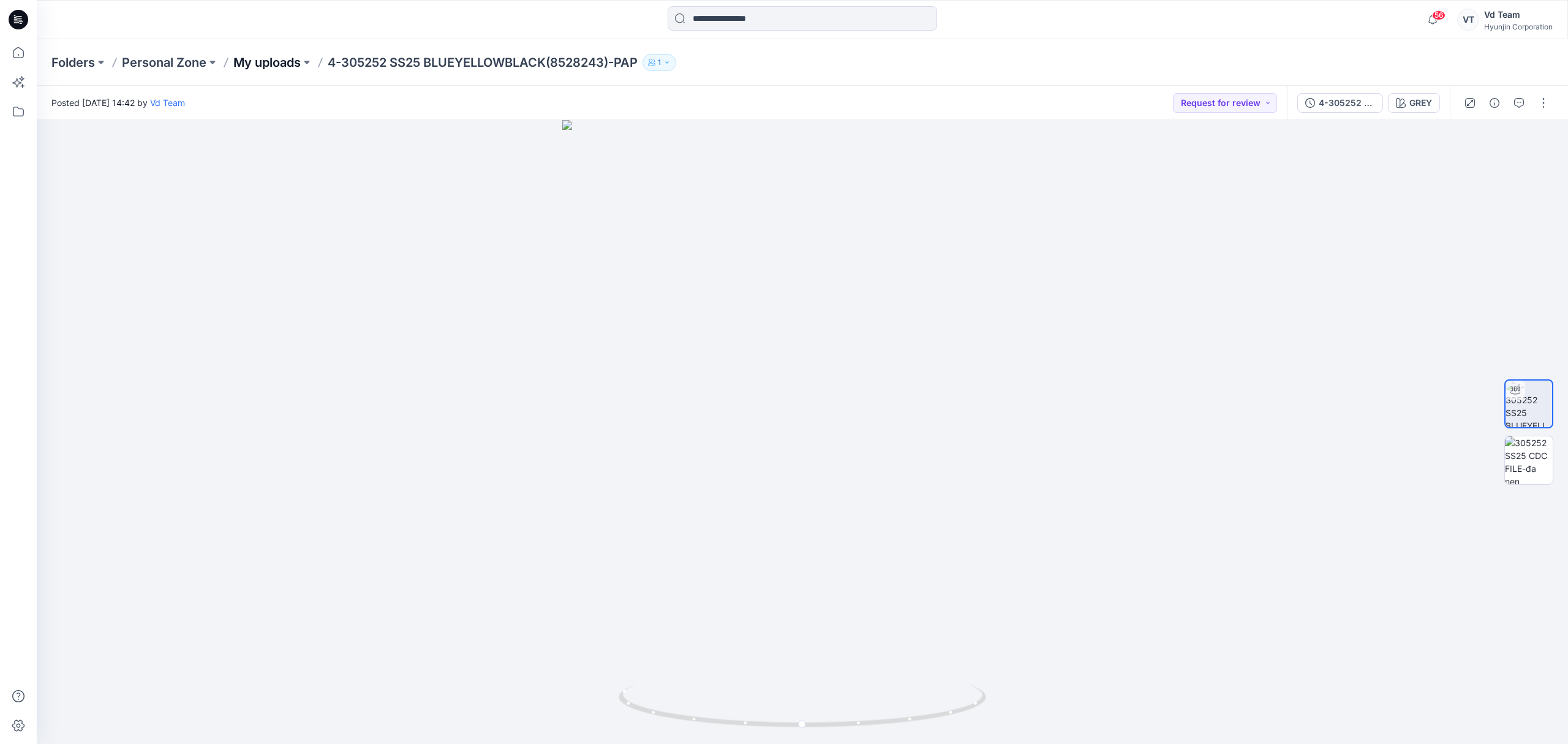
click at [259, 65] on p "My uploads" at bounding box center [267, 62] width 67 height 17
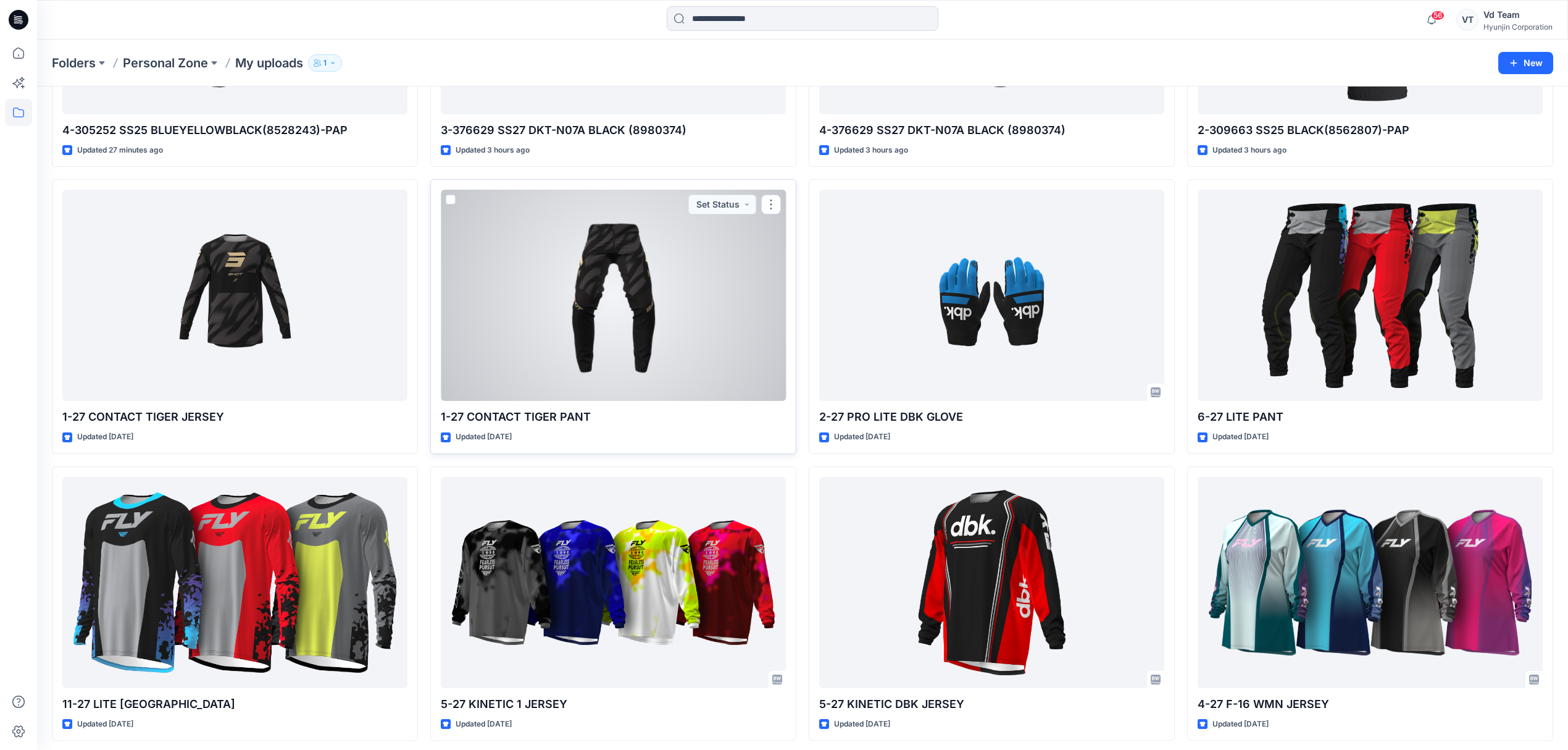
scroll to position [247, 0]
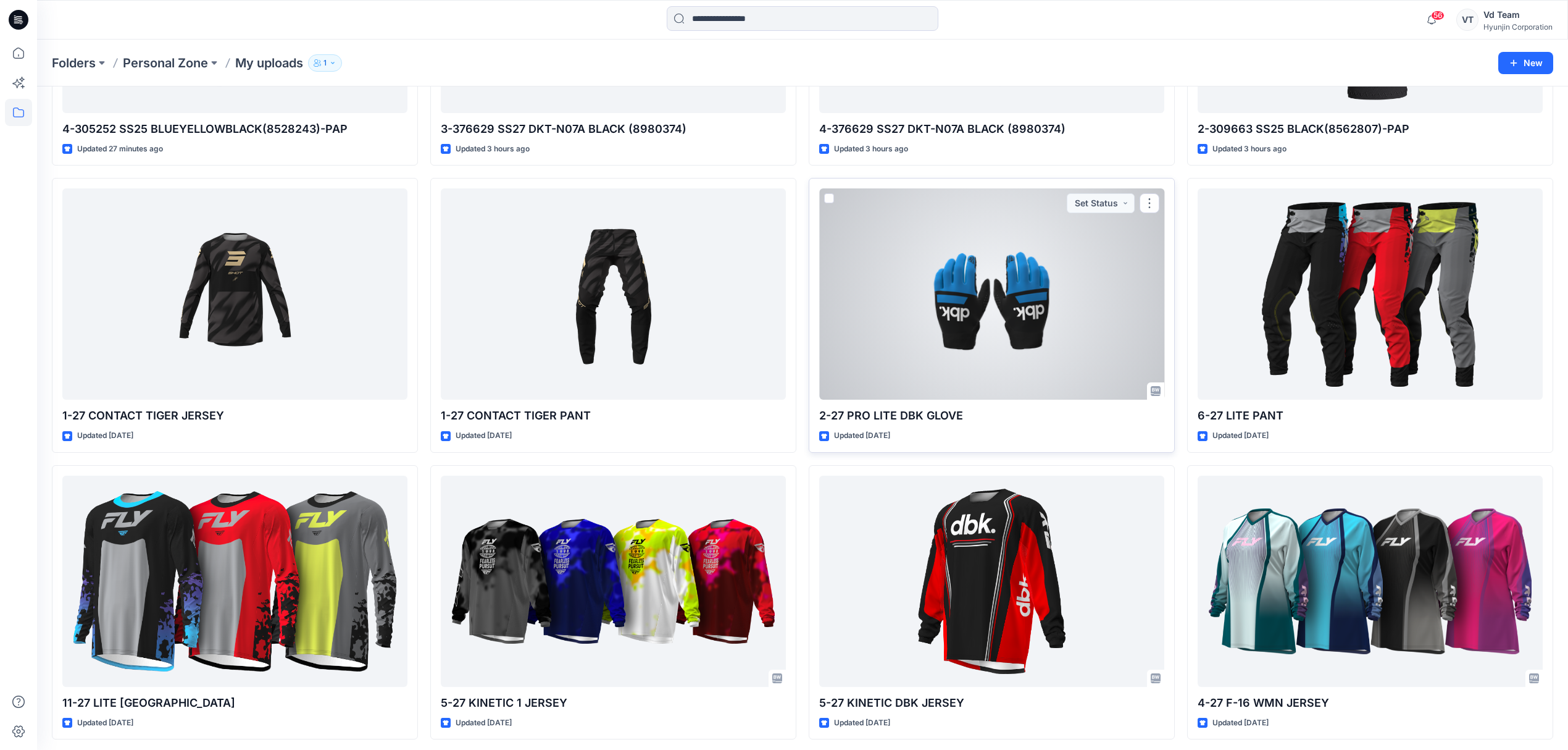
click at [1020, 319] on div at bounding box center [992, 293] width 345 height 211
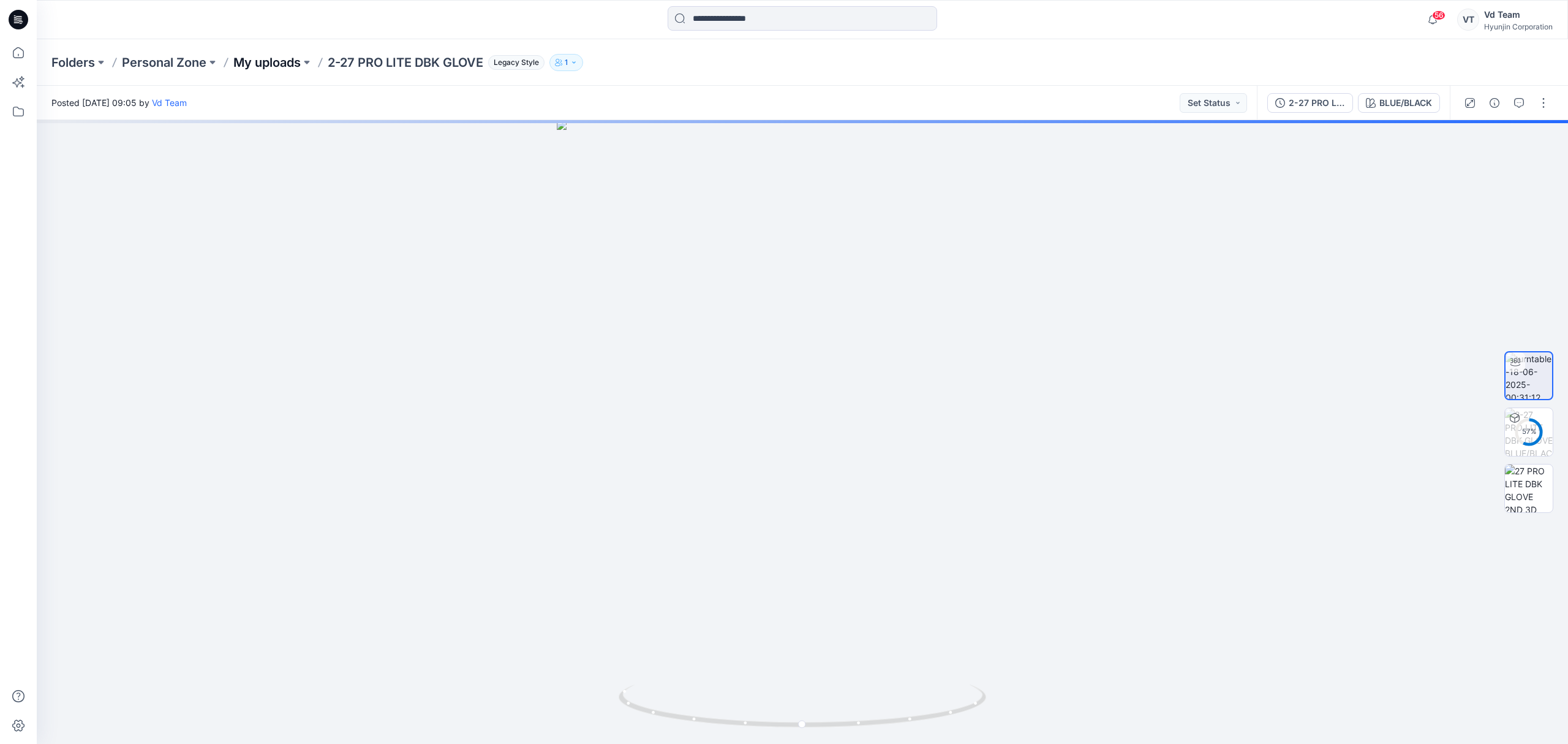
click at [268, 69] on p "My uploads" at bounding box center [267, 62] width 67 height 17
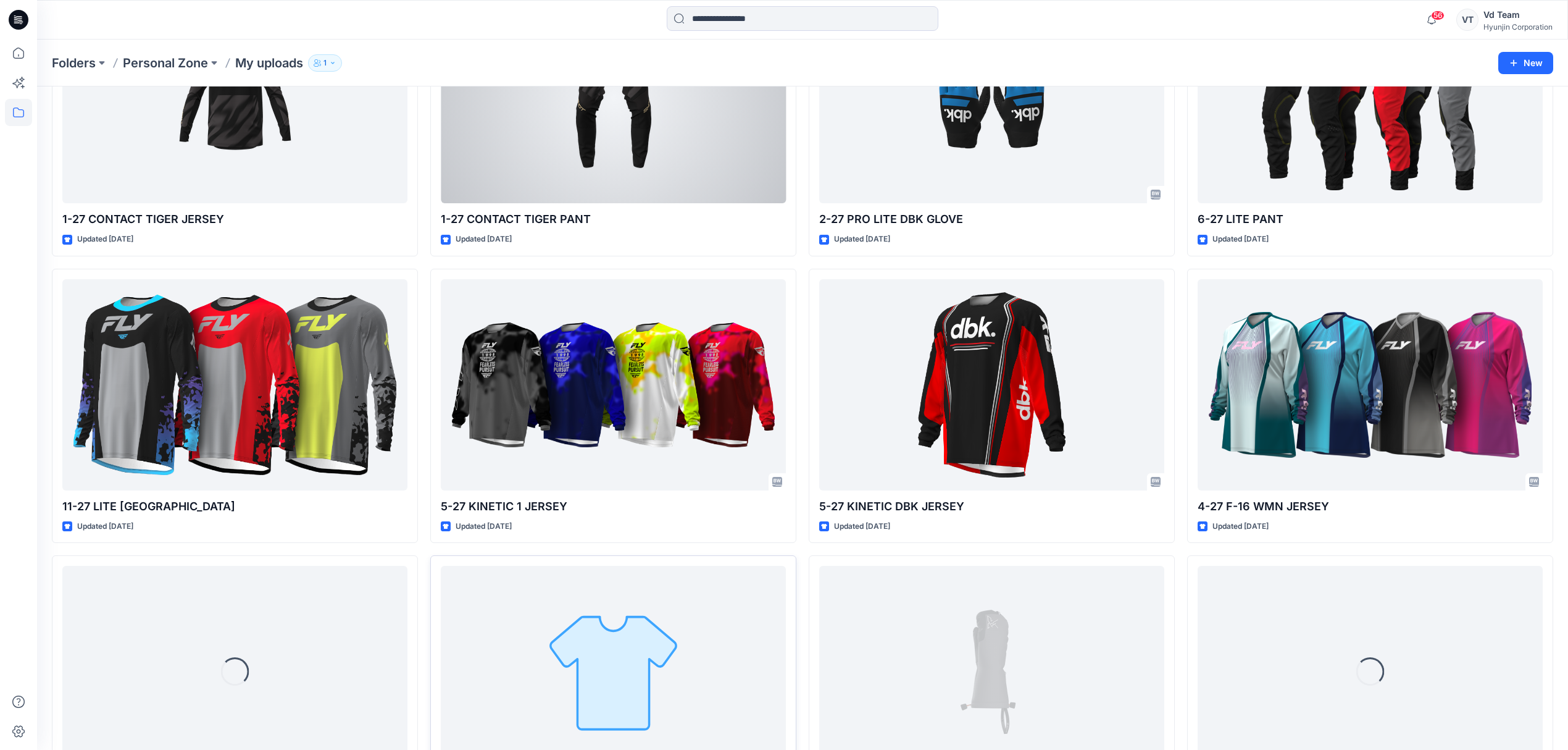
scroll to position [873, 0]
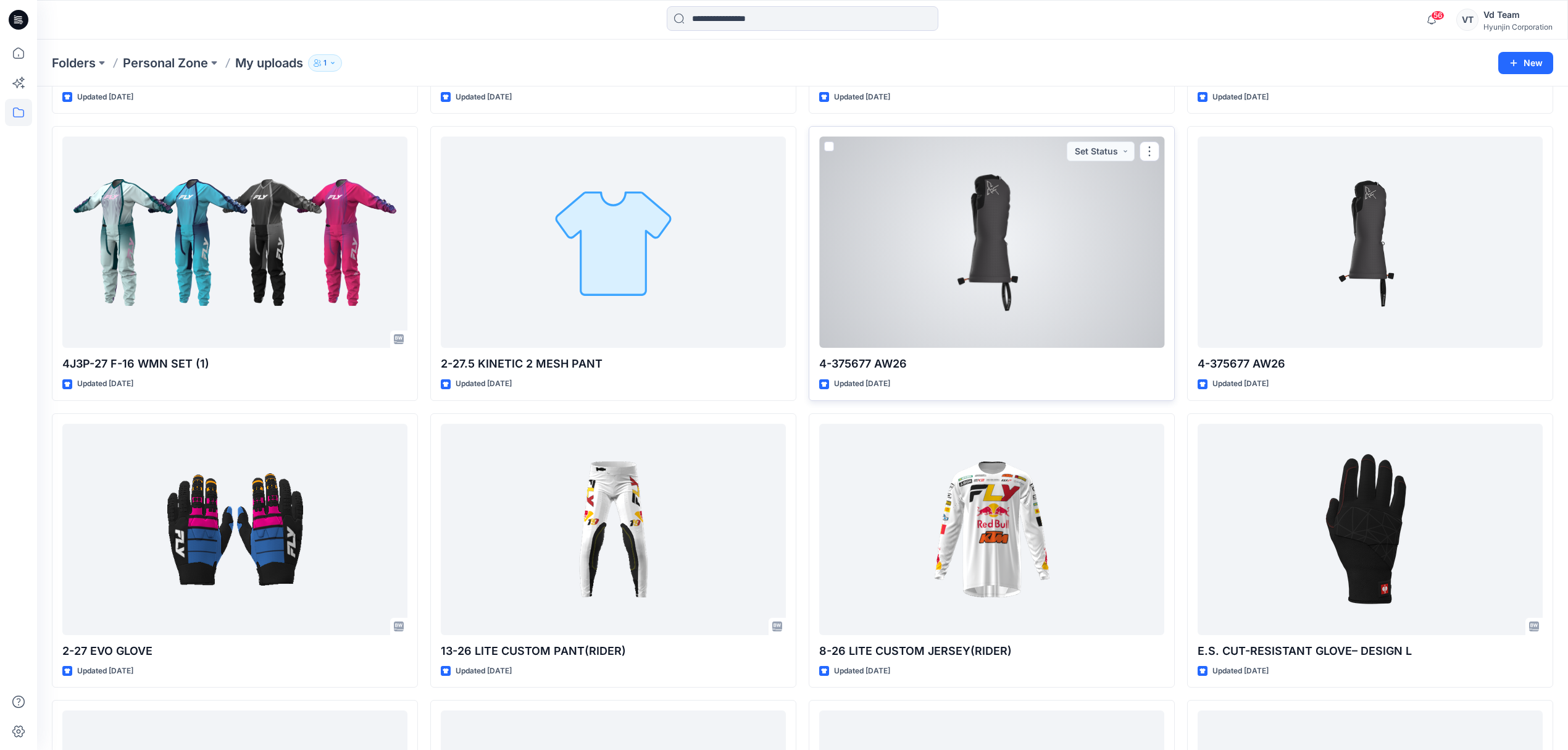
click at [1080, 295] on div at bounding box center [992, 241] width 345 height 211
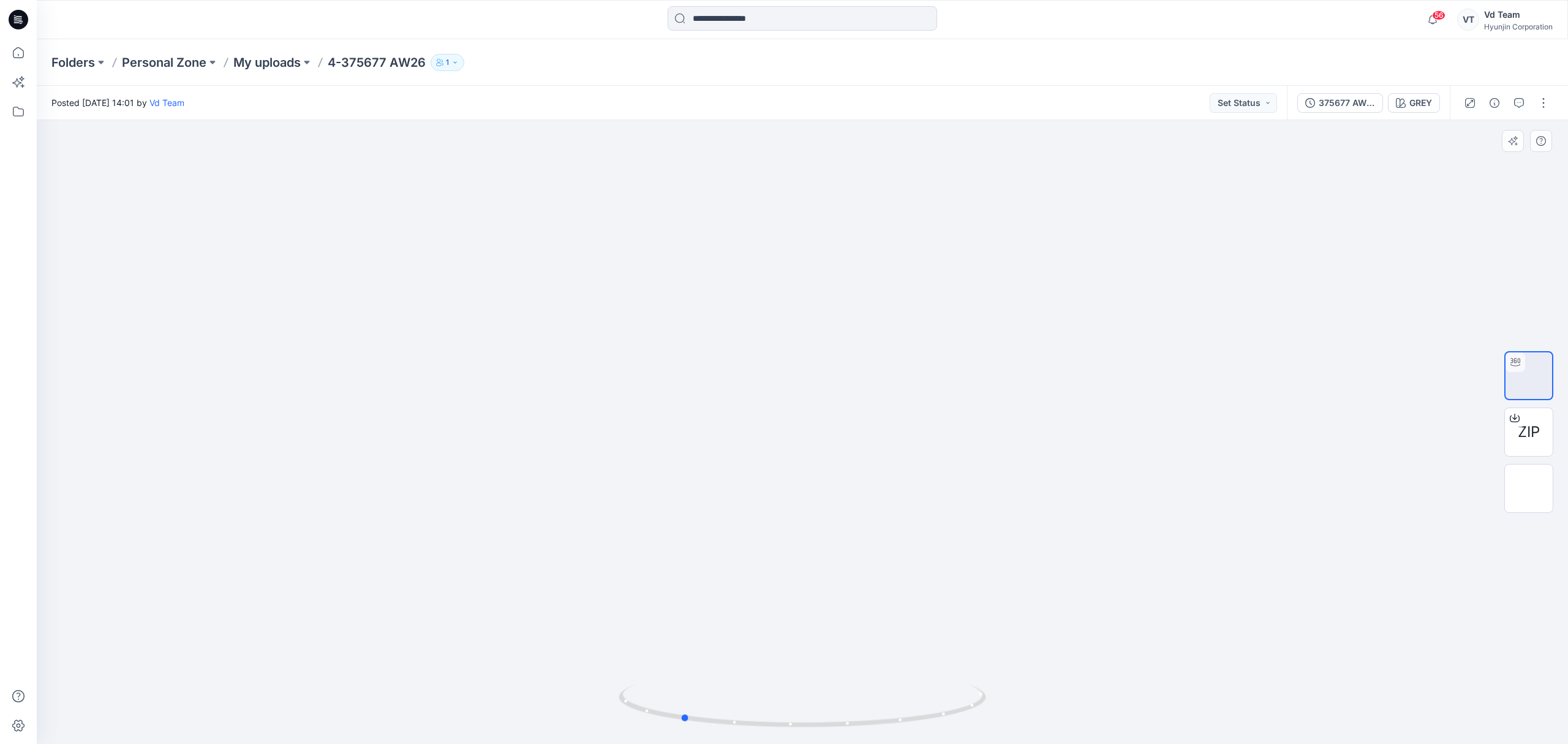
drag, startPoint x: 921, startPoint y: 694, endPoint x: 1389, endPoint y: 665, distance: 468.9
click at [1389, 665] on div at bounding box center [802, 432] width 1531 height 624
click at [263, 64] on p "My uploads" at bounding box center [267, 62] width 67 height 17
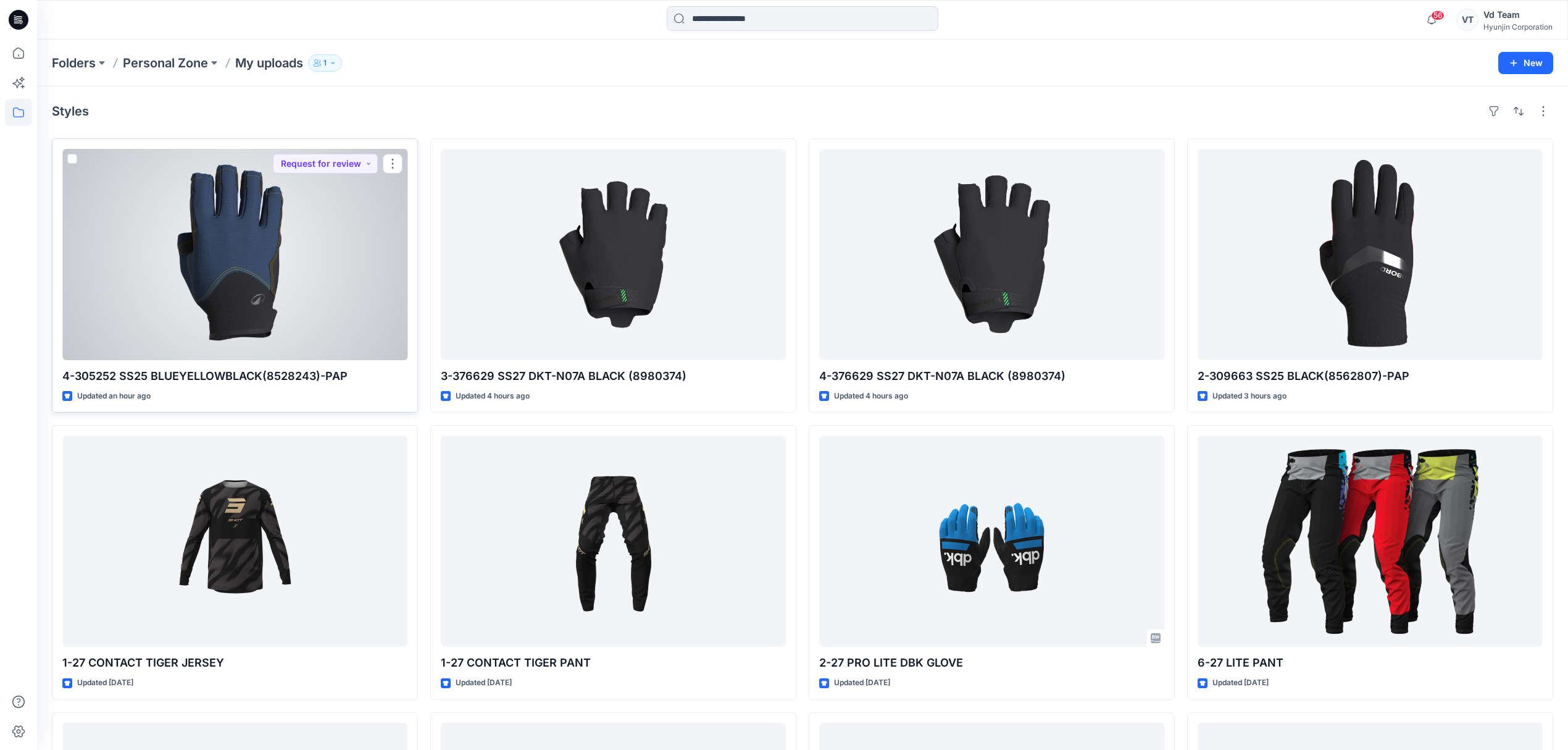
click at [301, 301] on div at bounding box center [235, 254] width 345 height 211
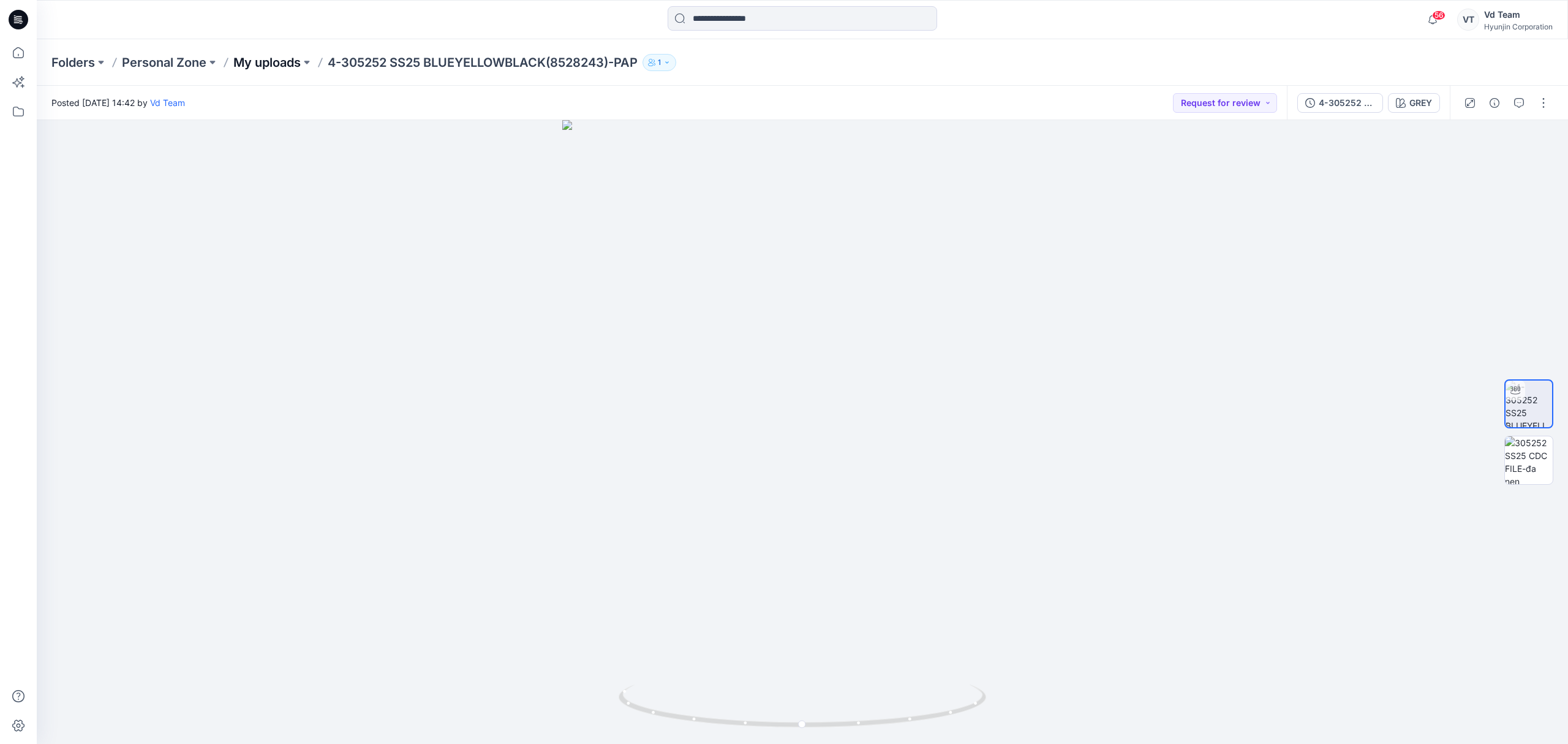
click at [283, 62] on p "My uploads" at bounding box center [267, 62] width 67 height 17
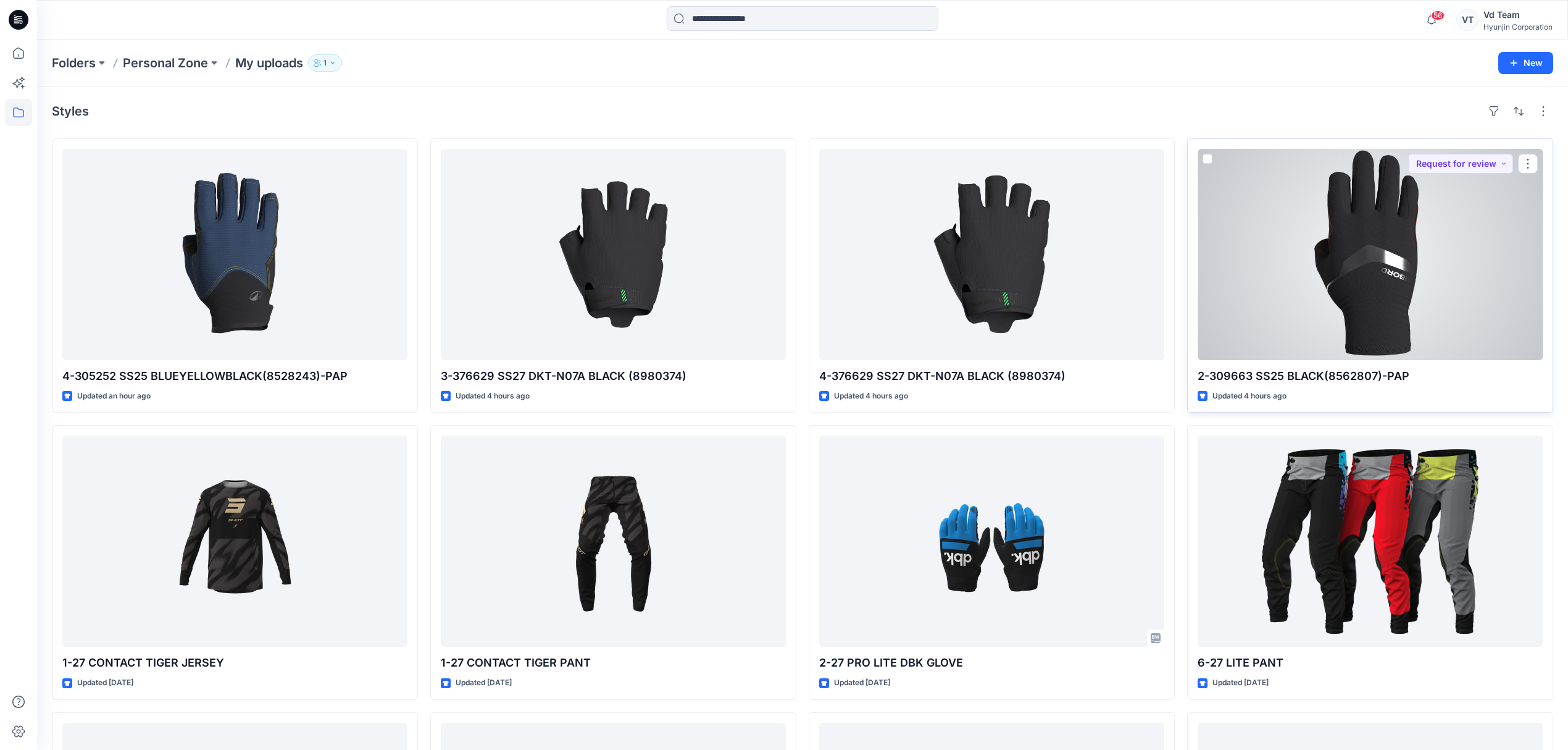
click at [1265, 307] on div at bounding box center [1370, 254] width 345 height 211
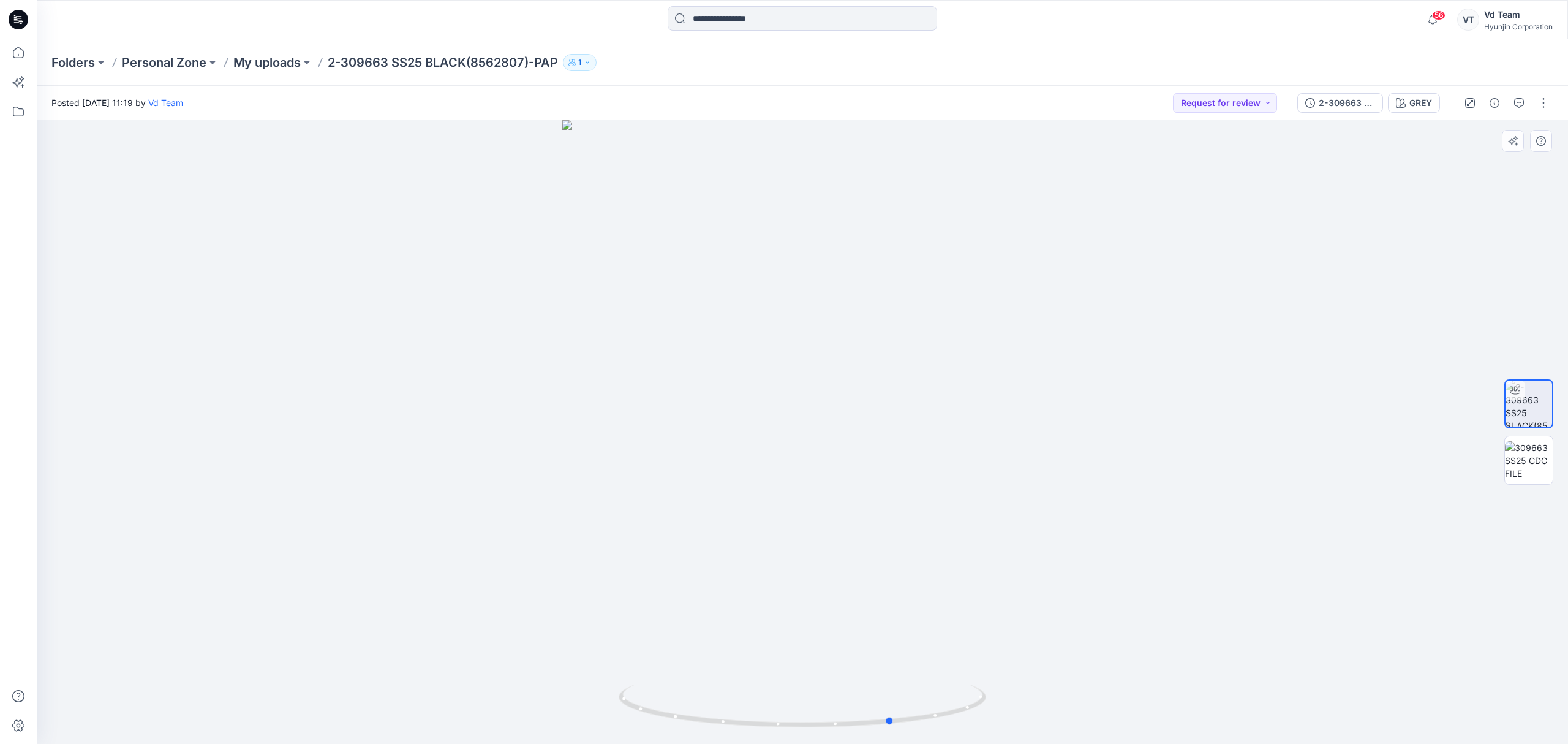
drag, startPoint x: 768, startPoint y: 726, endPoint x: 616, endPoint y: 450, distance: 315.1
click at [858, 717] on icon at bounding box center [803, 707] width 370 height 46
click at [256, 65] on p "My uploads" at bounding box center [267, 62] width 67 height 17
